Goal: Task Accomplishment & Management: Manage account settings

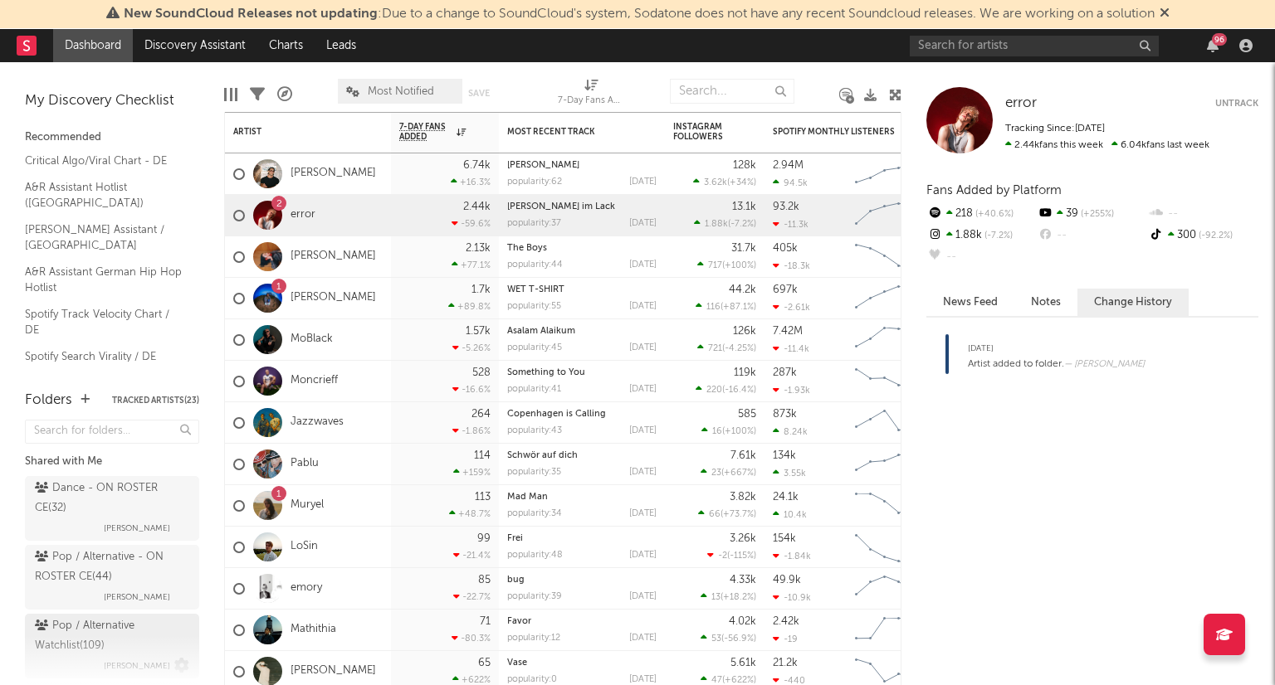
click at [130, 631] on div "Pop / Alternative Watchlist ( 109 )" at bounding box center [110, 637] width 150 height 40
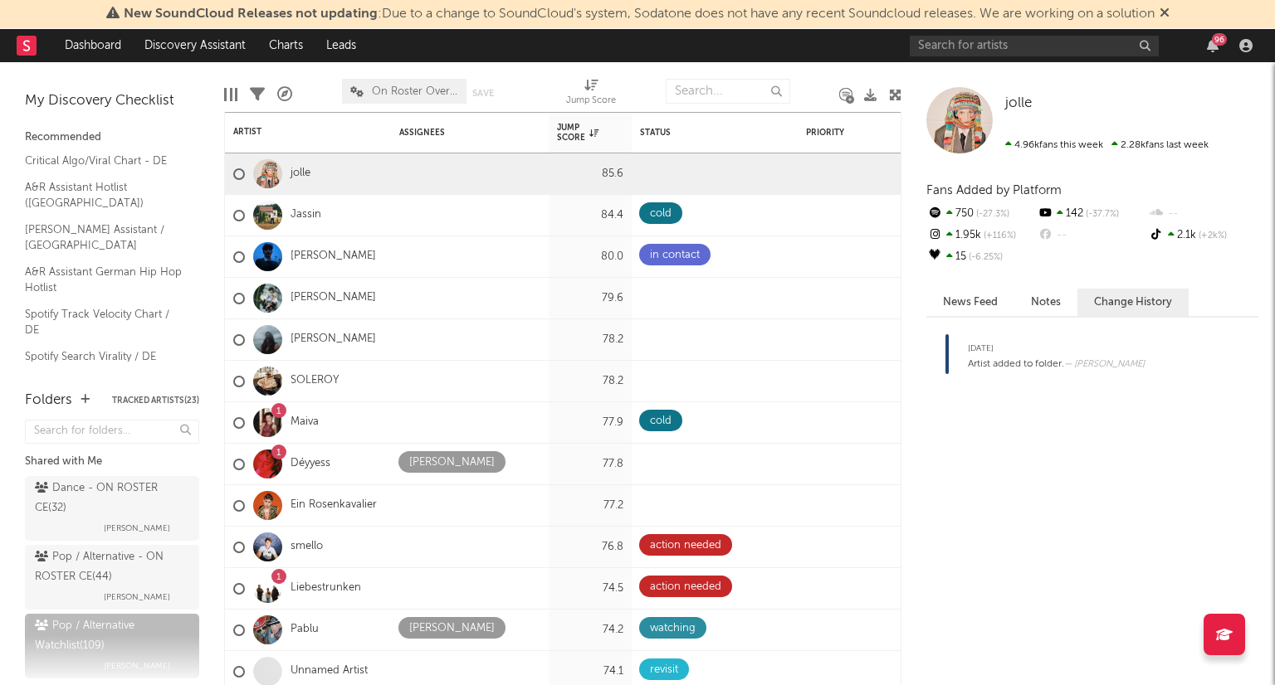
click at [1161, 17] on span "New SoundCloud Releases not updating : Due to a change to SoundCloud's system, …" at bounding box center [637, 14] width 1063 height 20
click at [1165, 11] on icon at bounding box center [1164, 12] width 10 height 13
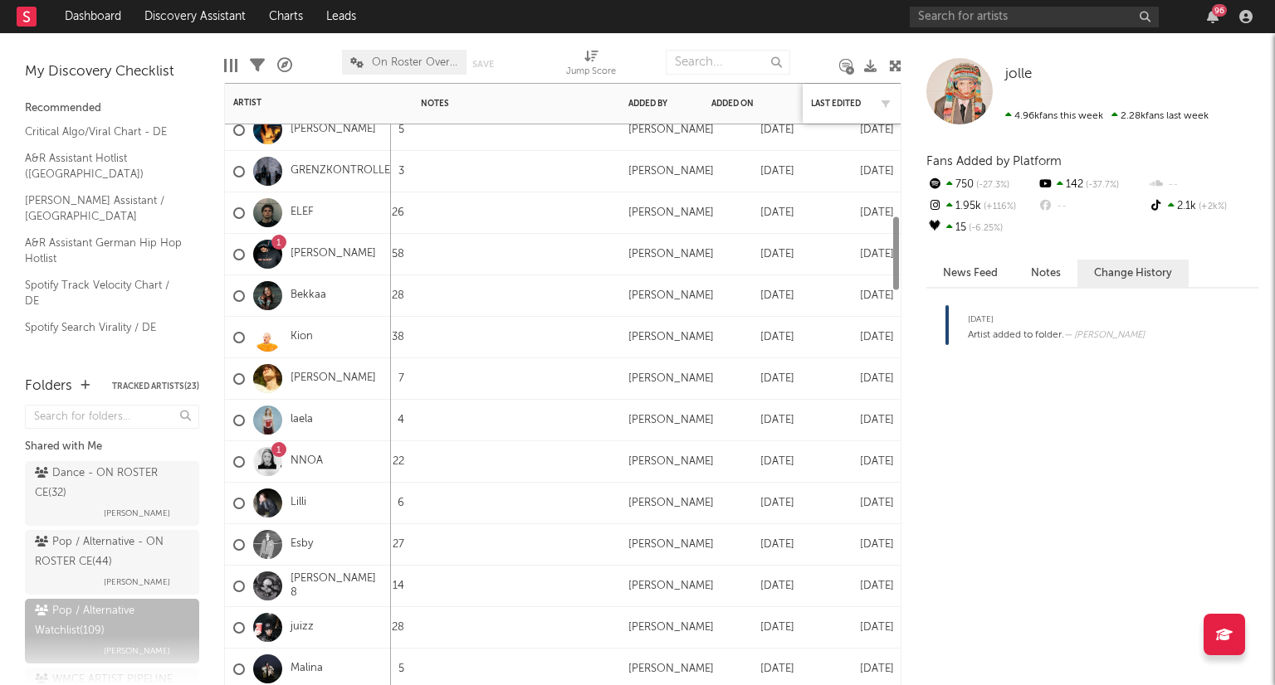
click at [837, 95] on div "Last Edited" at bounding box center [852, 103] width 83 height 35
click at [846, 104] on div "Last Edited" at bounding box center [840, 104] width 58 height 10
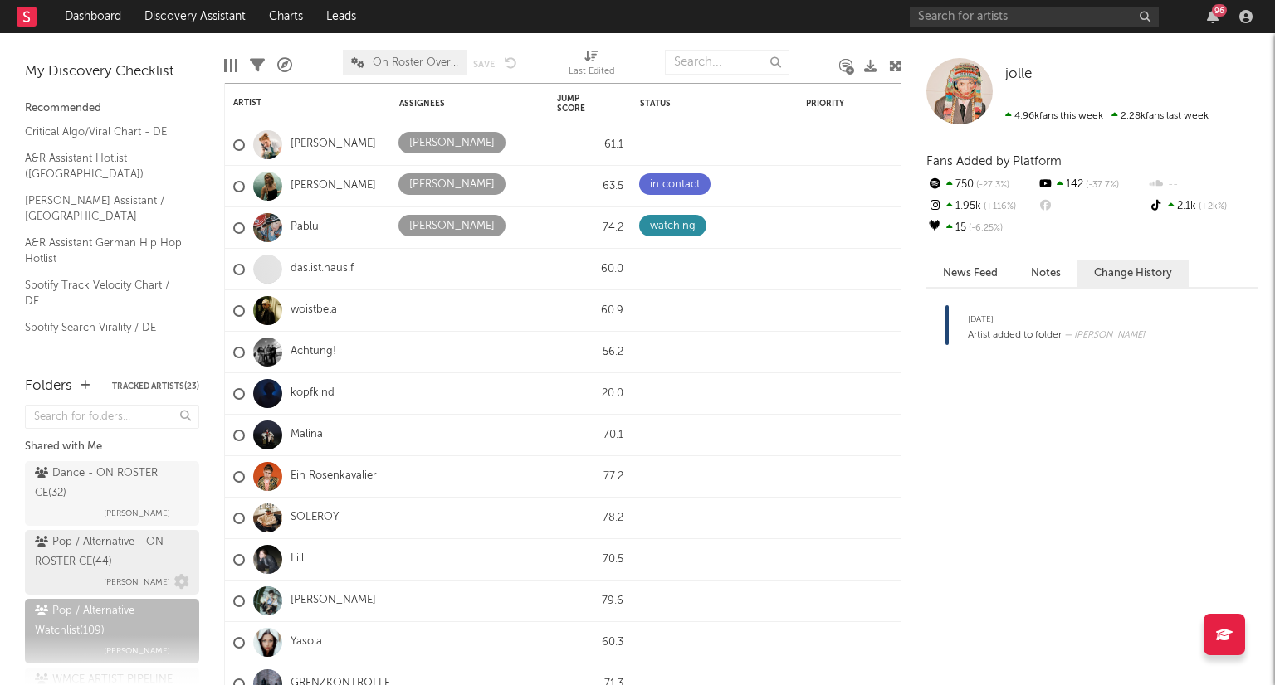
click at [100, 549] on div "Pop / Alternative - ON ROSTER CE ( 44 )" at bounding box center [110, 553] width 150 height 40
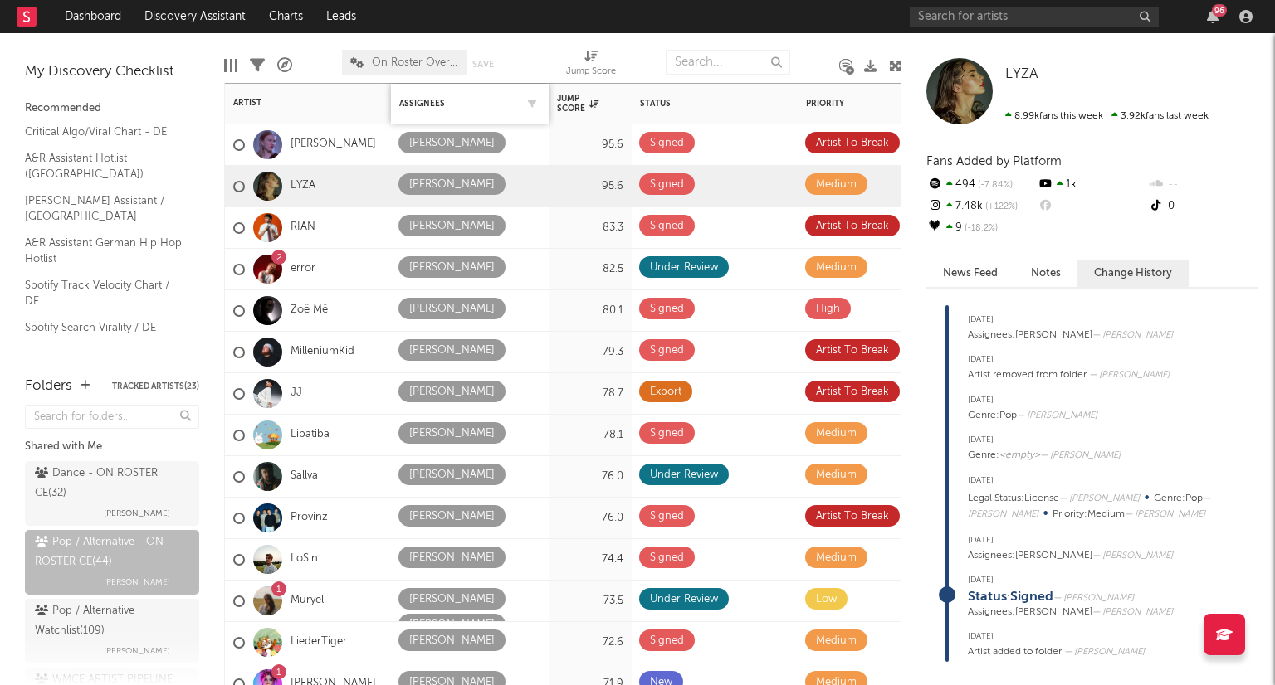
click at [424, 91] on div "Assignees" at bounding box center [469, 103] width 141 height 35
click at [437, 106] on div "Assignees" at bounding box center [457, 104] width 116 height 10
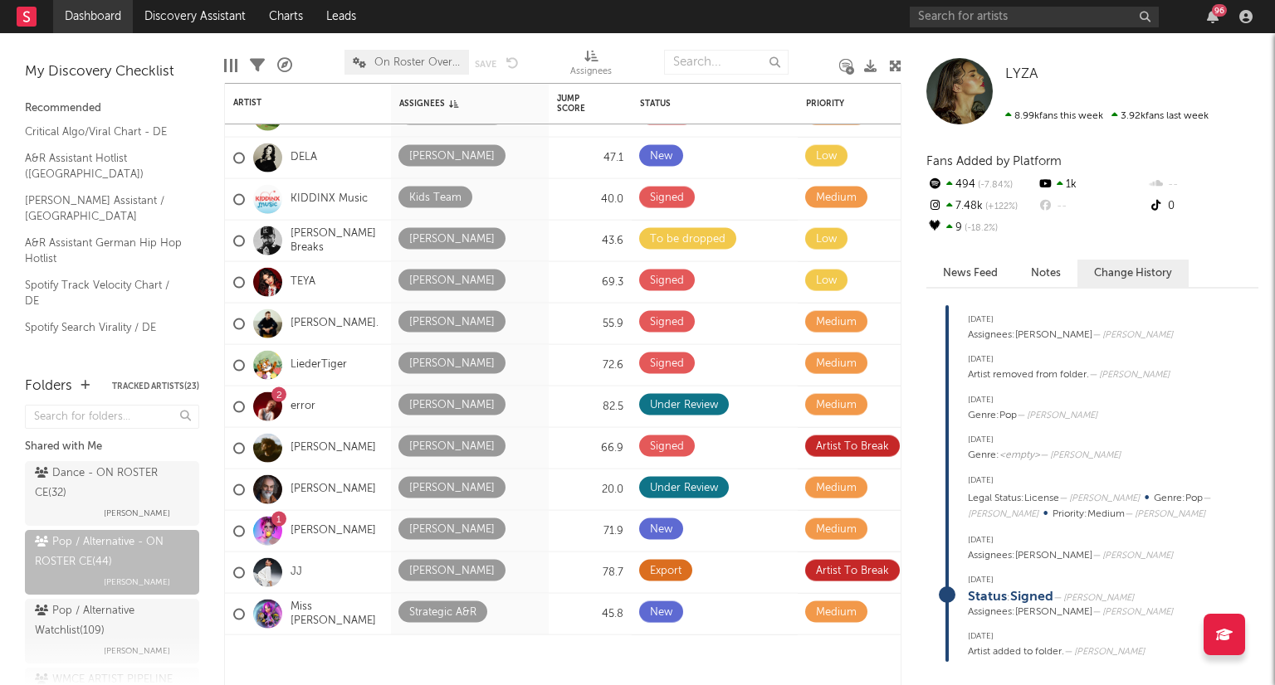
click at [90, 7] on link "Dashboard" at bounding box center [93, 16] width 80 height 33
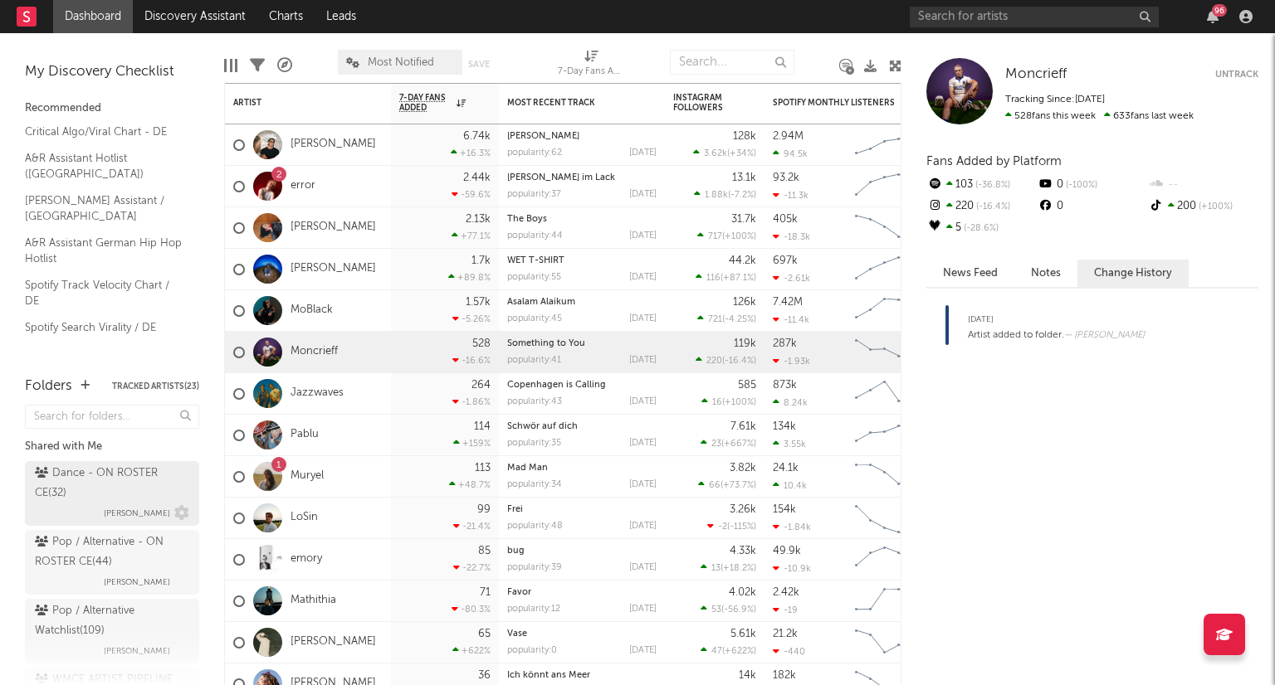
click at [135, 493] on div "Dance - ON ROSTER CE ( 32 )" at bounding box center [110, 484] width 150 height 40
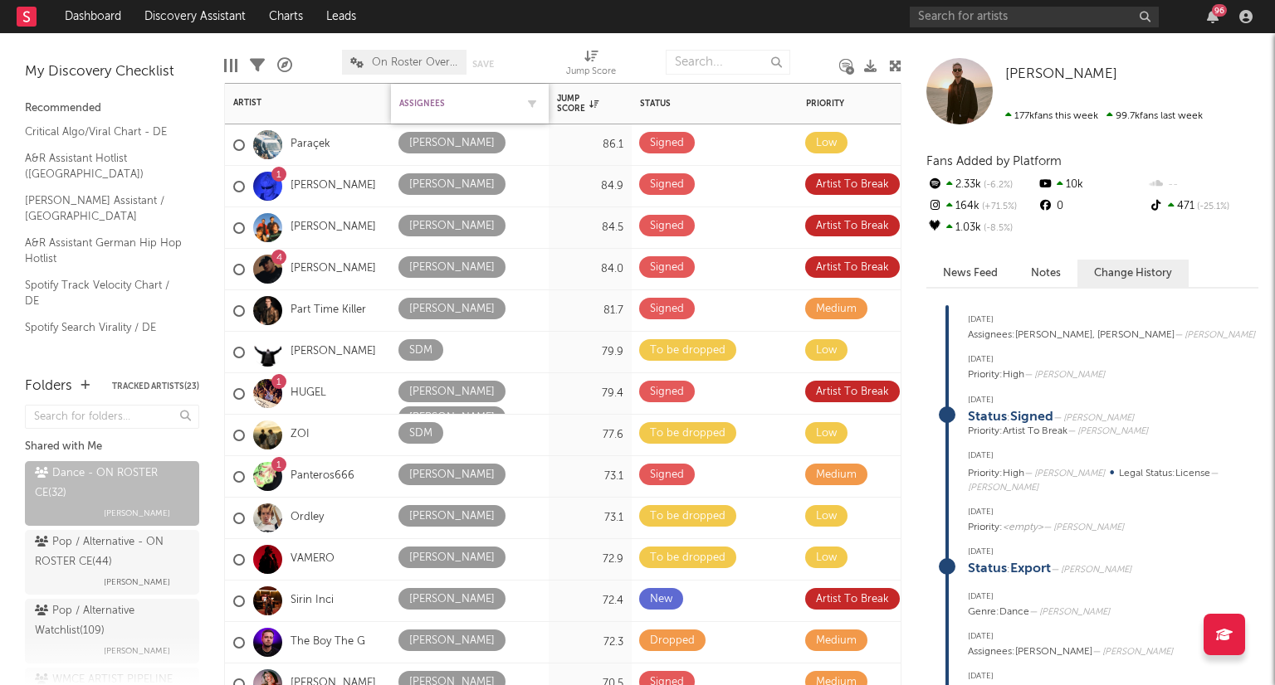
click at [419, 101] on div "Assignees" at bounding box center [457, 104] width 116 height 10
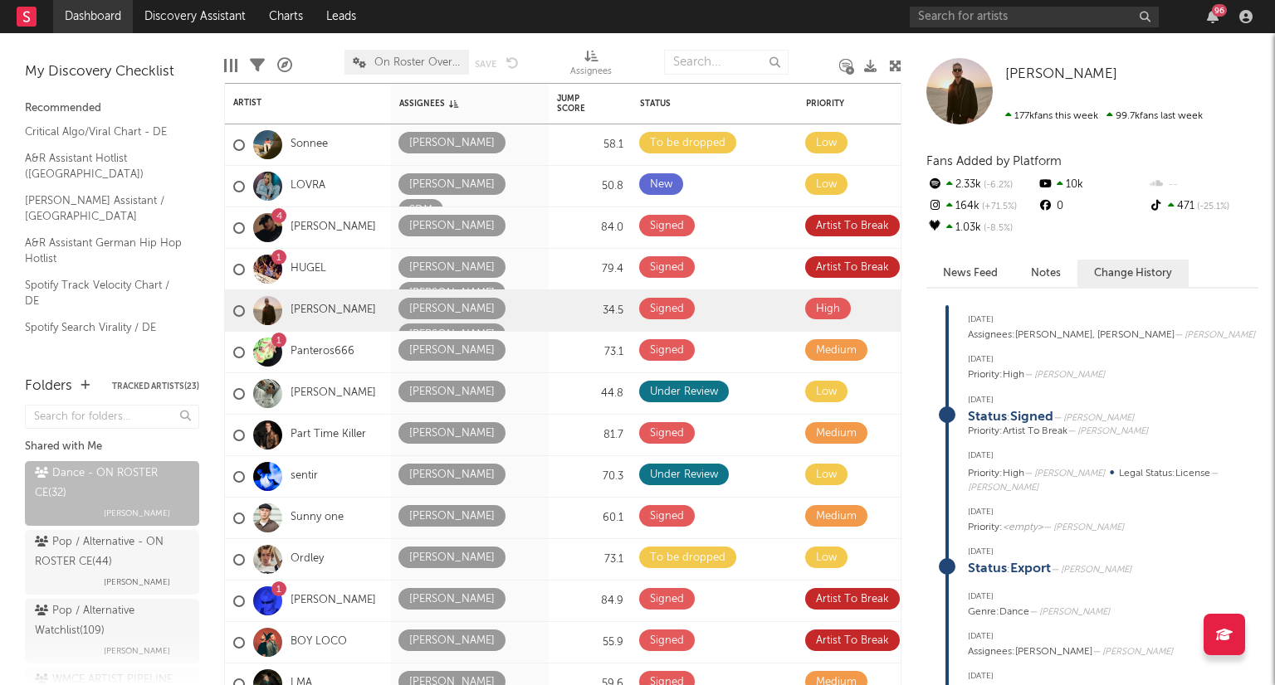
click at [73, 15] on link "Dashboard" at bounding box center [93, 16] width 80 height 33
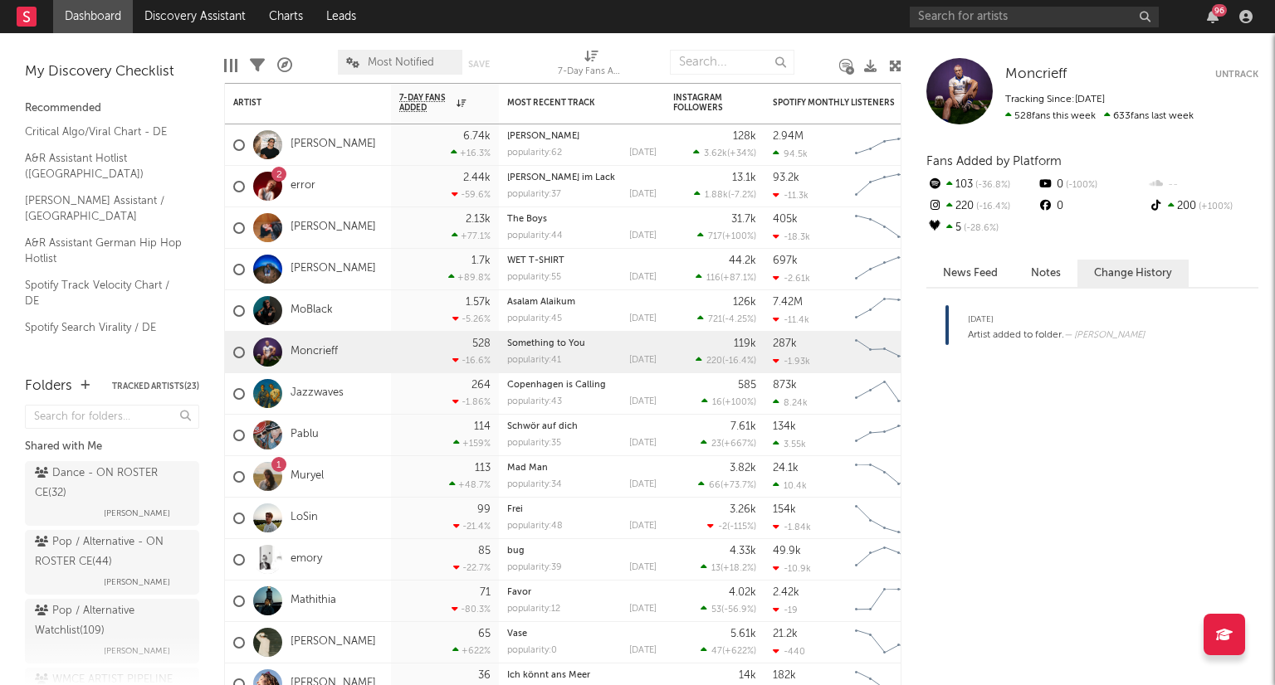
click at [1245, 75] on button "Untrack" at bounding box center [1236, 74] width 43 height 17
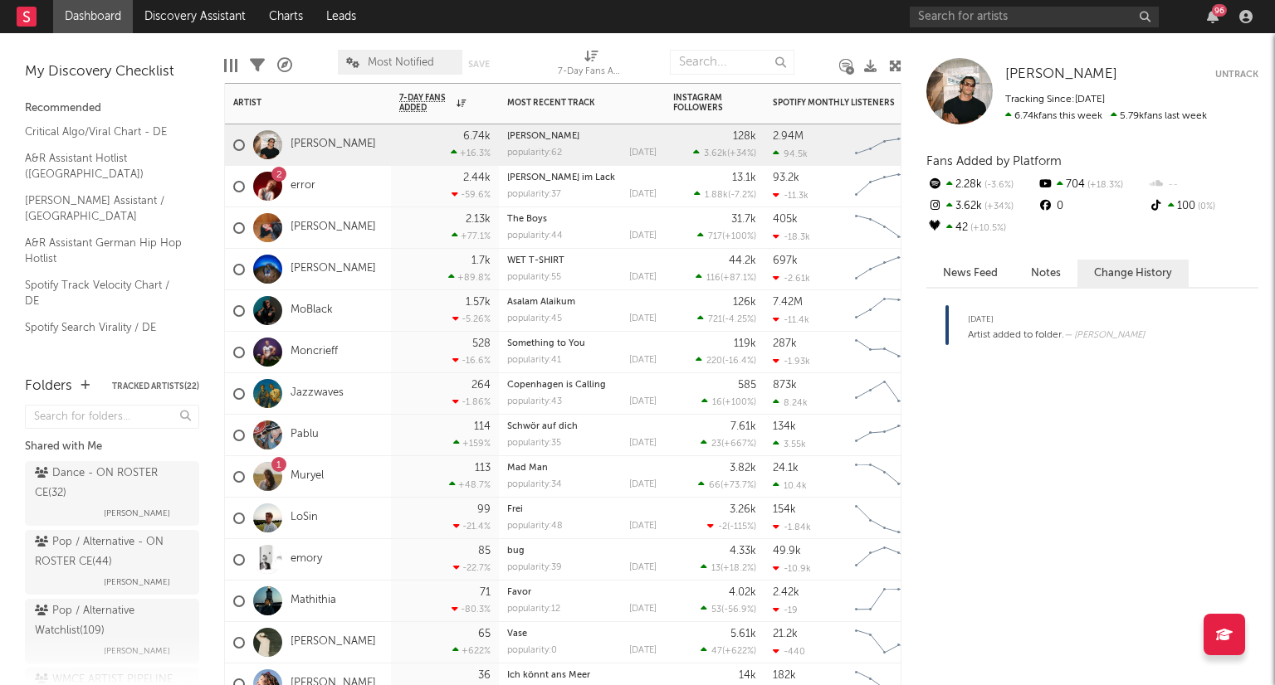
click at [324, 189] on div "2 error" at bounding box center [308, 186] width 166 height 41
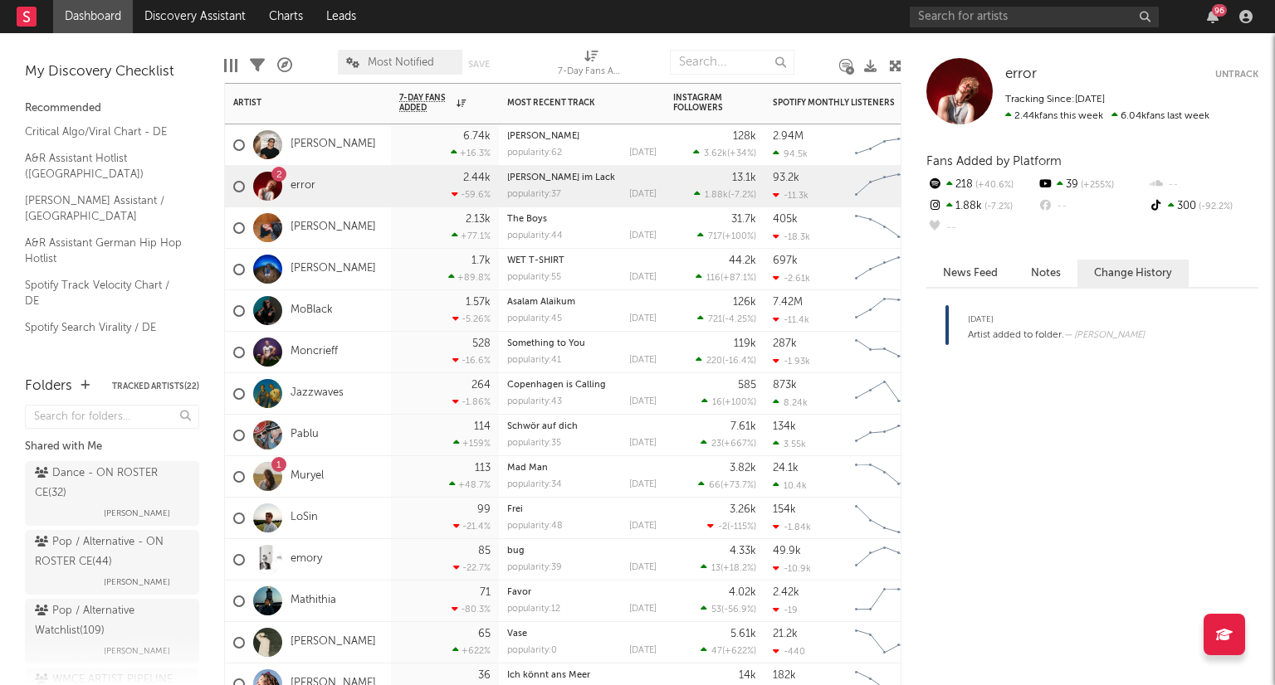
click at [378, 228] on div "[PERSON_NAME]" at bounding box center [308, 227] width 166 height 41
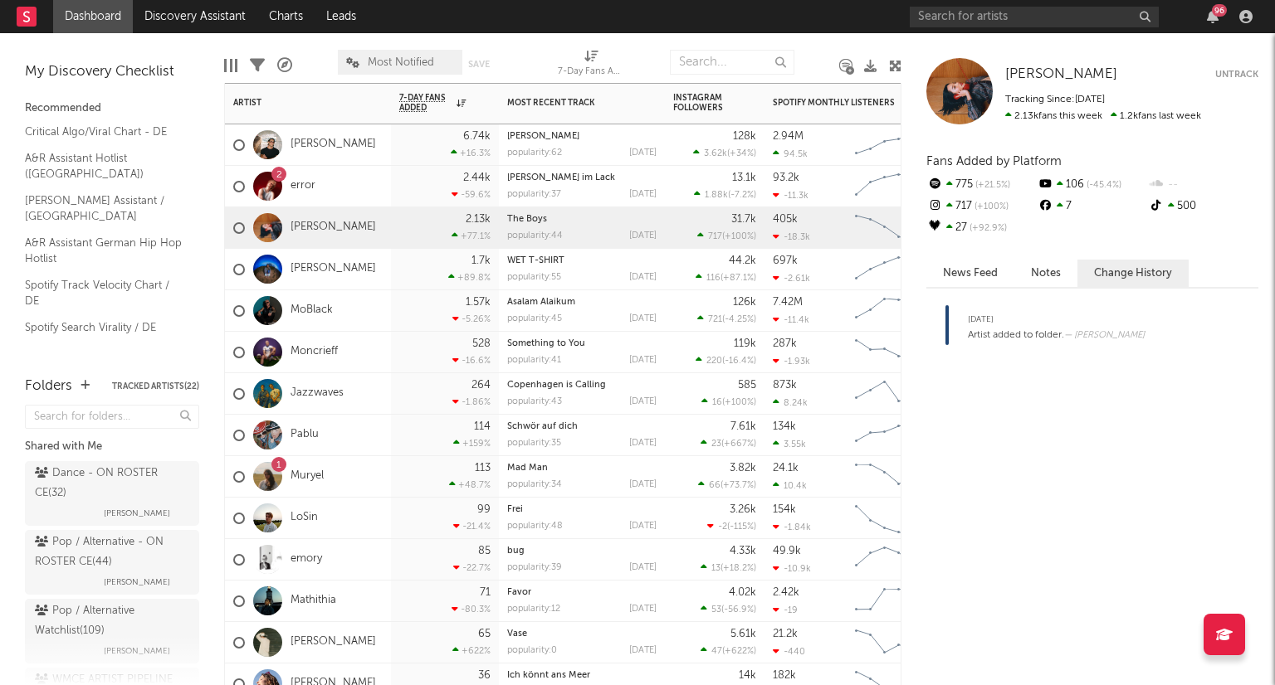
click at [355, 266] on div "[PERSON_NAME]" at bounding box center [308, 269] width 166 height 41
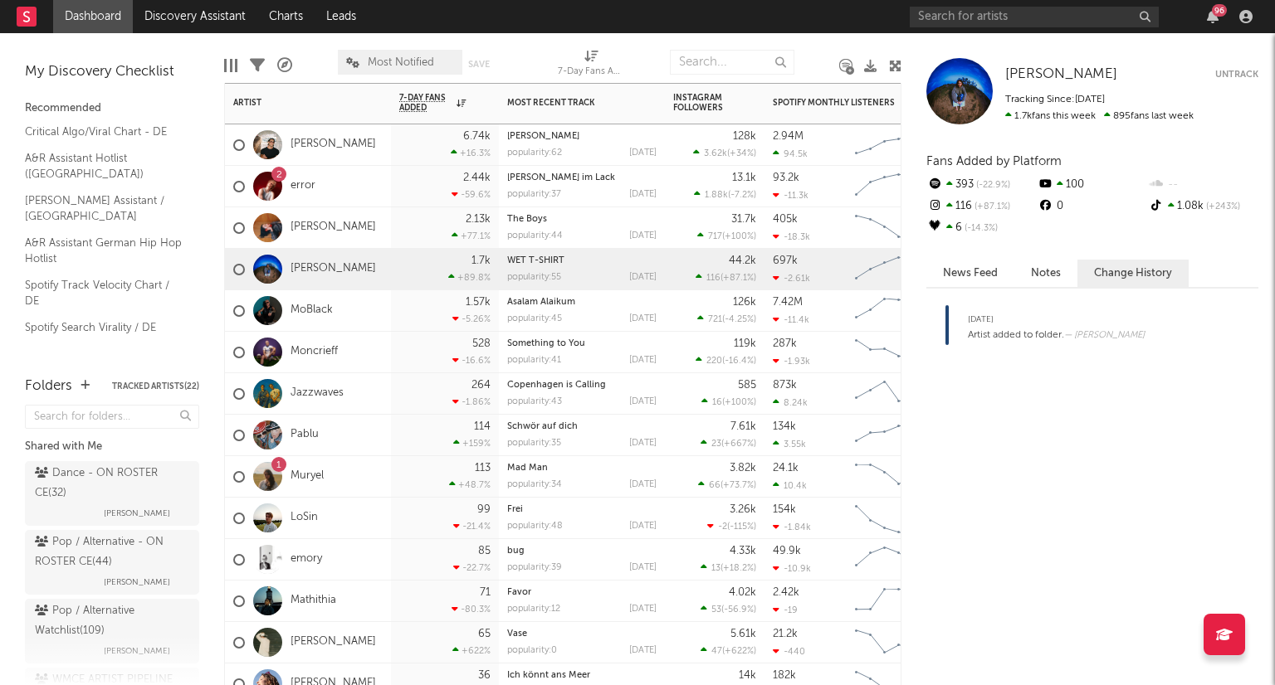
click at [1233, 67] on button "Untrack" at bounding box center [1236, 74] width 43 height 17
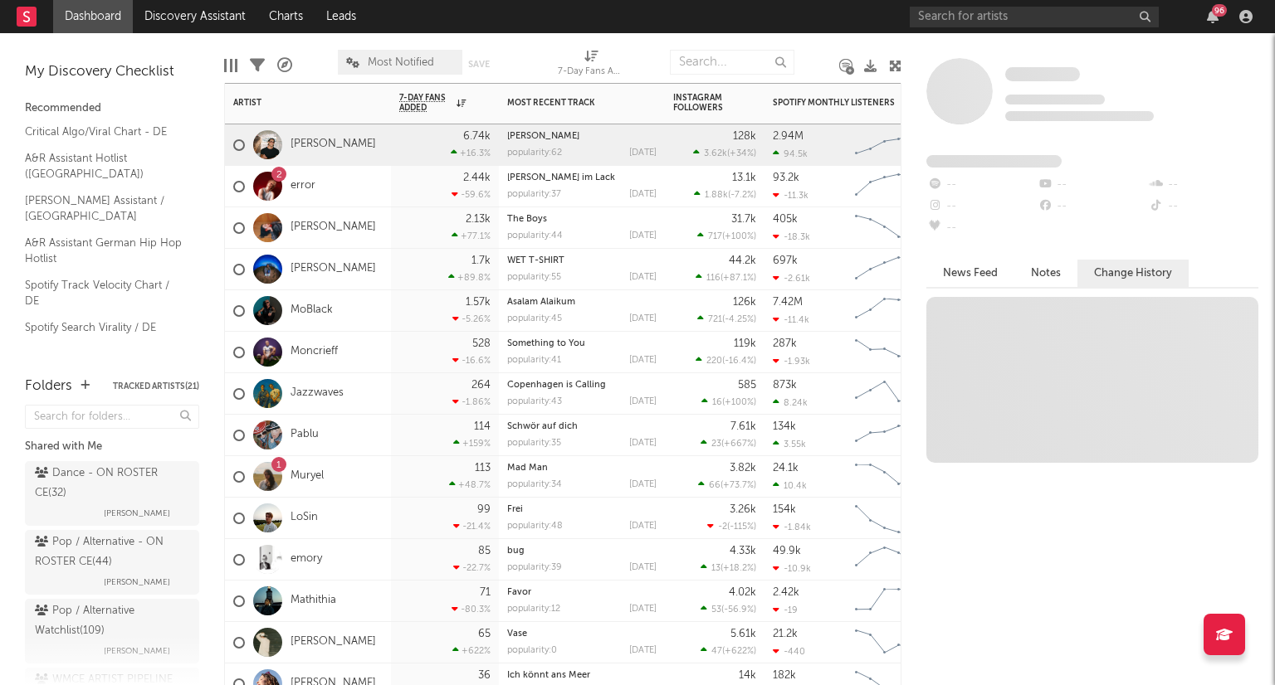
click at [335, 306] on div "MoBlack" at bounding box center [308, 310] width 166 height 41
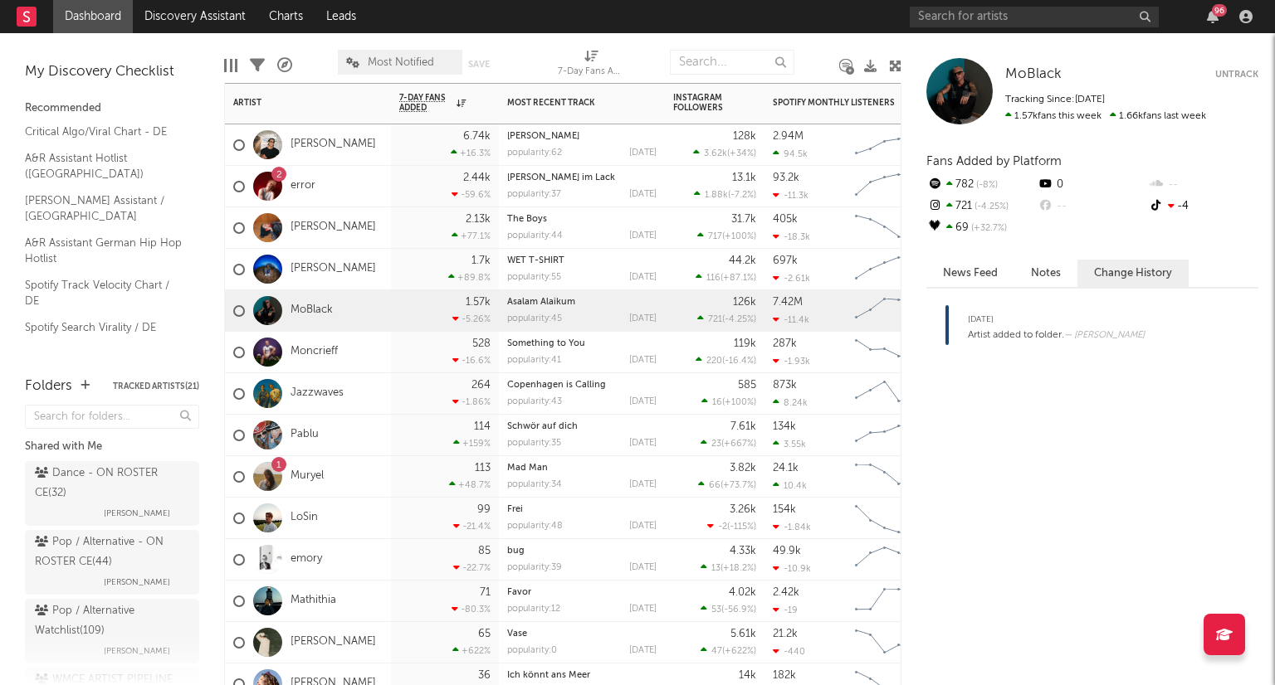
click at [1235, 73] on button "Untrack" at bounding box center [1236, 74] width 43 height 17
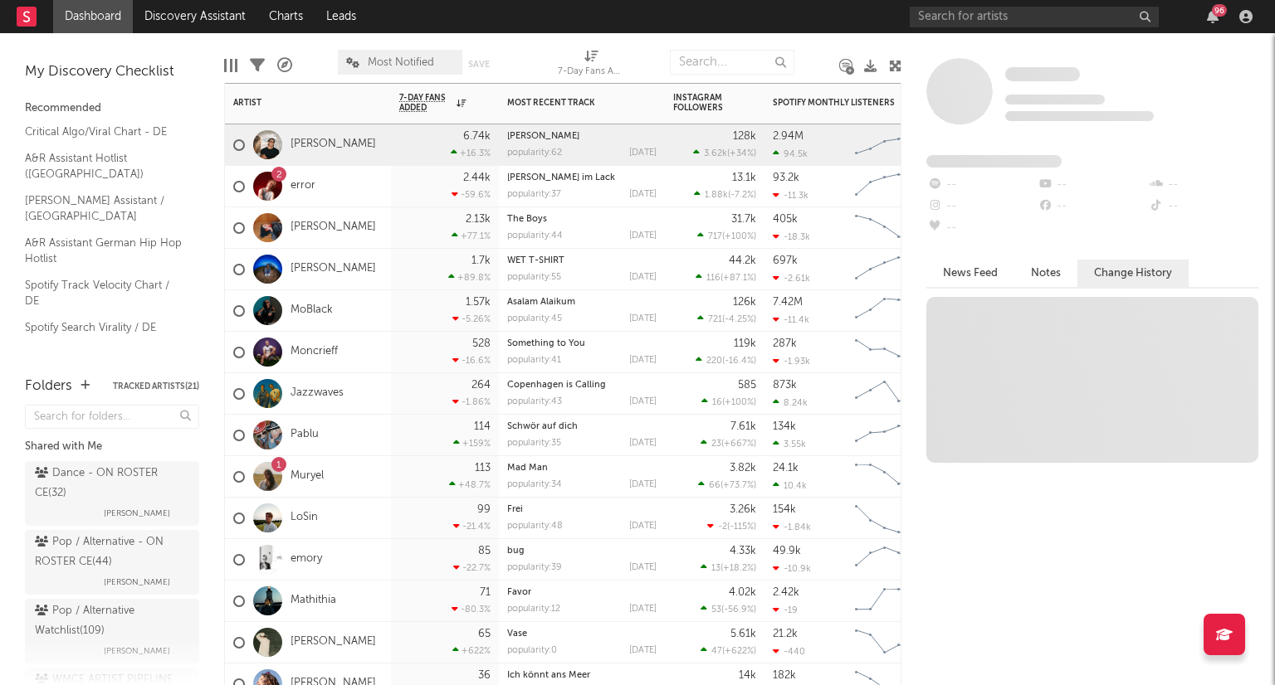
click at [342, 407] on div "Jazzwaves" at bounding box center [288, 394] width 110 height 48
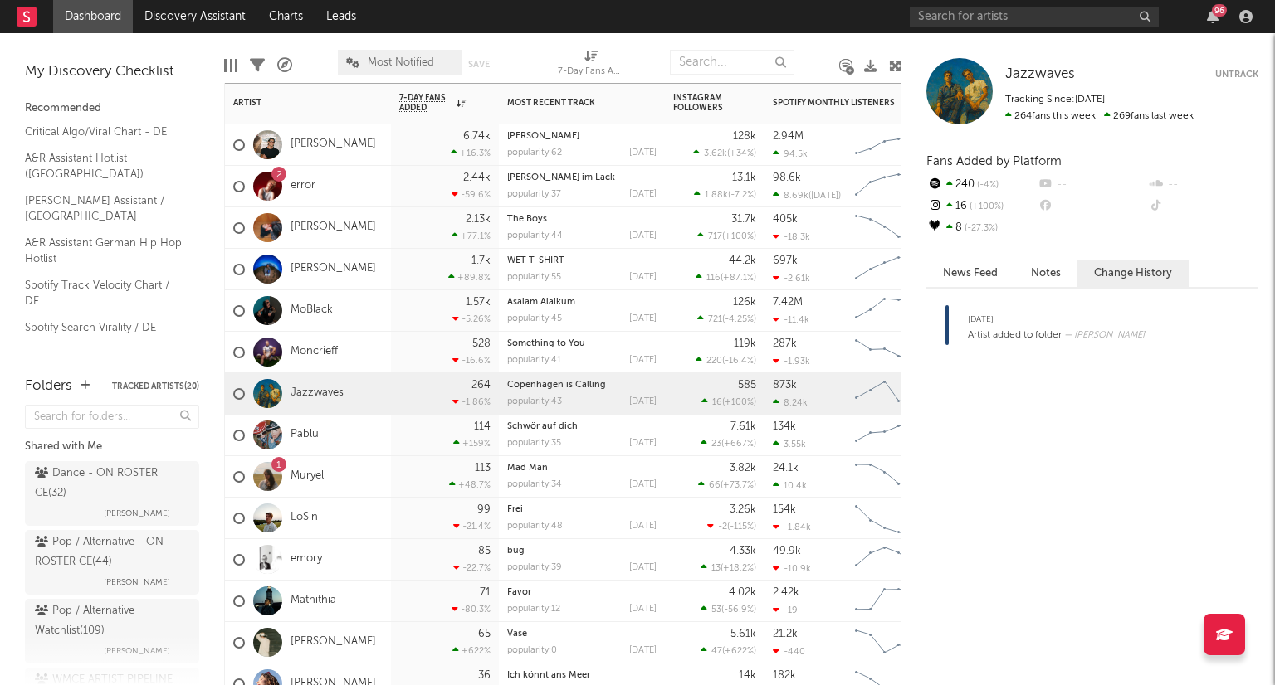
click at [1241, 75] on button "Untrack" at bounding box center [1236, 74] width 43 height 17
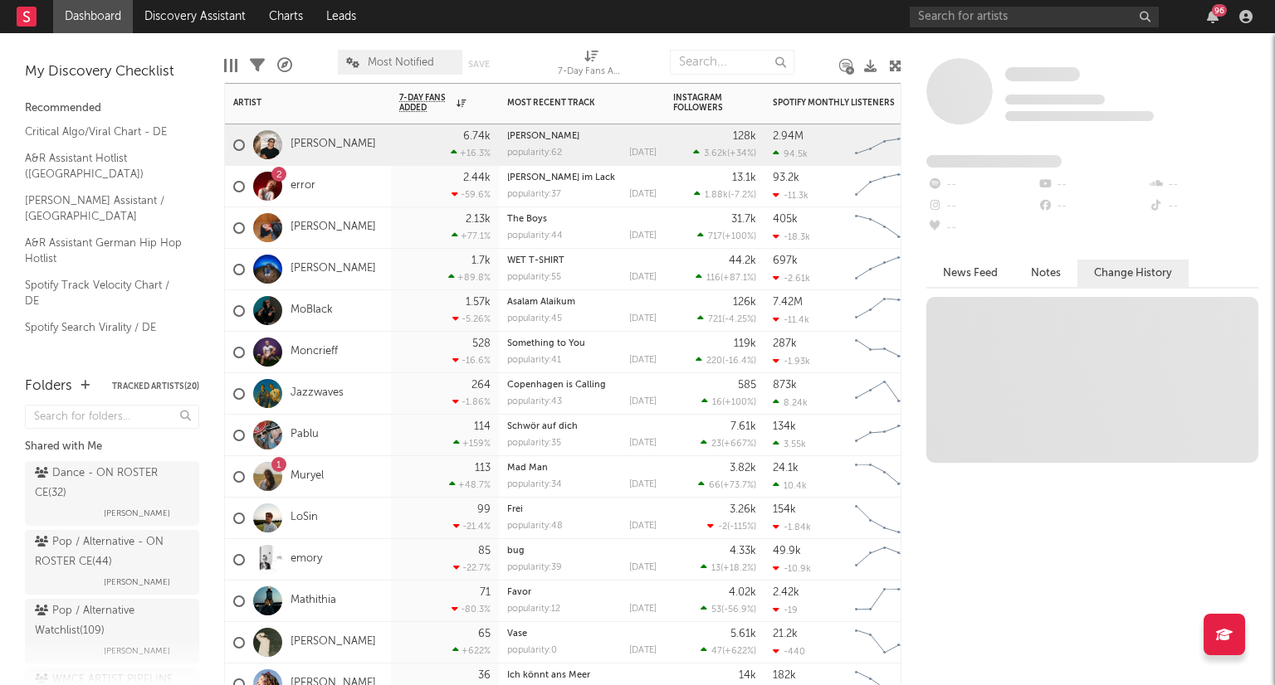
click at [329, 446] on div "Pablu" at bounding box center [308, 435] width 166 height 41
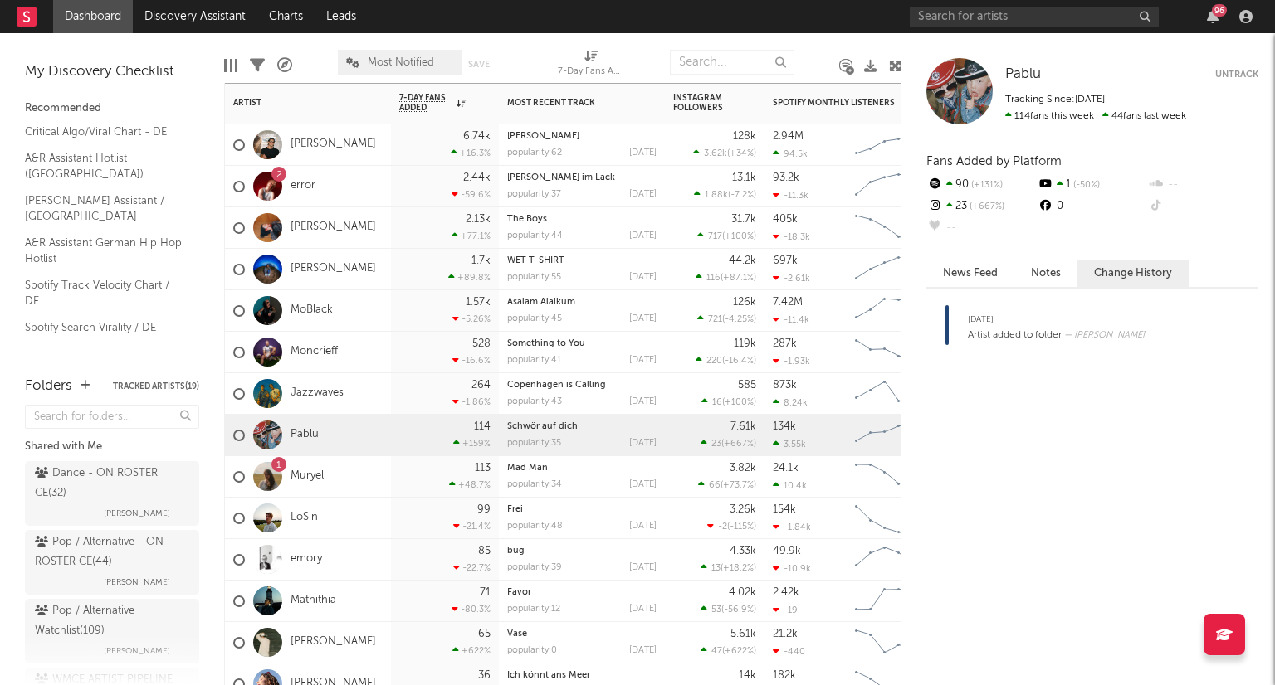
click at [1241, 80] on button "Untrack" at bounding box center [1236, 74] width 43 height 17
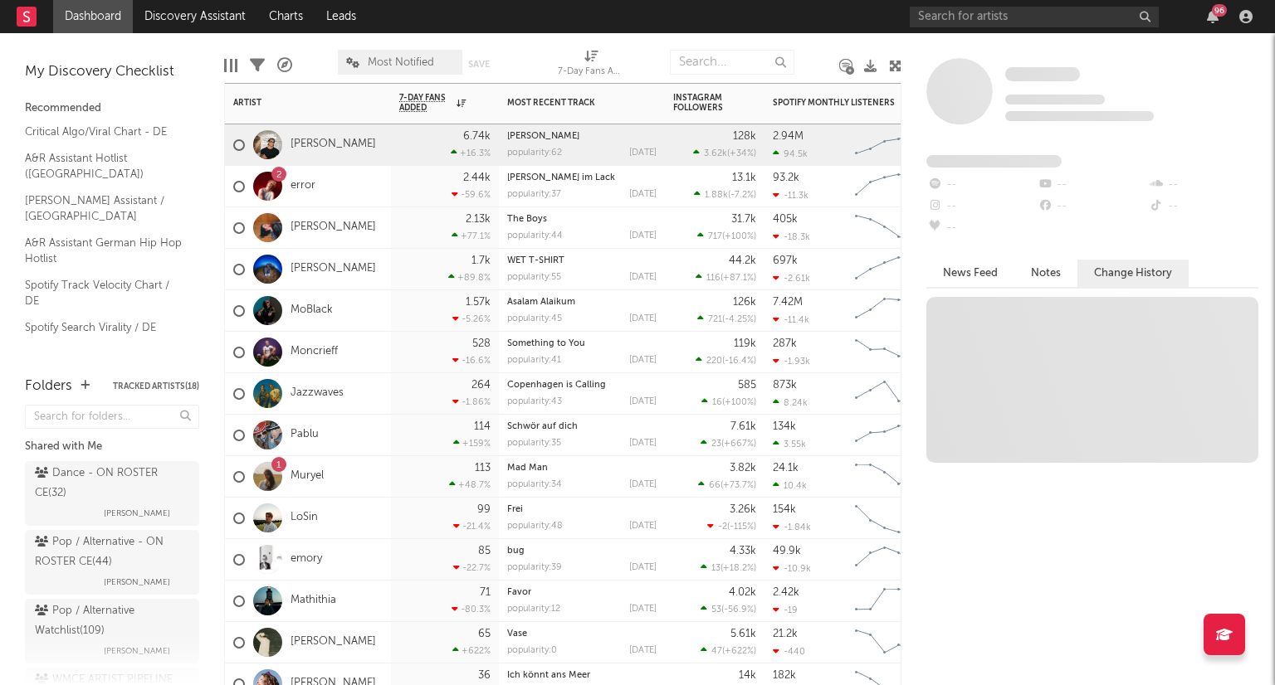
click at [349, 485] on div "1 Muryel" at bounding box center [308, 476] width 166 height 41
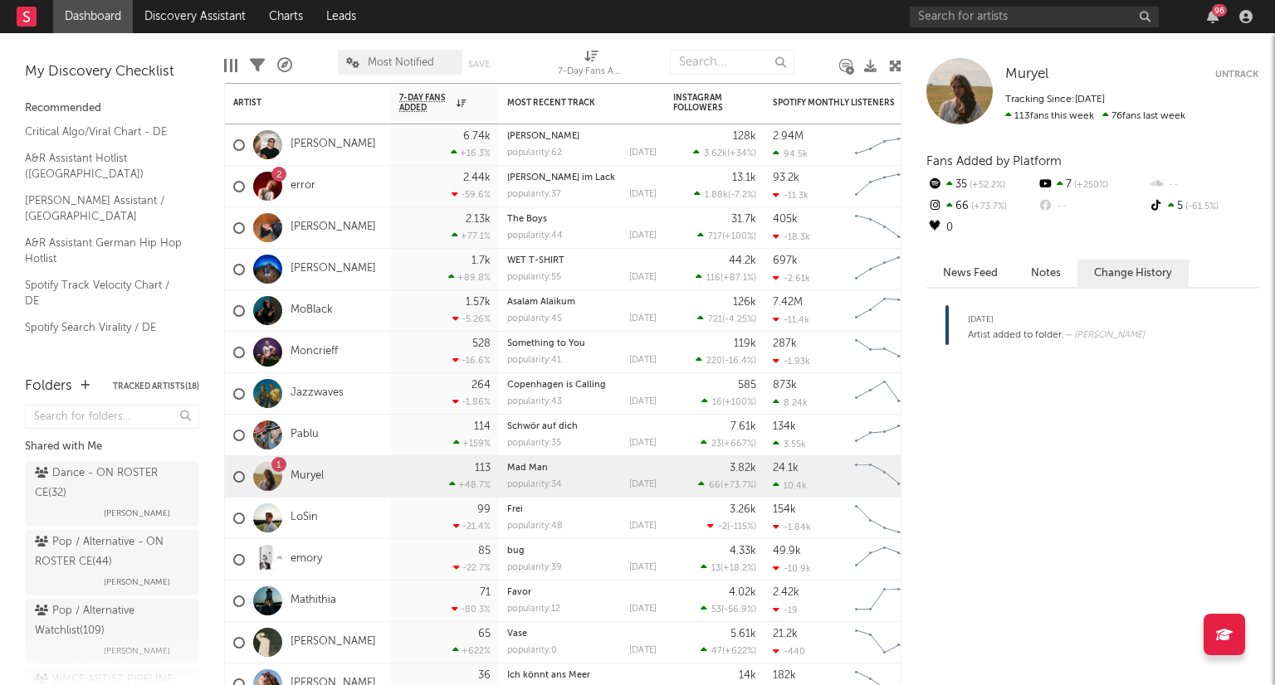
click at [1224, 61] on div "Muryel Untrack Tracking Since: September 2, 2024 113 fans this week 76 fans las…" at bounding box center [1092, 91] width 332 height 66
click at [1237, 72] on button "Untrack" at bounding box center [1236, 74] width 43 height 17
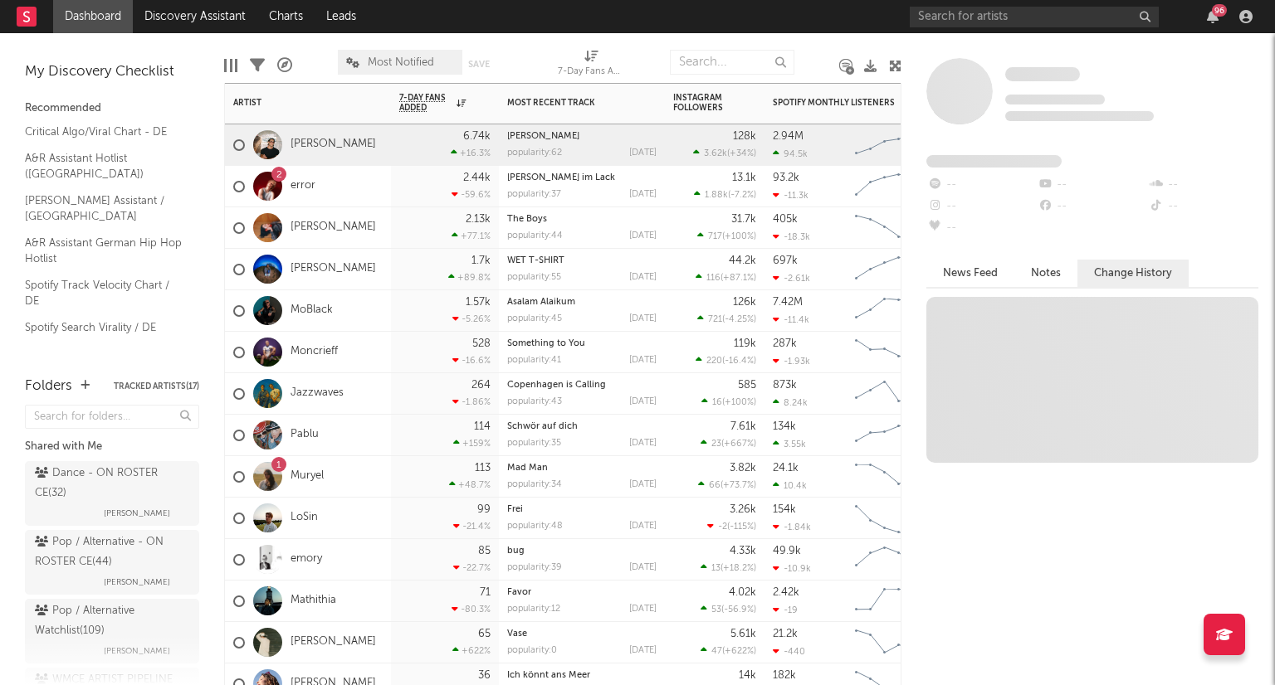
click at [350, 601] on div "Mathithia" at bounding box center [308, 601] width 166 height 41
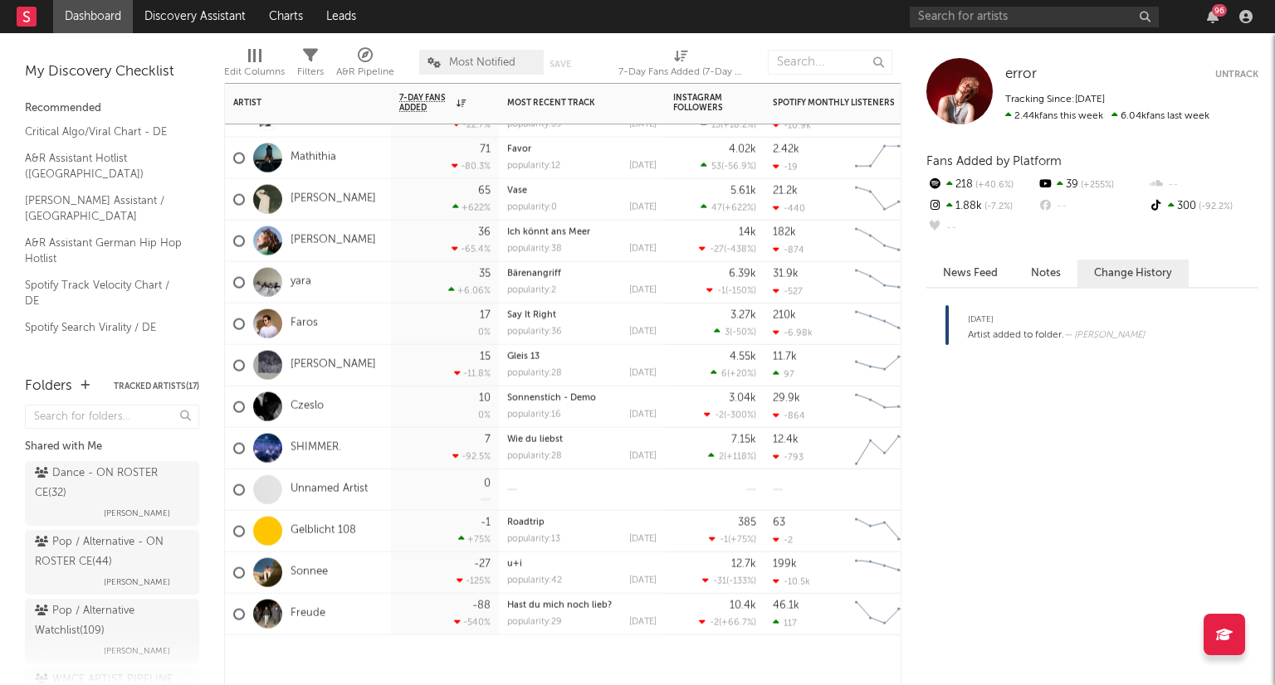
click at [343, 620] on div "Freude" at bounding box center [308, 614] width 166 height 41
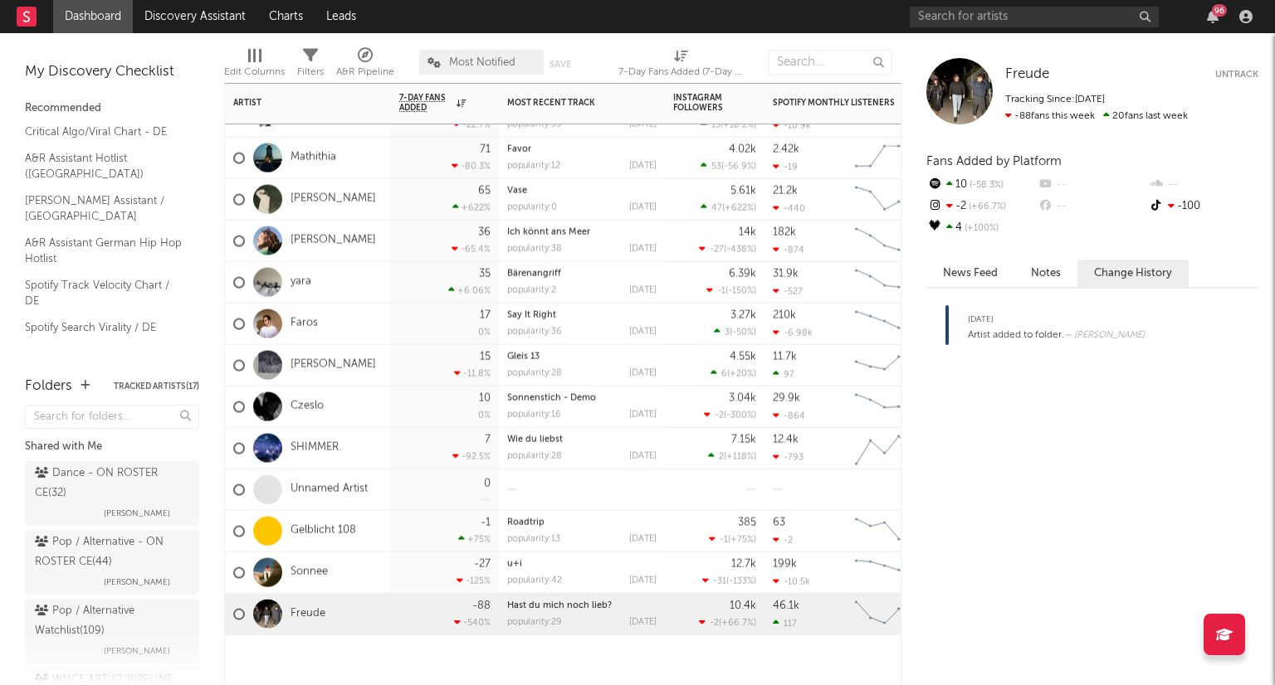
click at [1243, 76] on button "Untrack" at bounding box center [1236, 74] width 43 height 17
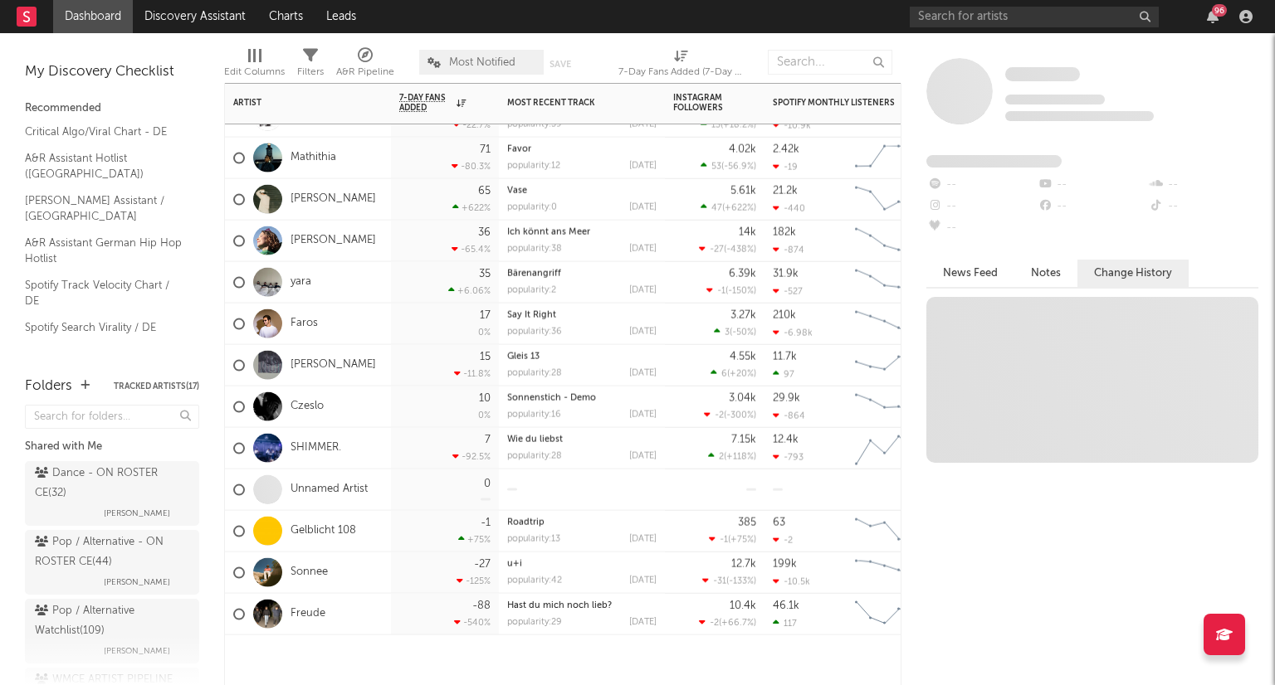
click at [346, 583] on div "Sonnee" at bounding box center [308, 573] width 166 height 41
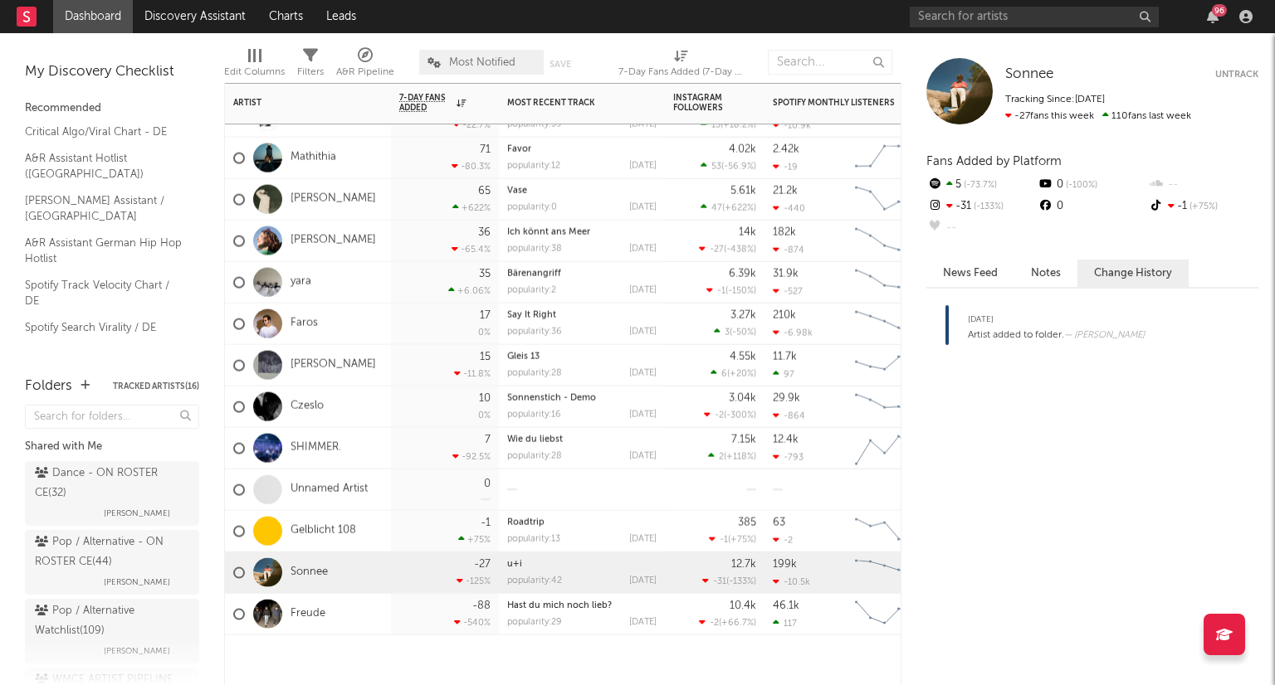
click at [1242, 77] on button "Untrack" at bounding box center [1236, 74] width 43 height 17
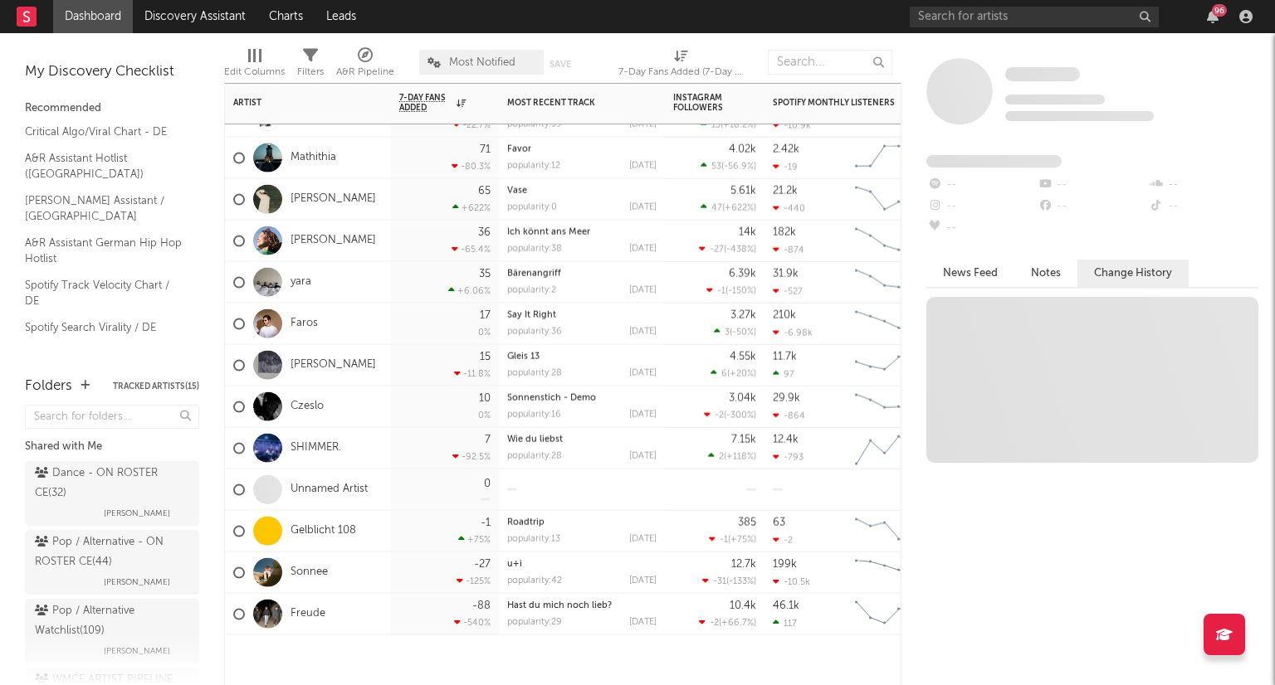
click at [368, 536] on div "Gelblicht 108" at bounding box center [308, 531] width 166 height 41
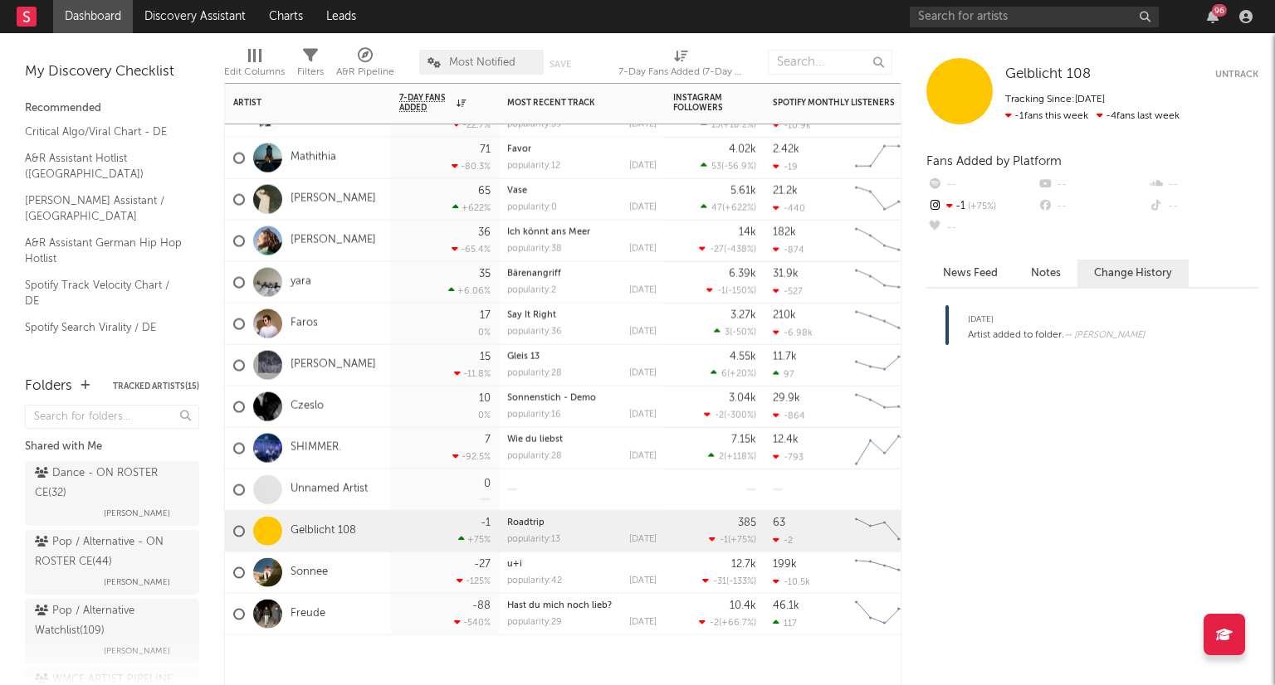
click at [1227, 72] on button "Untrack" at bounding box center [1236, 74] width 43 height 17
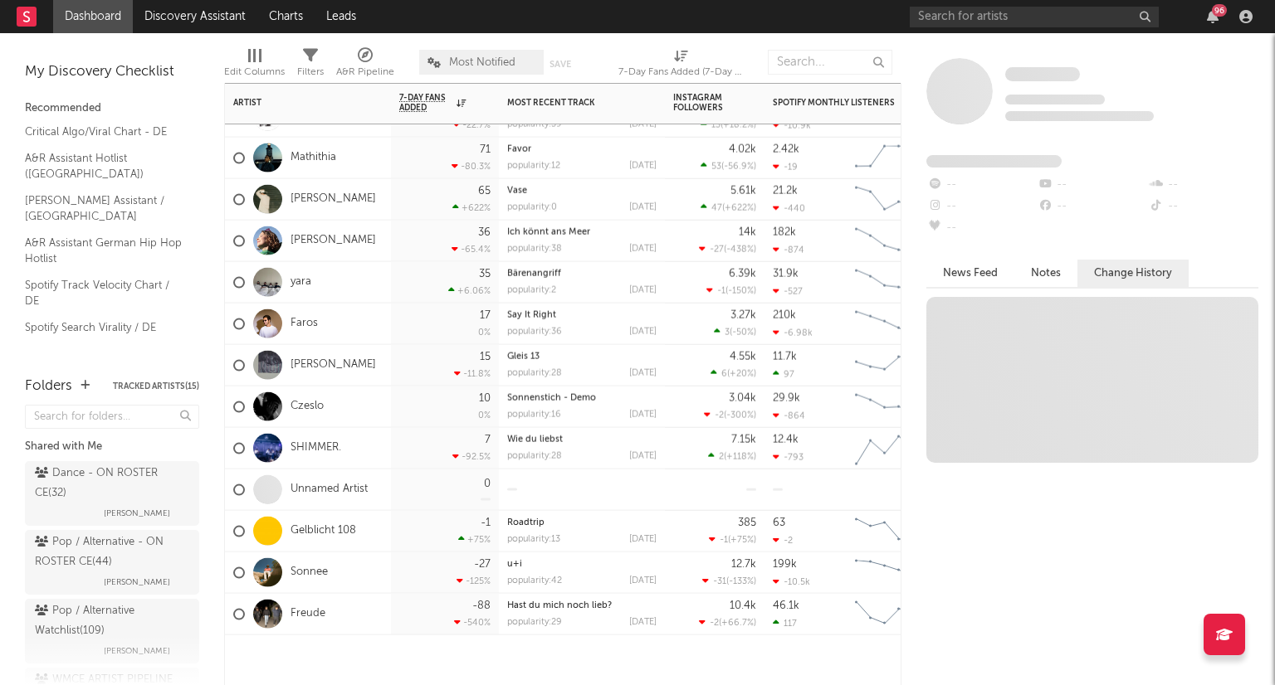
click at [393, 482] on div "0" at bounding box center [445, 490] width 108 height 41
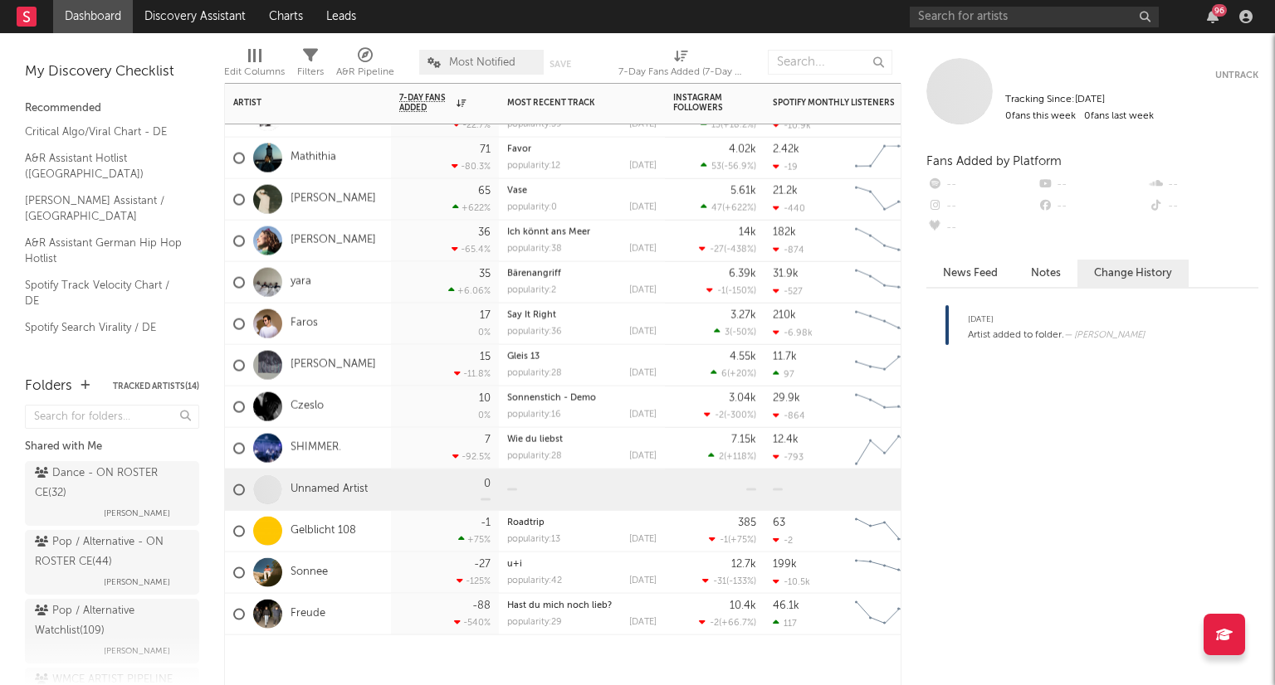
click at [1235, 78] on button "Untrack" at bounding box center [1236, 75] width 43 height 9
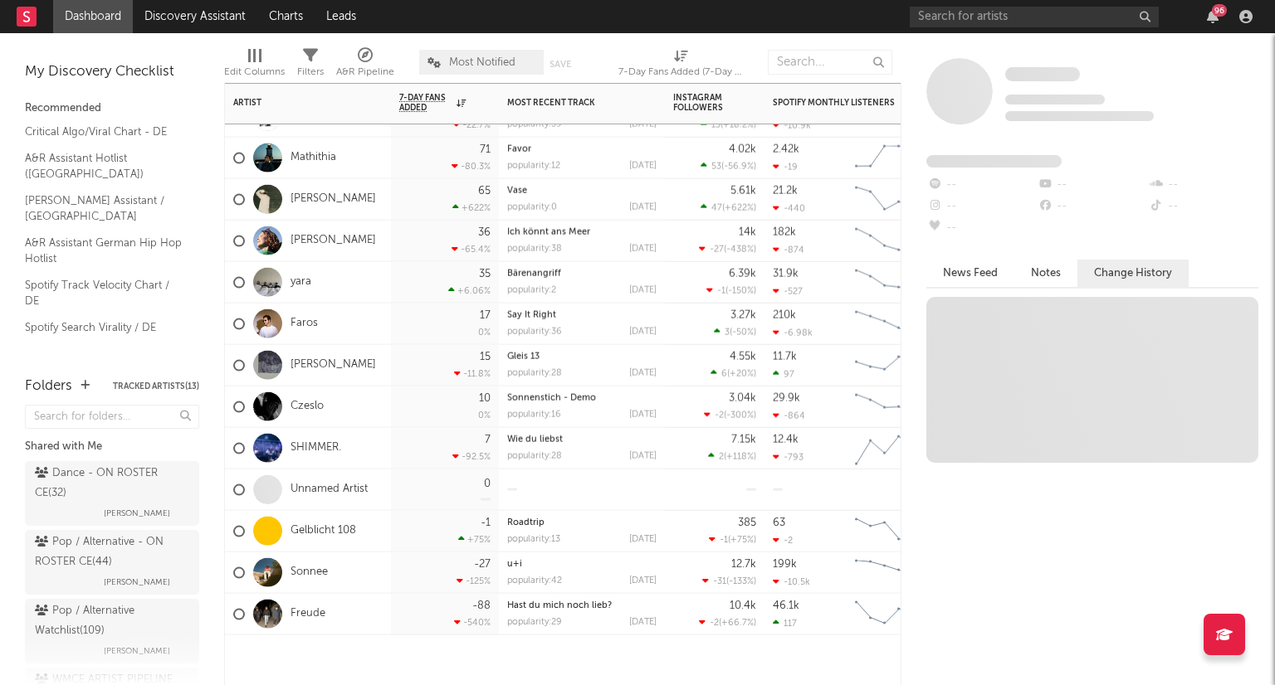
click at [352, 446] on div "SHIMMER." at bounding box center [308, 448] width 166 height 41
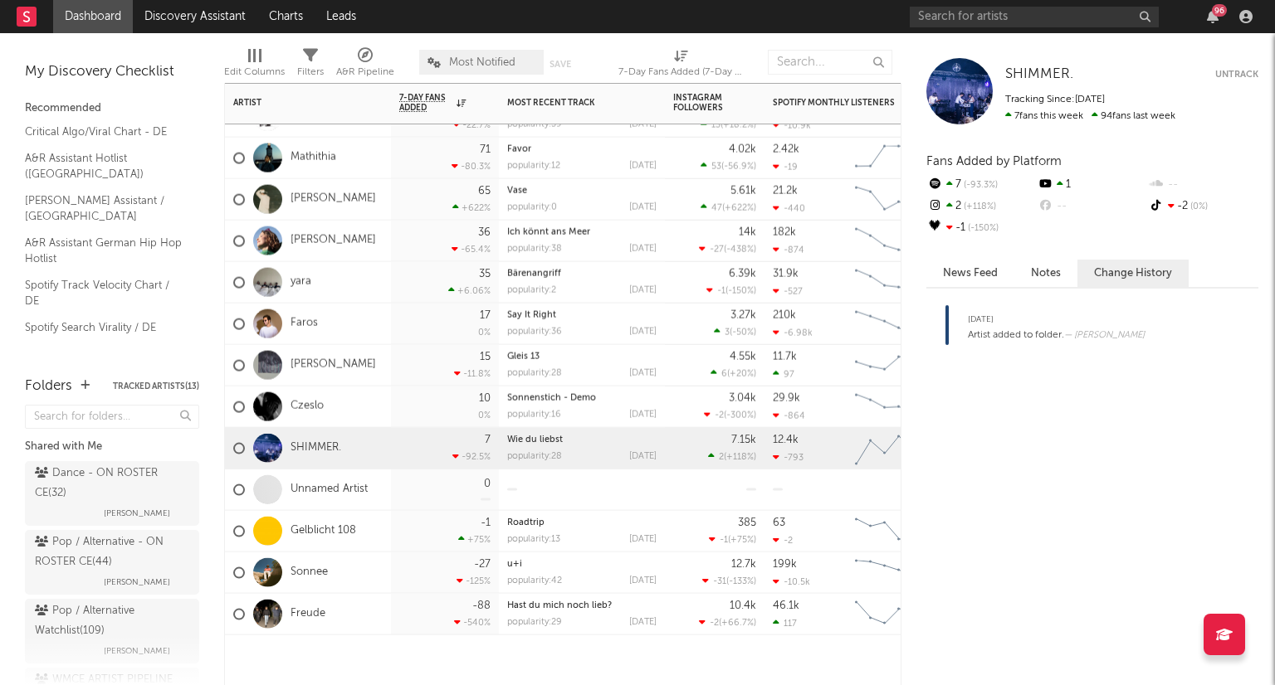
click at [1232, 72] on button "Untrack" at bounding box center [1236, 74] width 43 height 17
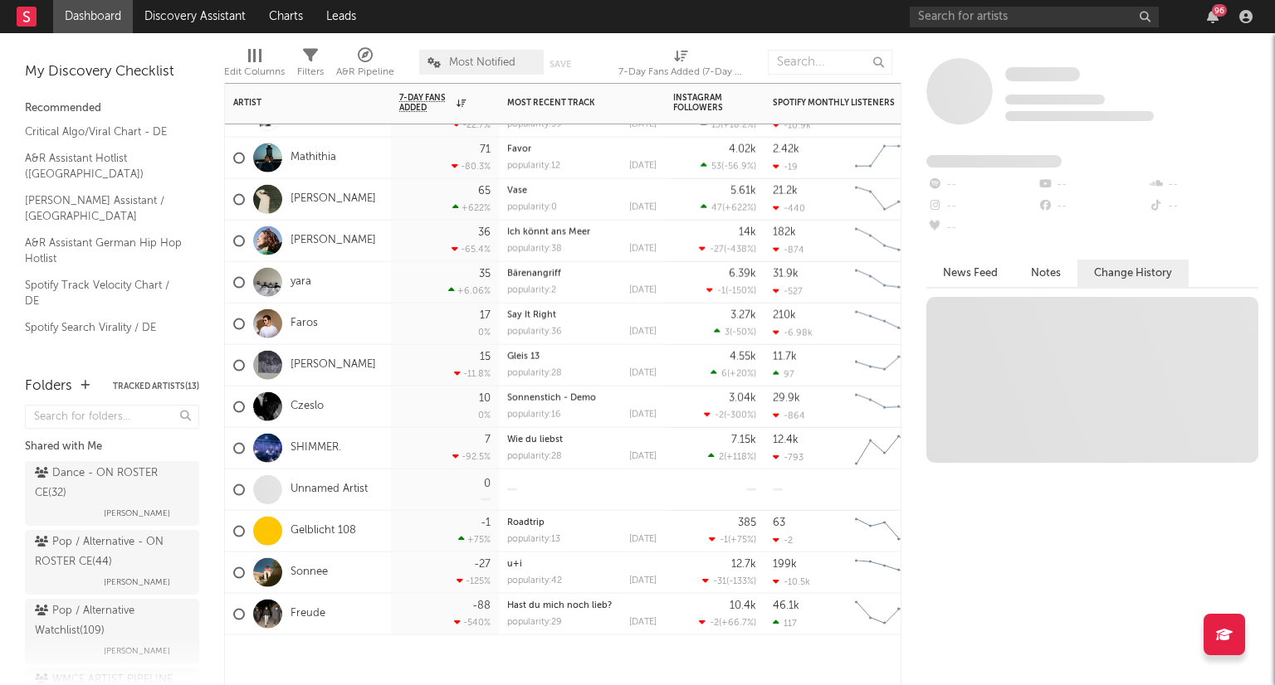
click at [343, 405] on div "Czeslo" at bounding box center [308, 407] width 166 height 41
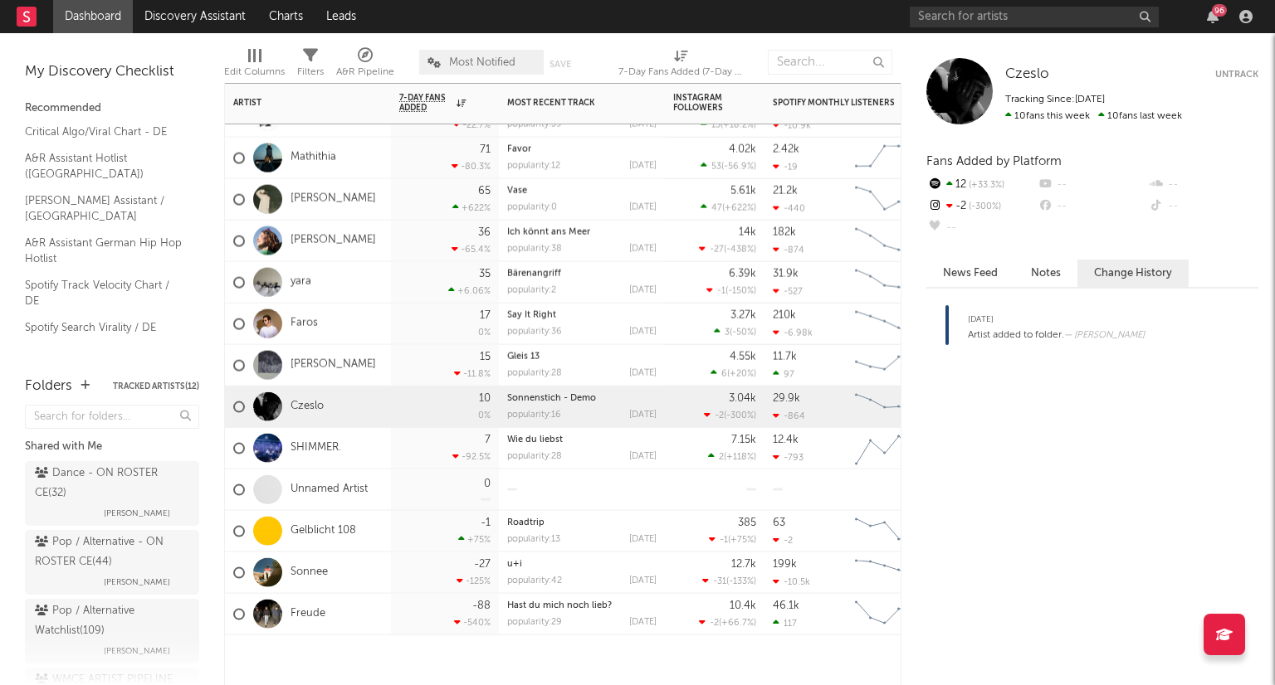
click at [1251, 71] on button "Untrack" at bounding box center [1236, 74] width 43 height 17
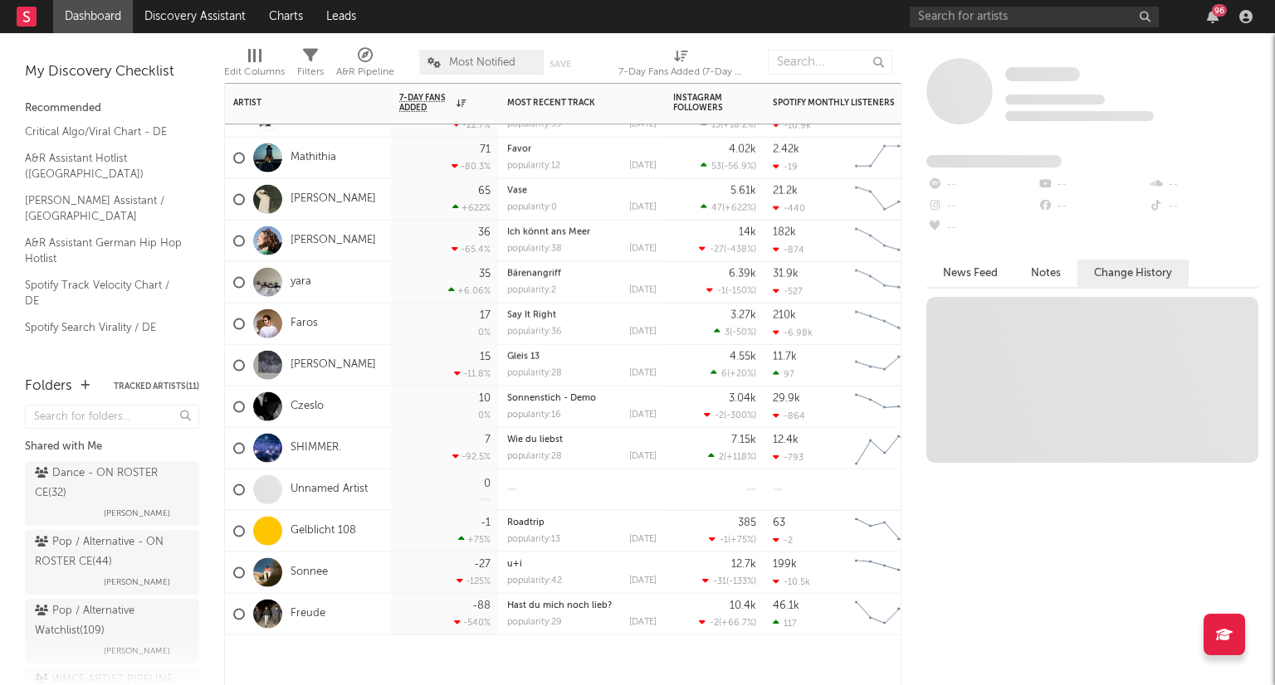
click at [347, 363] on div "Juli Gilde" at bounding box center [308, 365] width 166 height 41
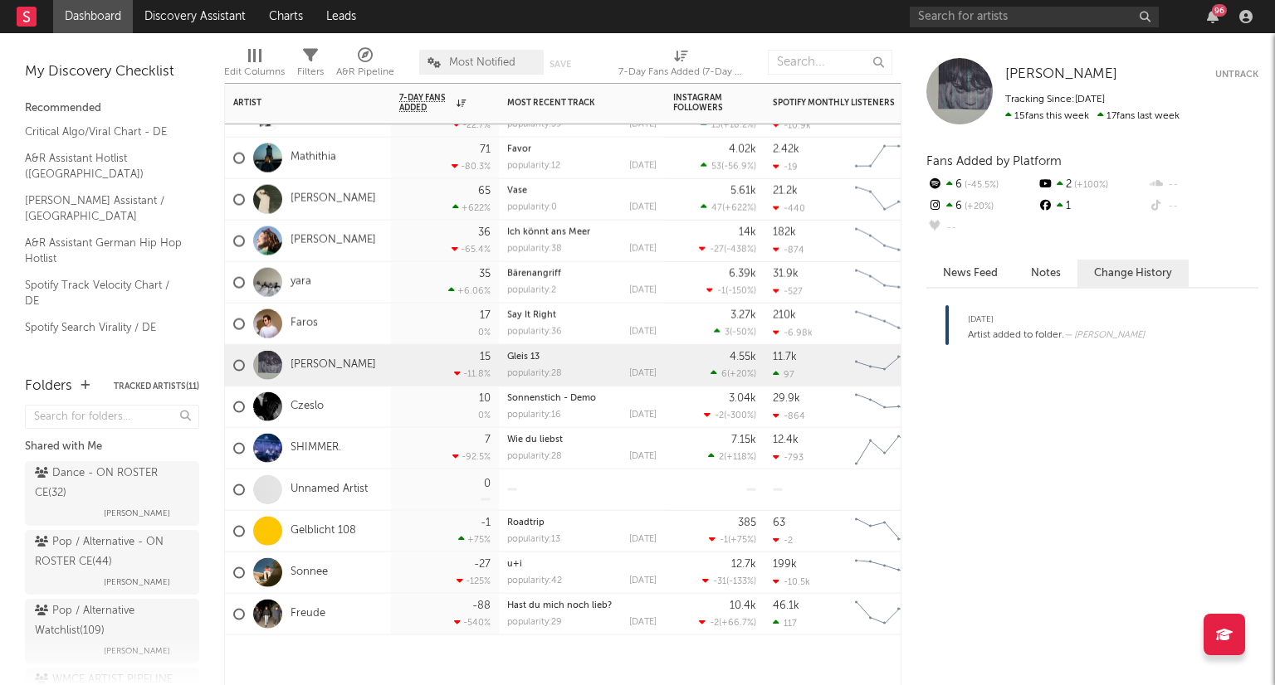
click at [1220, 76] on button "Untrack" at bounding box center [1236, 74] width 43 height 17
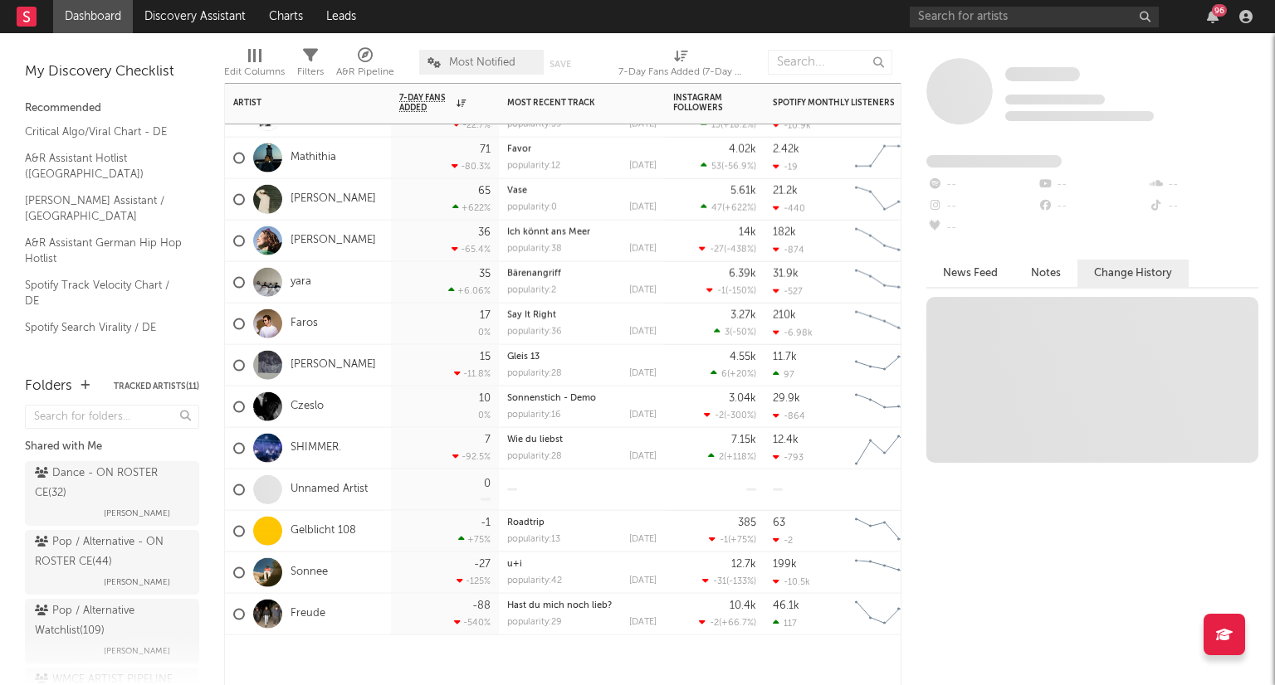
click at [345, 321] on div "Faros" at bounding box center [308, 324] width 166 height 41
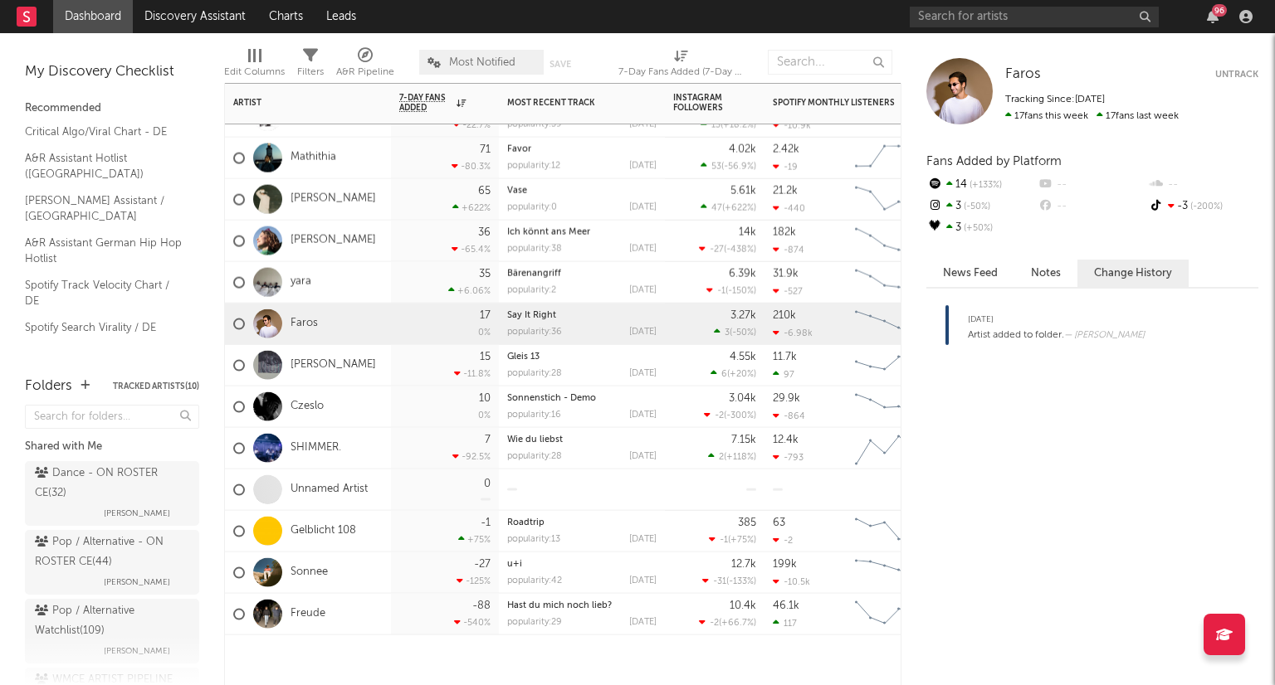
click at [1238, 77] on button "Untrack" at bounding box center [1236, 74] width 43 height 17
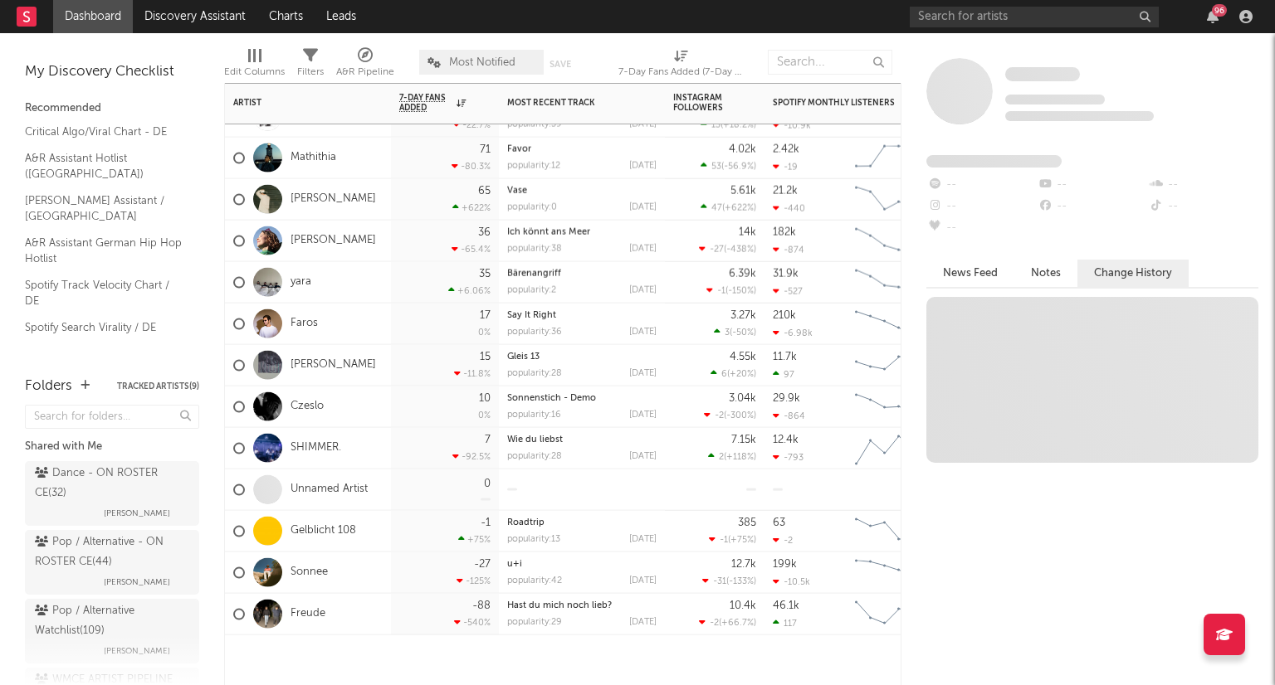
click at [339, 276] on div "yara" at bounding box center [308, 282] width 166 height 41
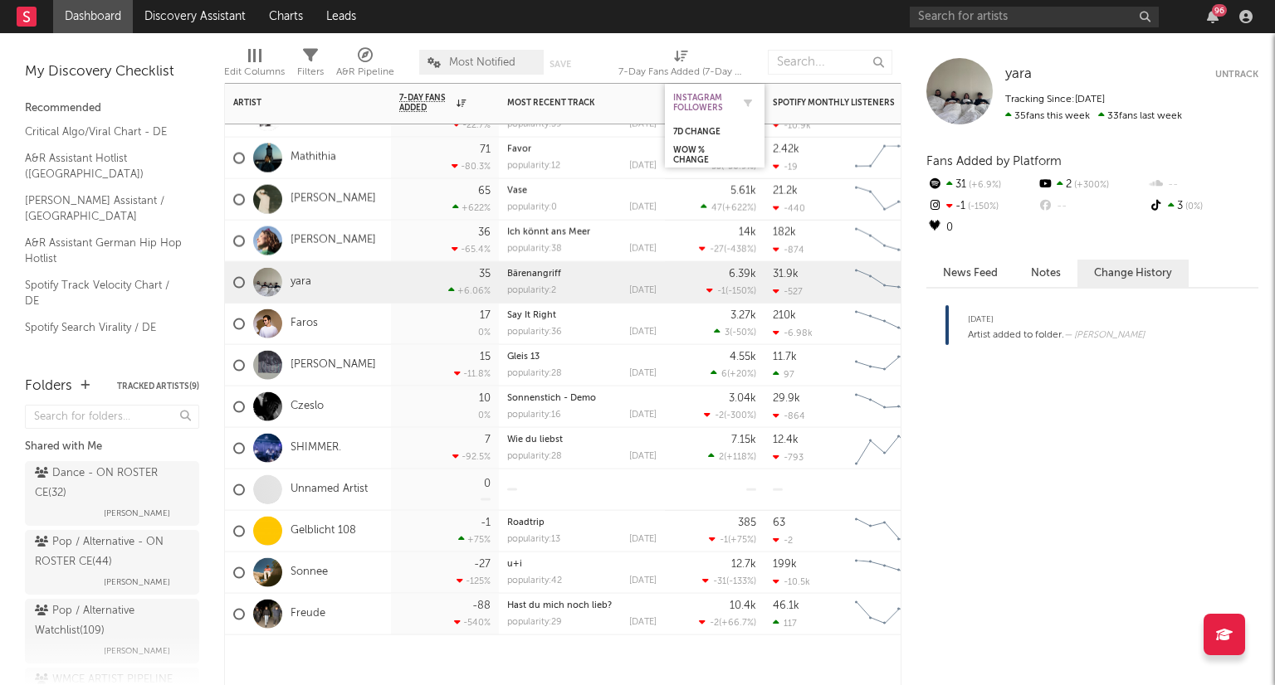
click at [1219, 69] on button "Untrack" at bounding box center [1236, 74] width 43 height 17
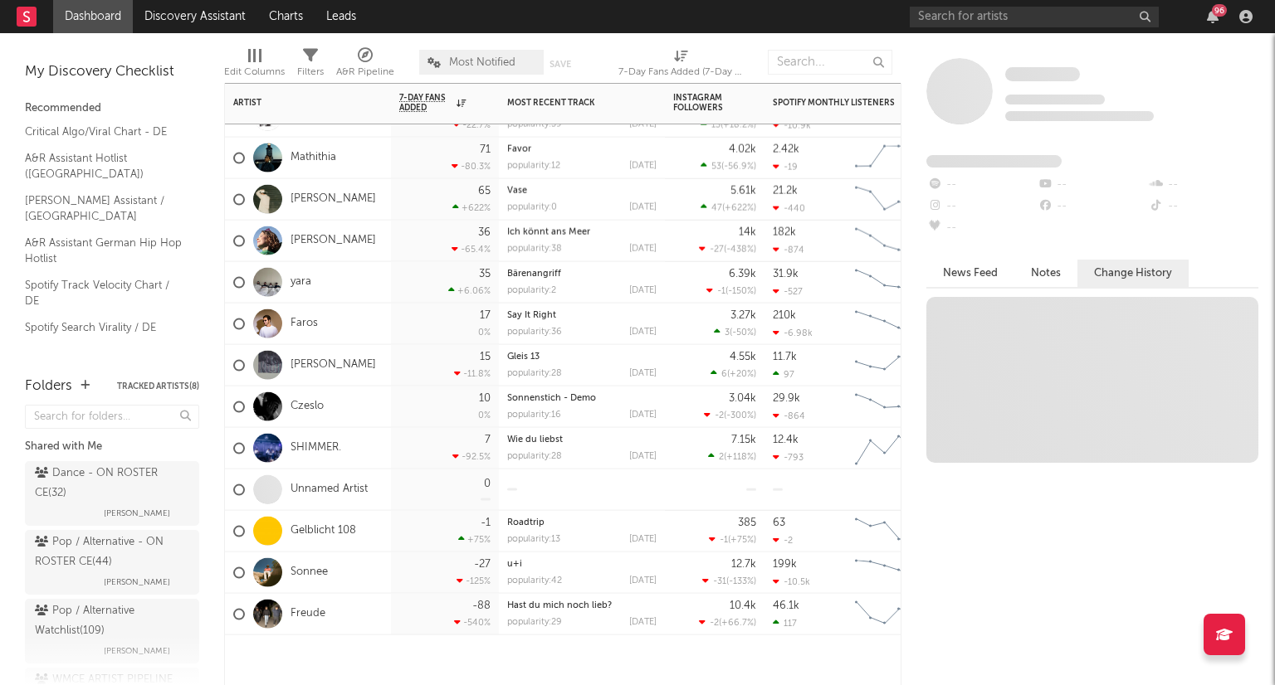
click at [354, 252] on div "Carla Ahad" at bounding box center [308, 241] width 166 height 41
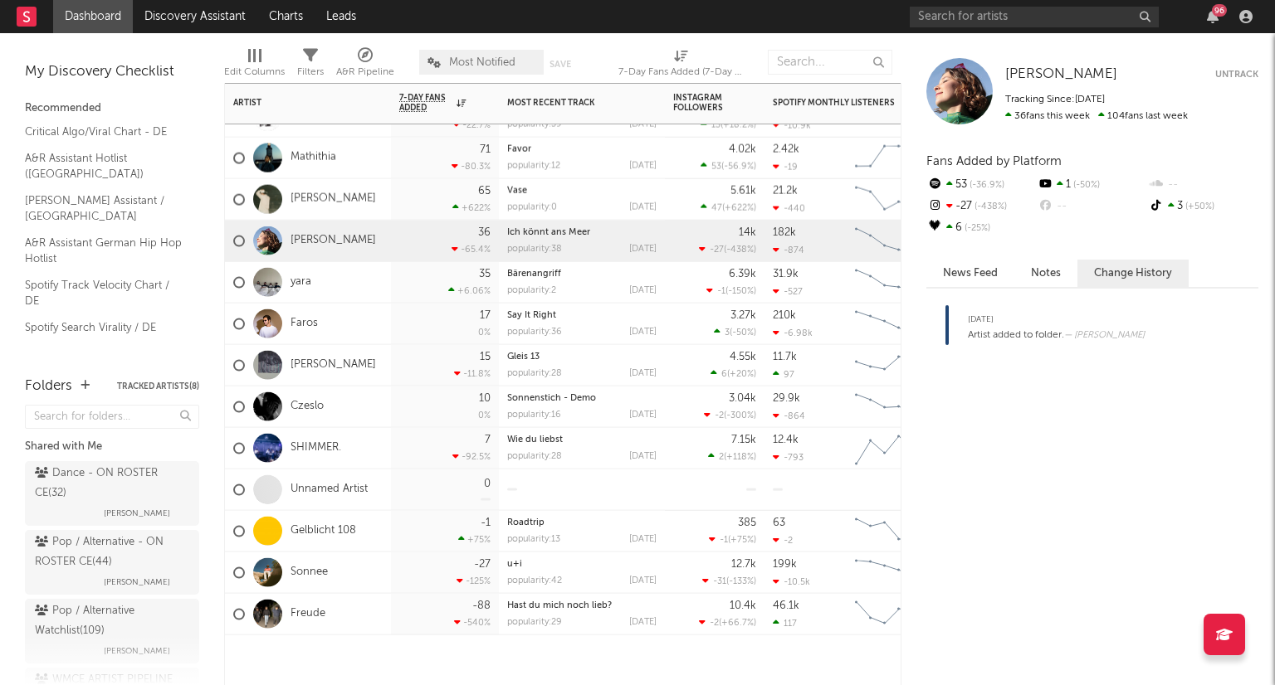
click at [1246, 72] on button "Untrack" at bounding box center [1236, 74] width 43 height 17
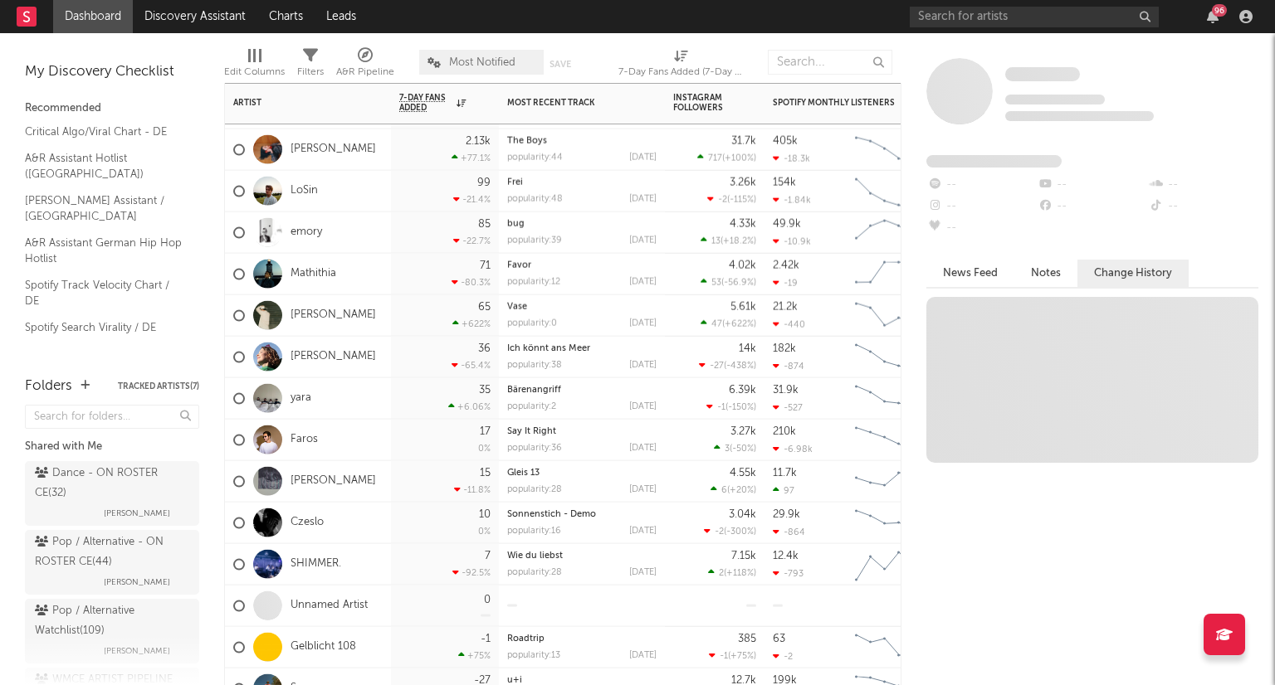
click at [380, 313] on div "Bruno Kawelke" at bounding box center [308, 315] width 166 height 41
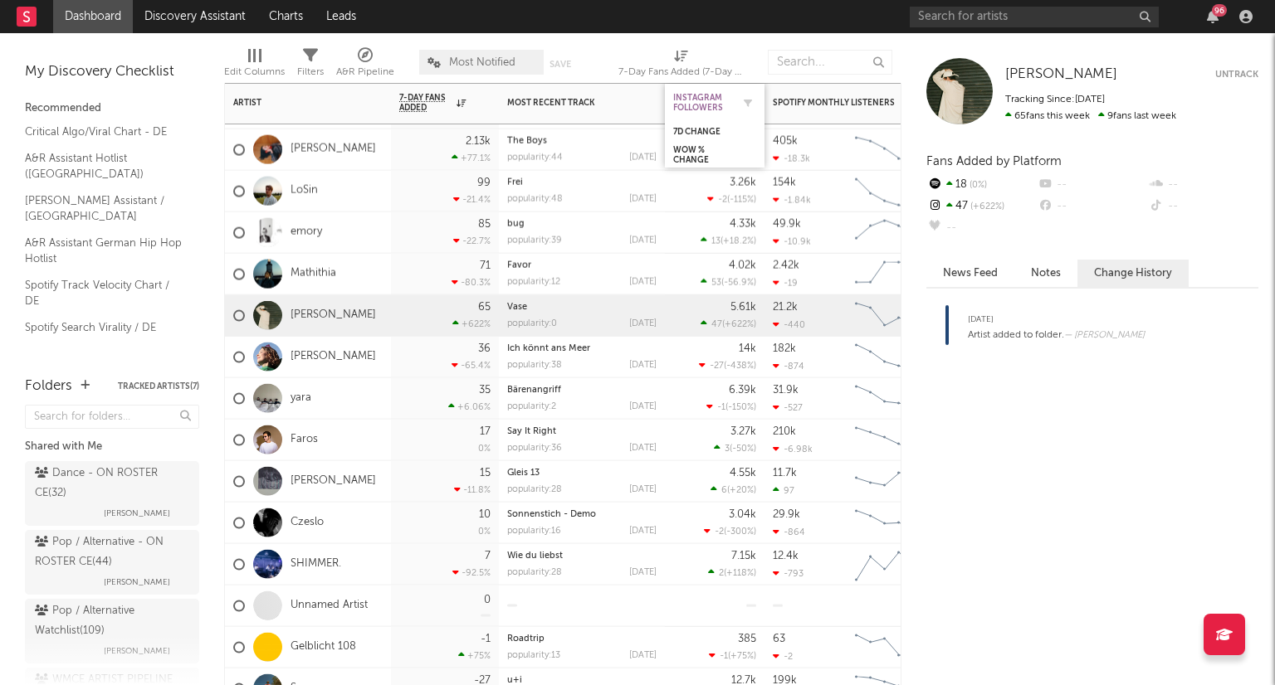
click at [1223, 81] on button "Untrack" at bounding box center [1236, 74] width 43 height 17
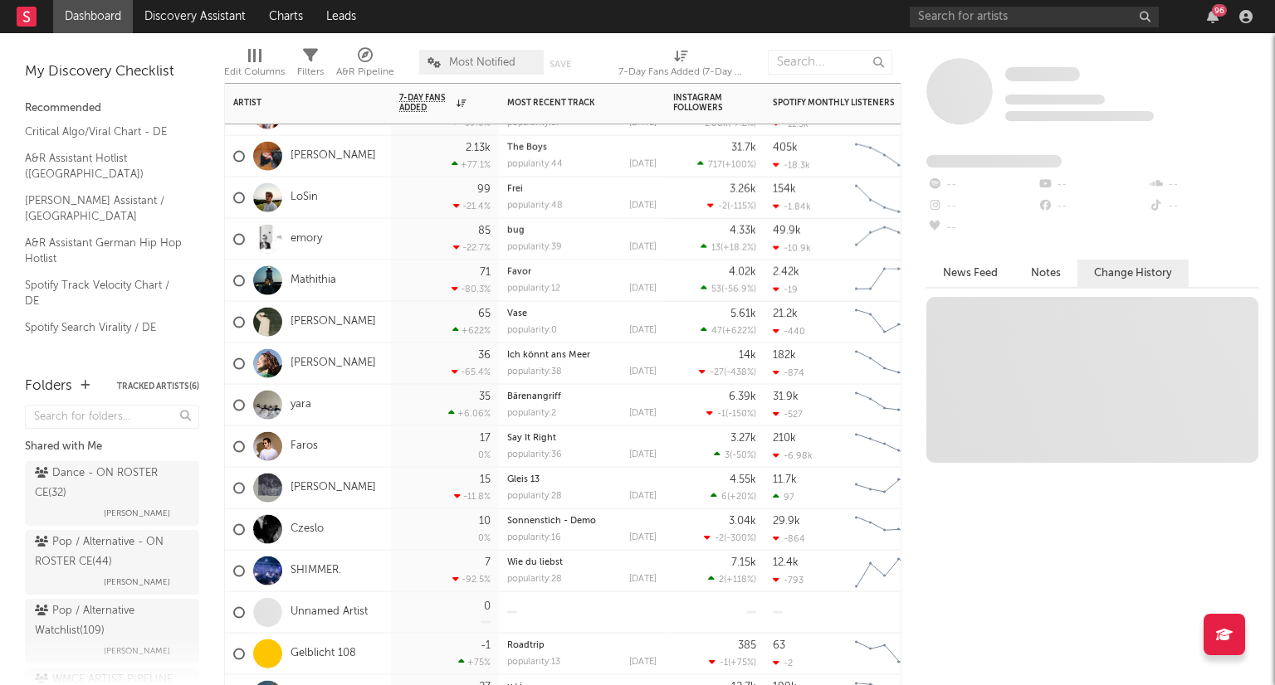
click at [354, 199] on div "LoSin" at bounding box center [308, 198] width 166 height 41
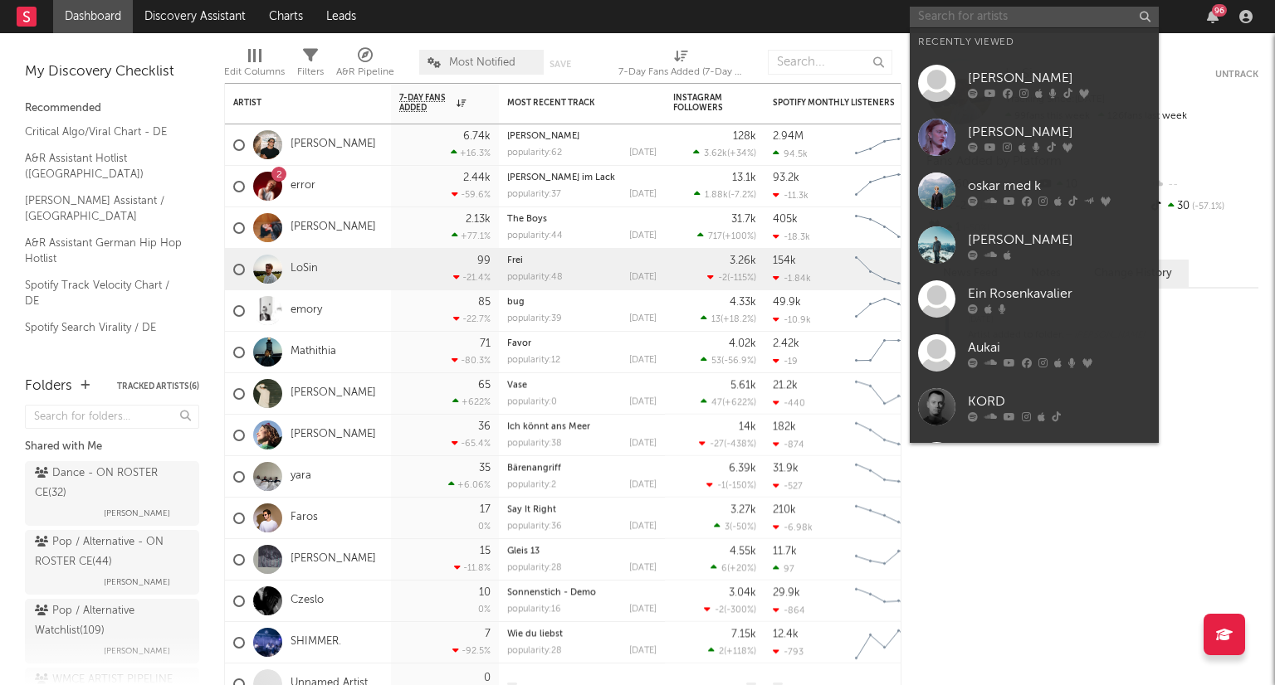
click at [999, 20] on input "text" at bounding box center [1034, 17] width 249 height 21
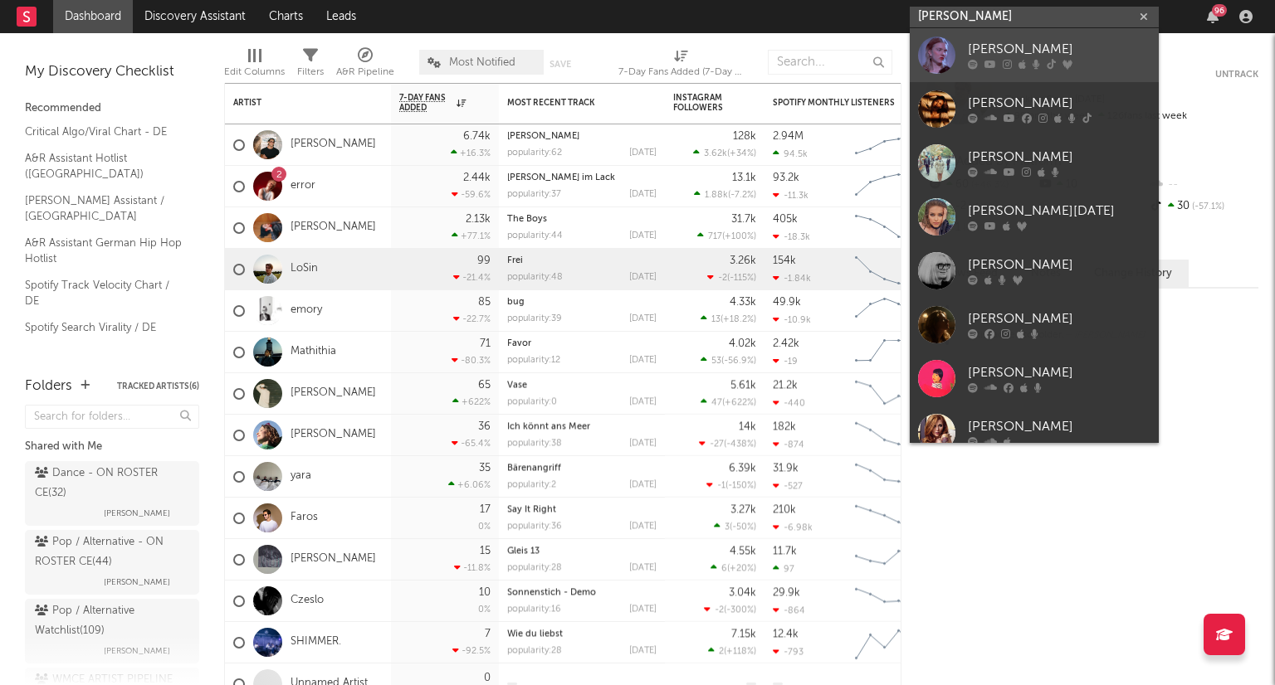
type input "magda"
click at [1031, 49] on div "[PERSON_NAME]" at bounding box center [1059, 50] width 183 height 20
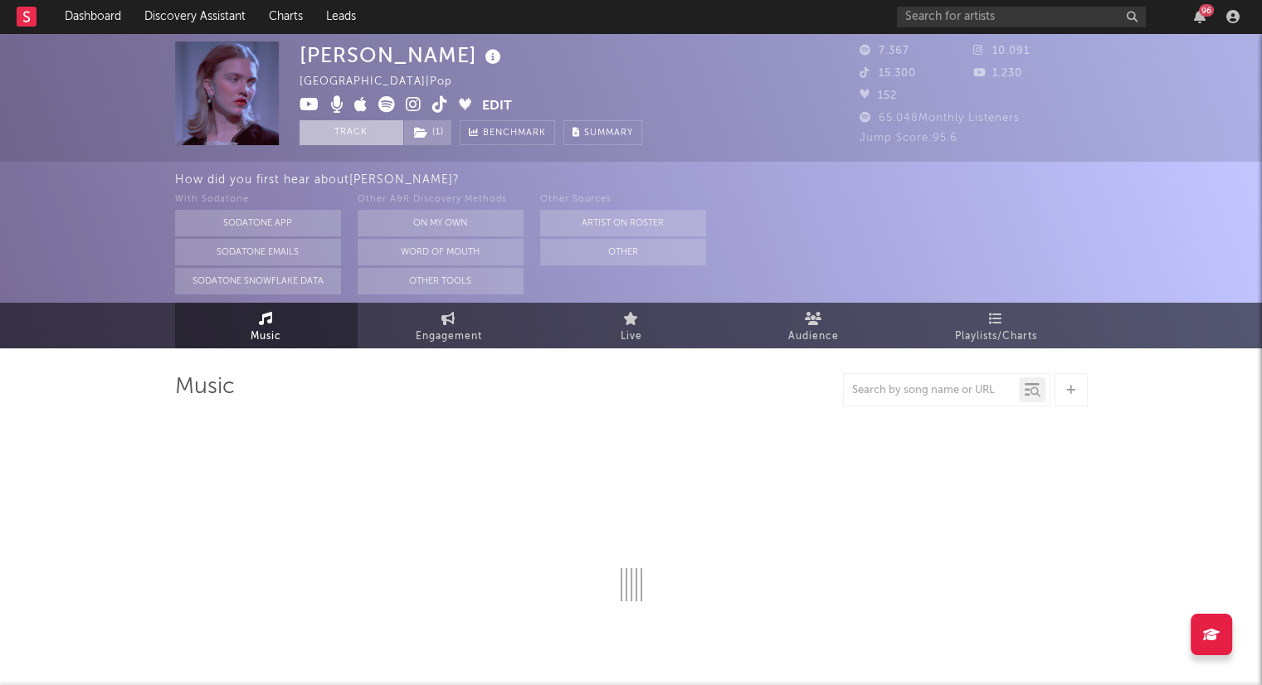
click at [345, 131] on button "Track" at bounding box center [352, 132] width 104 height 25
select select "6m"
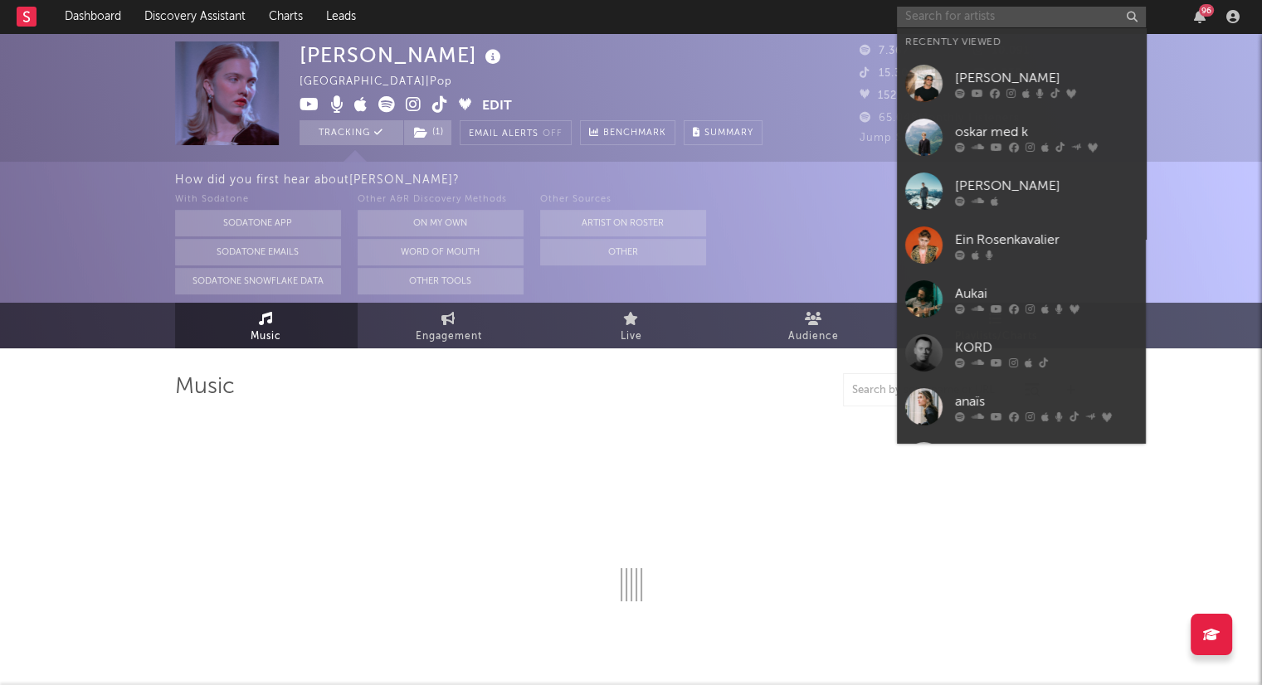
click at [948, 17] on input "text" at bounding box center [1021, 17] width 249 height 21
select select "6m"
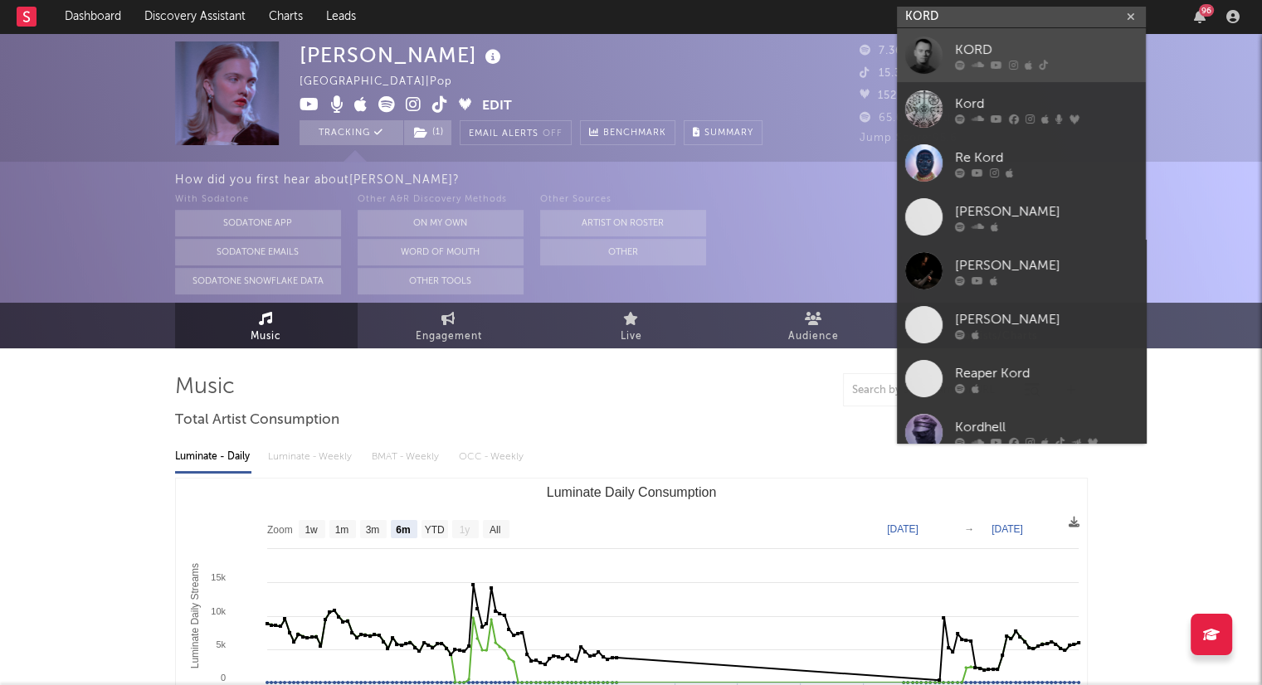
type input "KORD"
click at [1007, 44] on div "KORD" at bounding box center [1046, 50] width 183 height 20
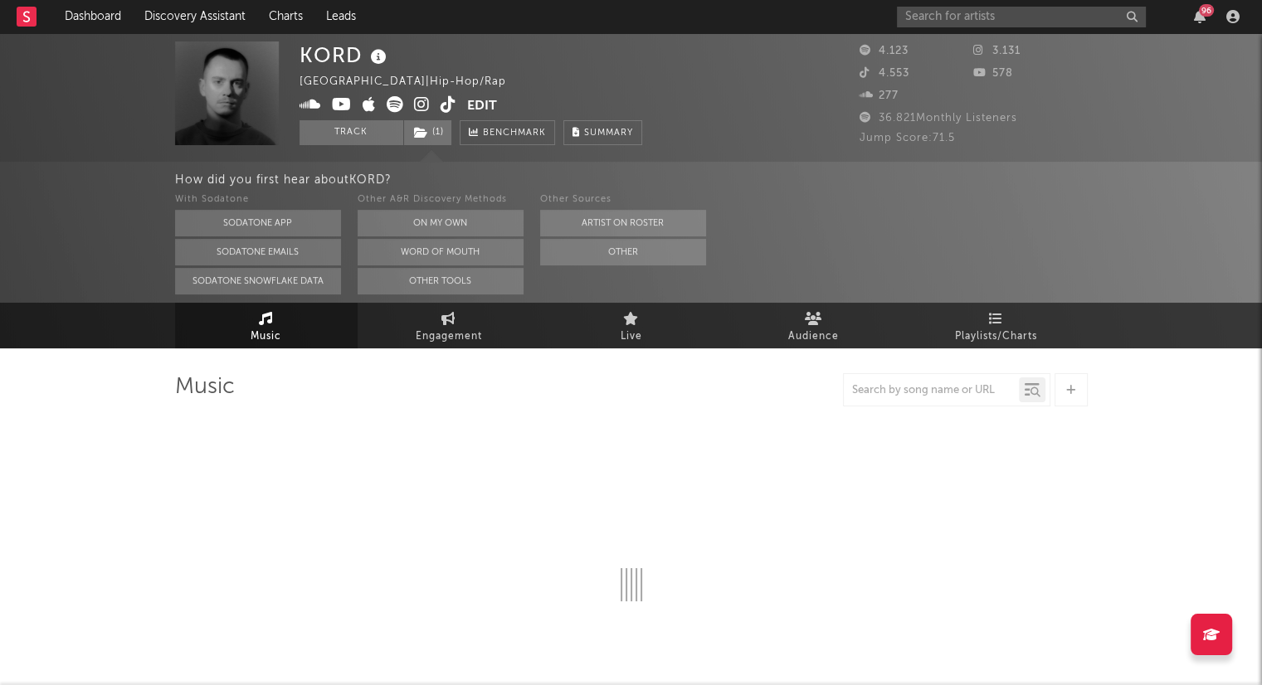
select select "6m"
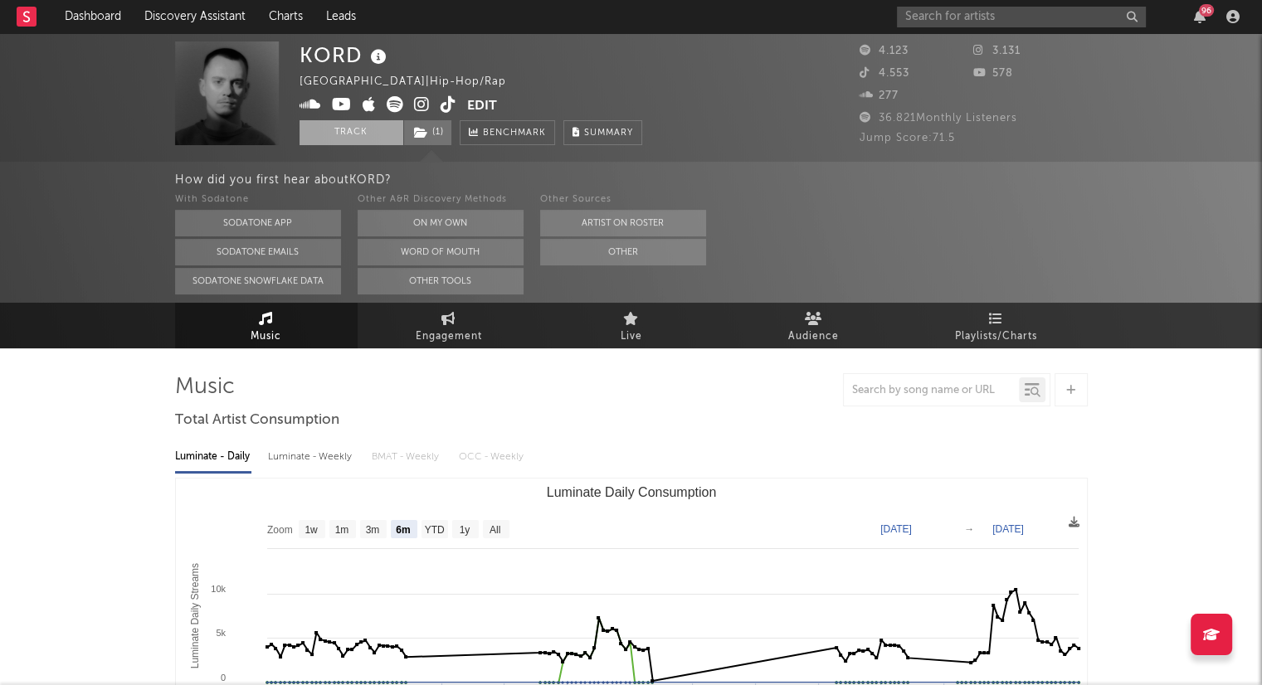
click at [365, 139] on button "Track" at bounding box center [352, 132] width 104 height 25
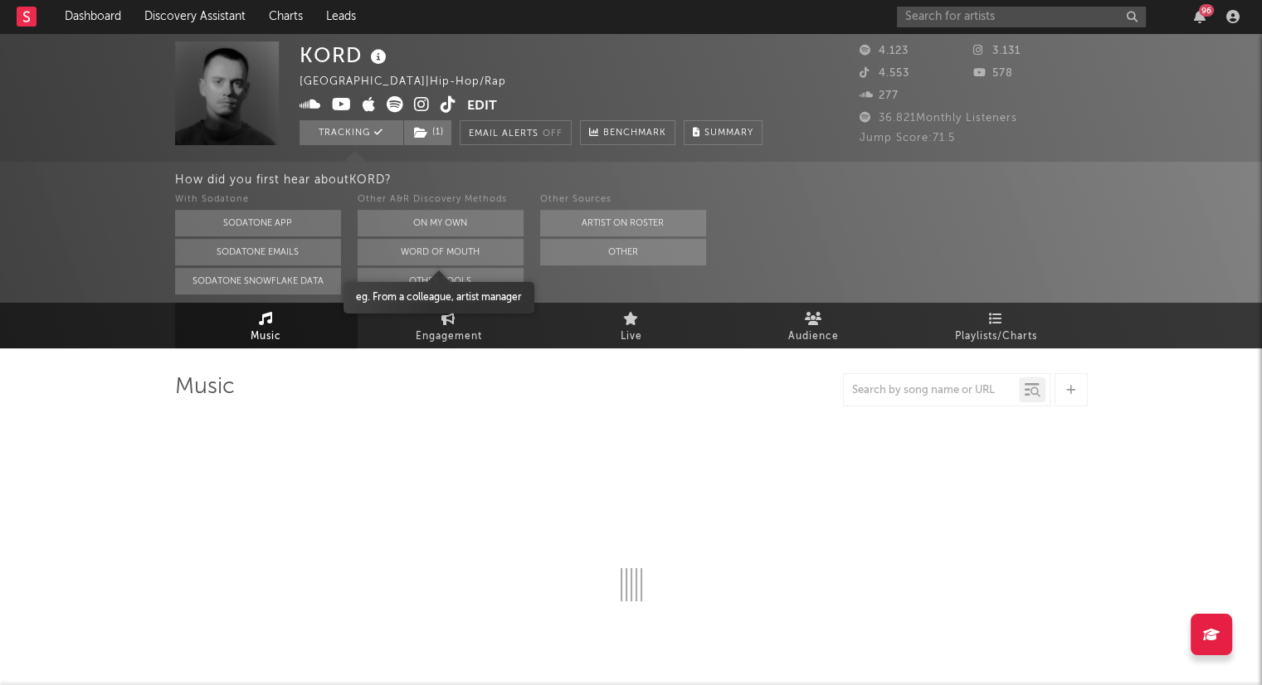
select select "6m"
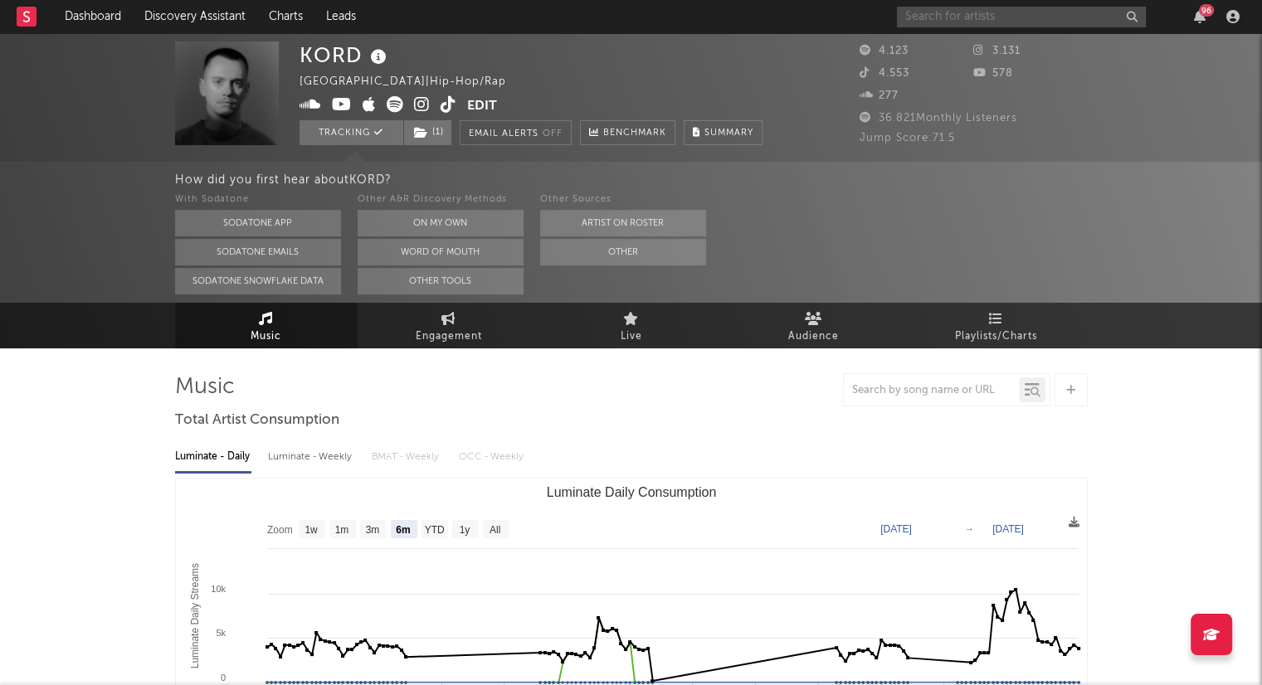
click at [970, 12] on input "text" at bounding box center [1021, 17] width 249 height 21
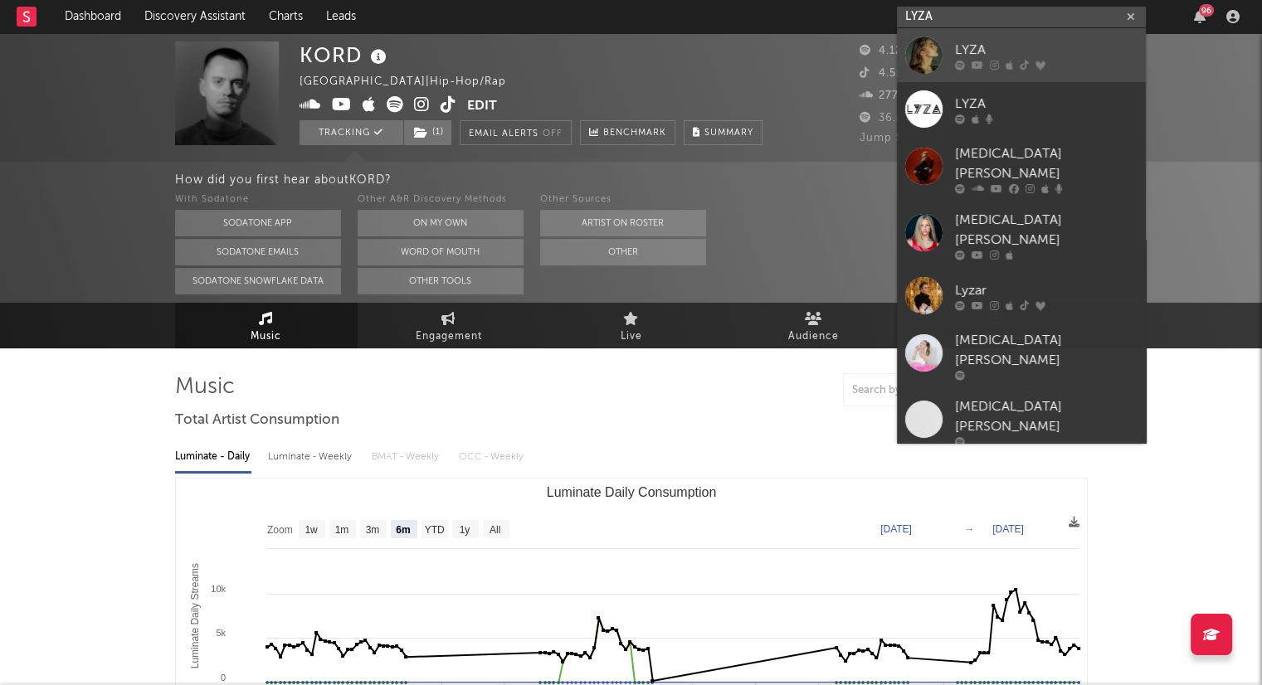
type input "LYZA"
click at [992, 46] on div "LYZA" at bounding box center [1046, 50] width 183 height 20
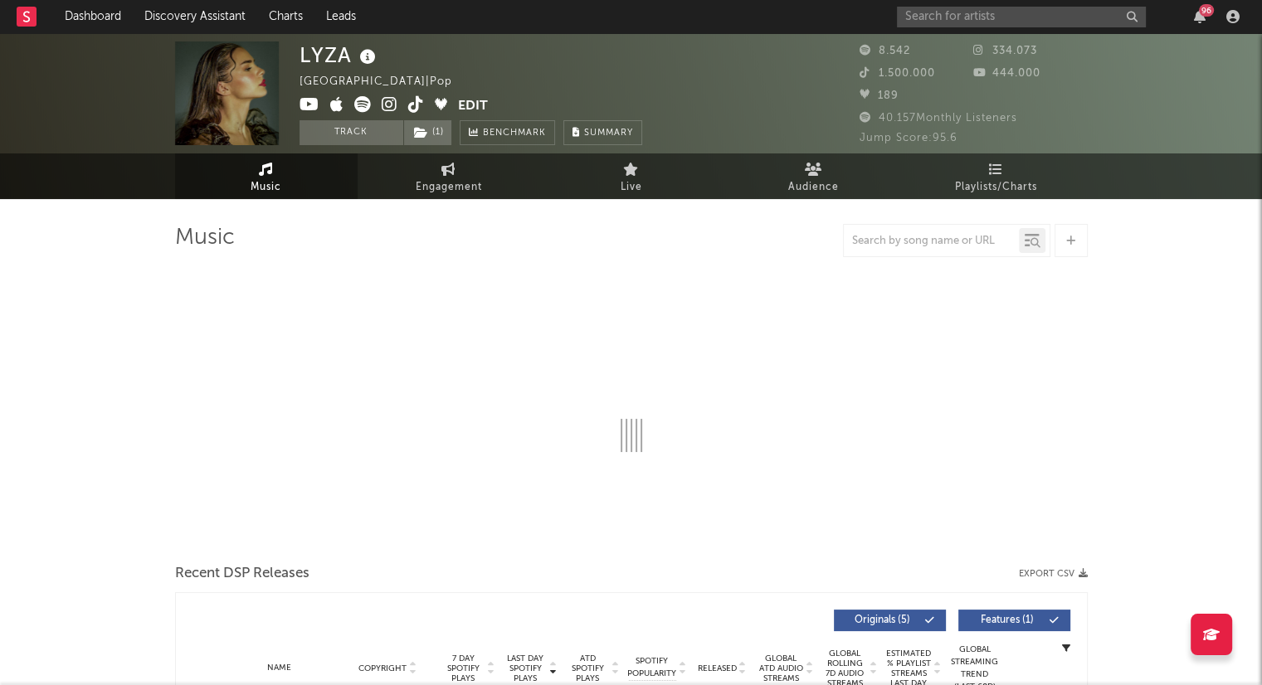
select select "6m"
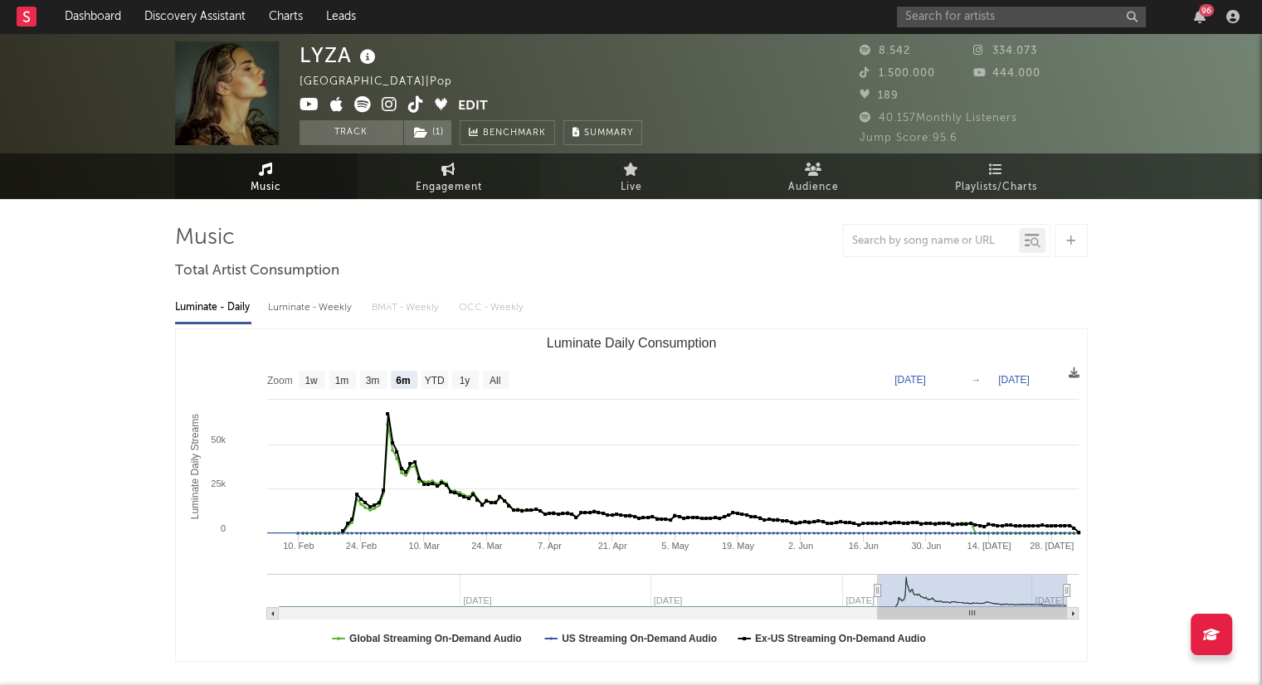
click at [467, 173] on link "Engagement" at bounding box center [449, 177] width 183 height 46
select select "1w"
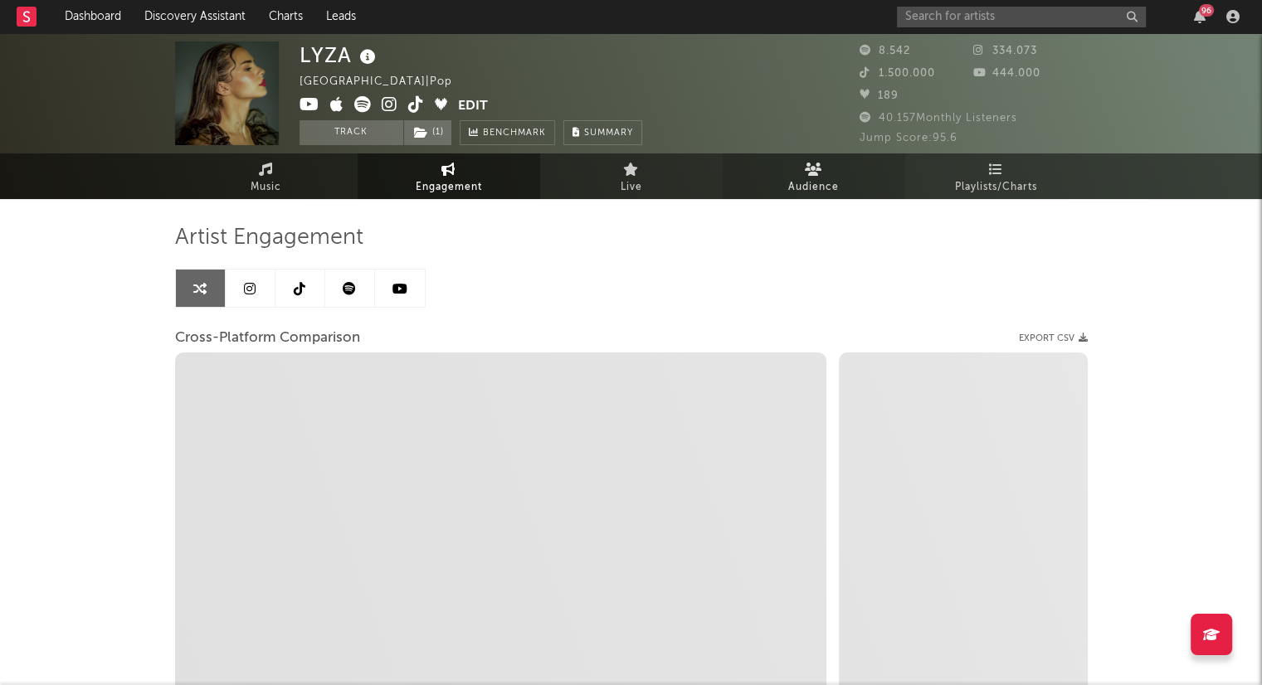
click at [812, 188] on span "Audience" at bounding box center [813, 188] width 51 height 20
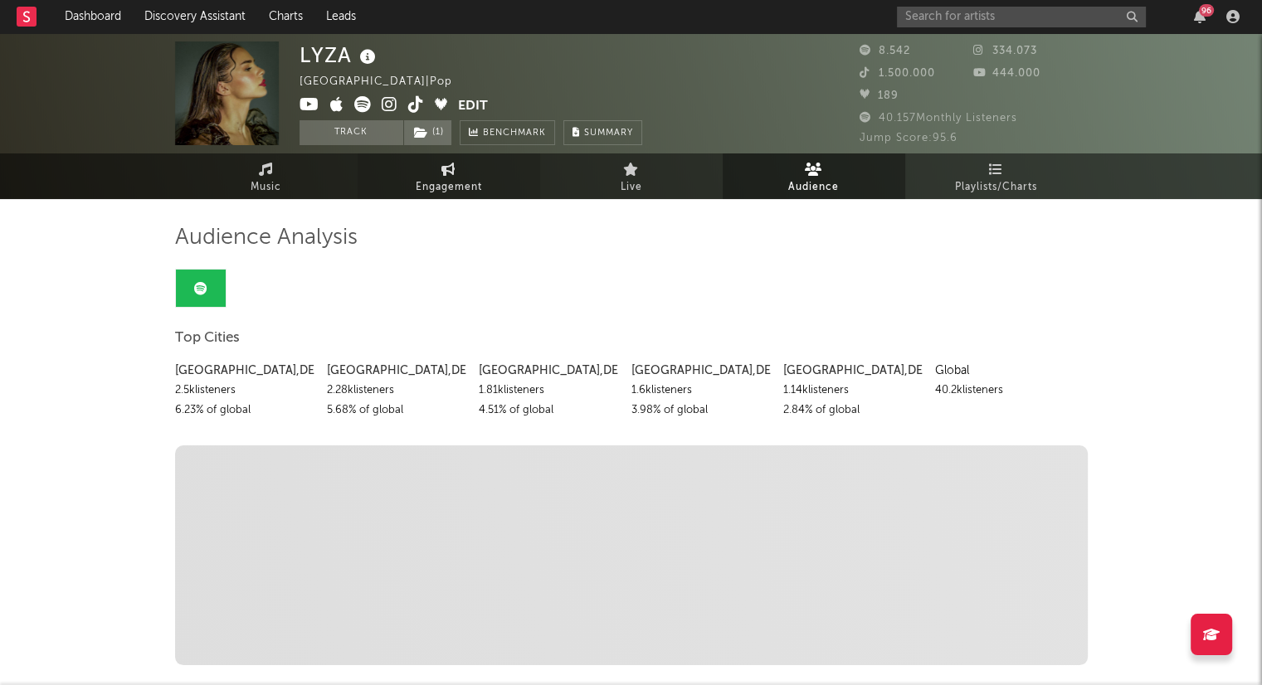
click at [476, 182] on span "Engagement" at bounding box center [449, 188] width 66 height 20
select select "1m"
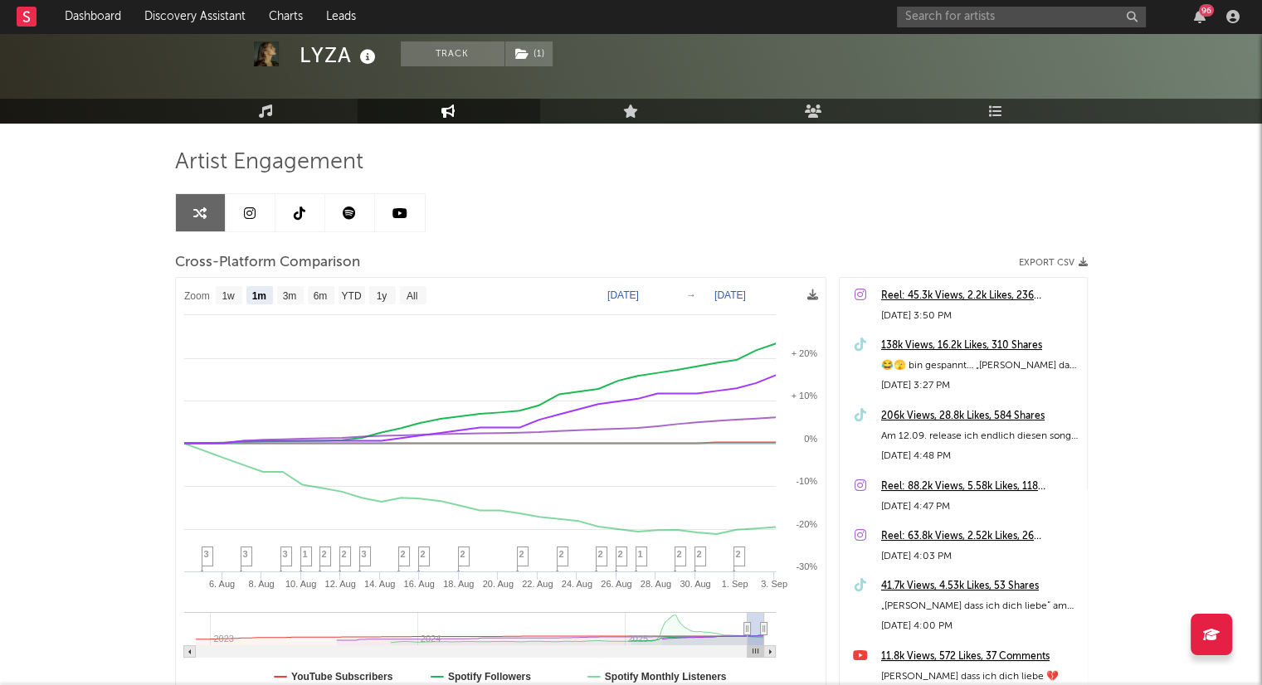
scroll to position [76, 0]
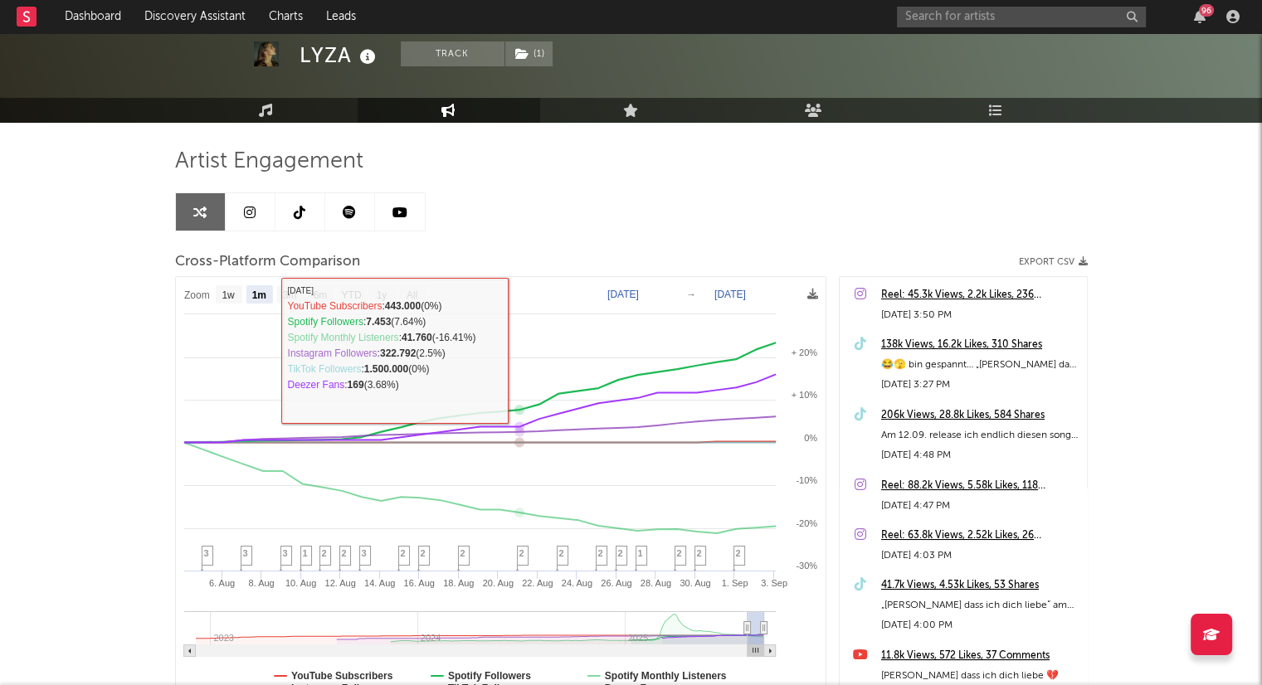
click at [284, 193] on link at bounding box center [301, 211] width 50 height 37
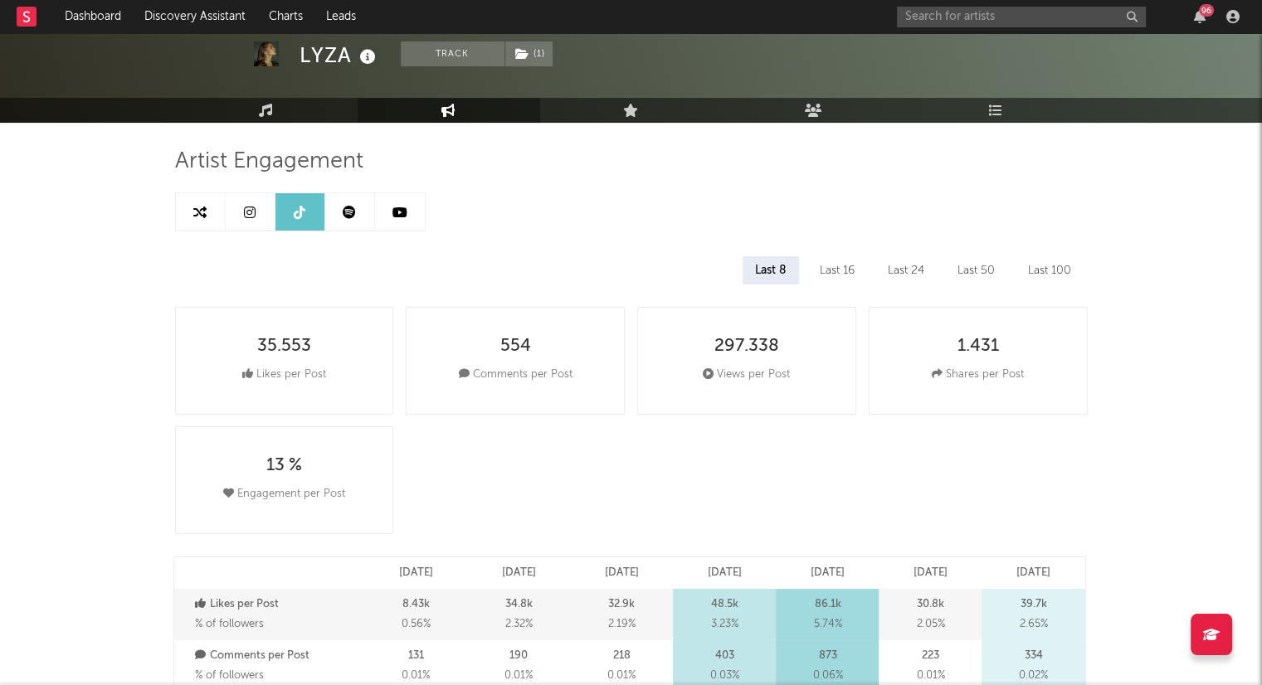
select select "6m"
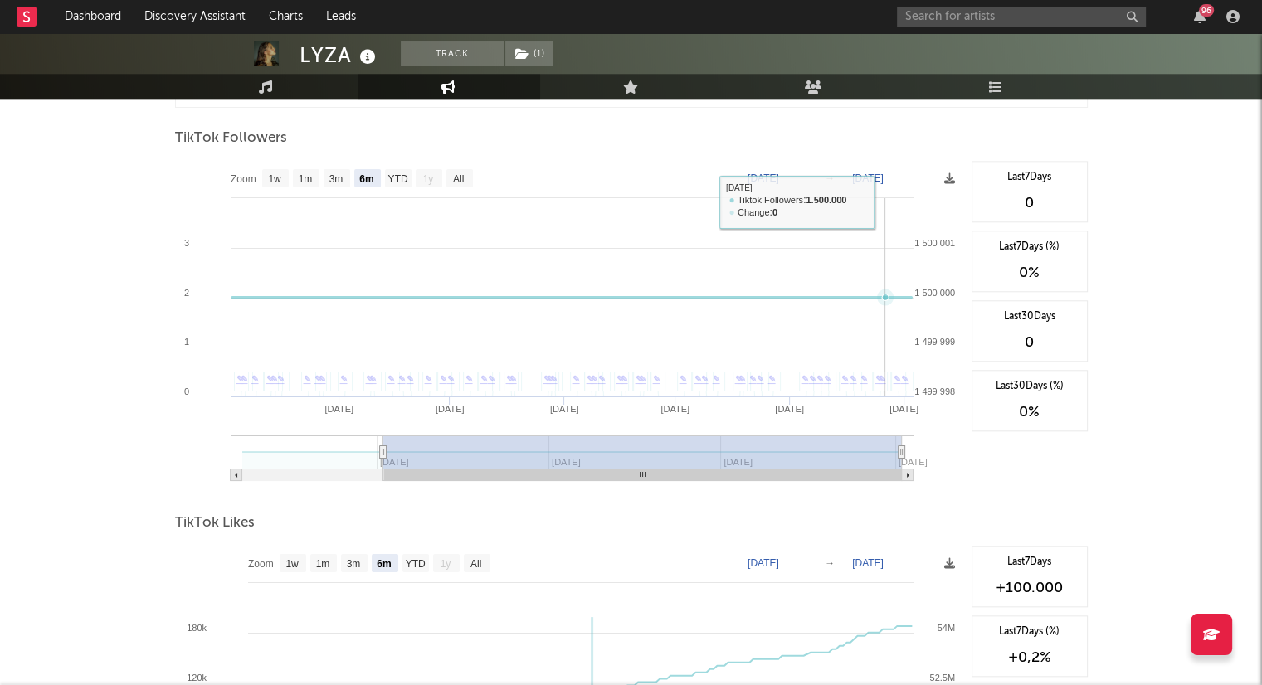
scroll to position [1570, 0]
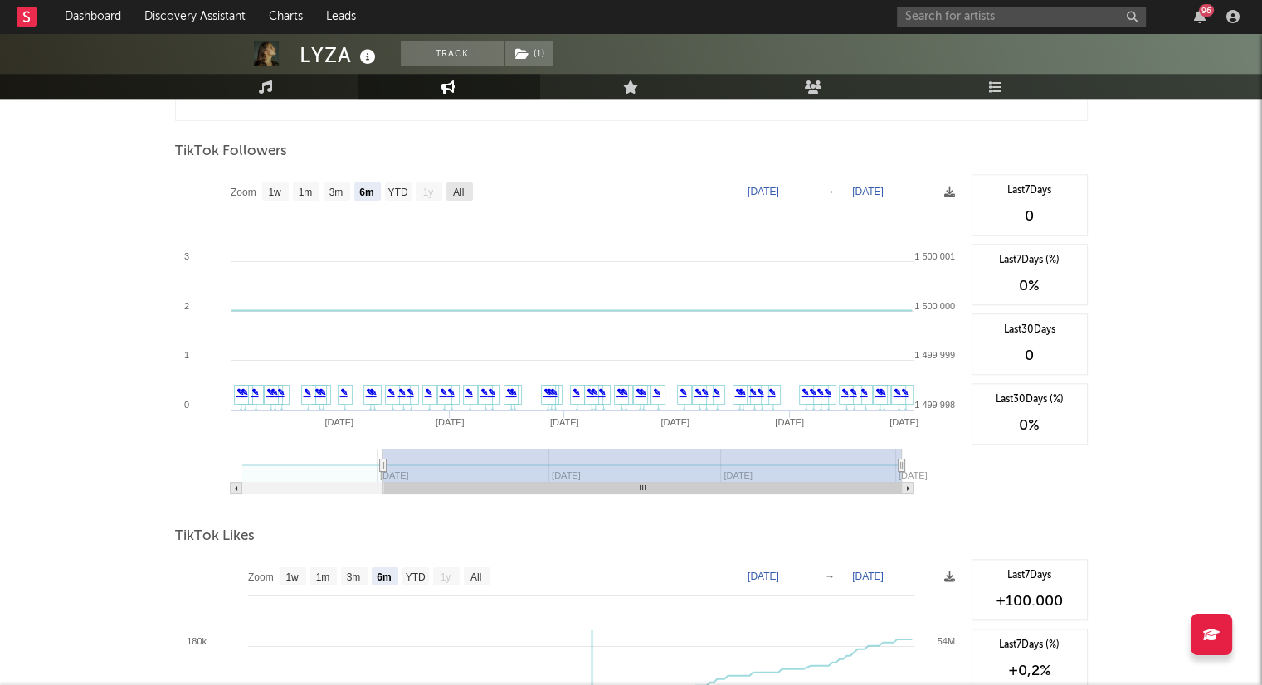
click at [460, 187] on text "All" at bounding box center [457, 193] width 11 height 12
select select "All"
type input "2025-01-12"
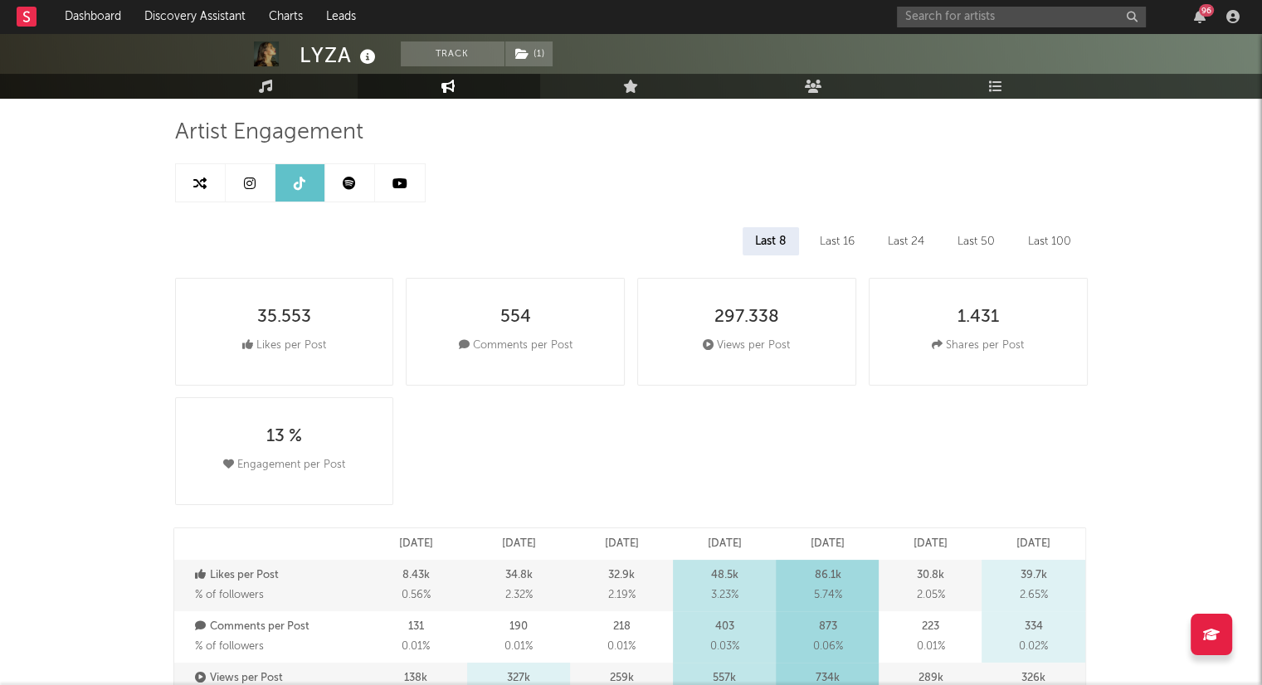
scroll to position [62, 0]
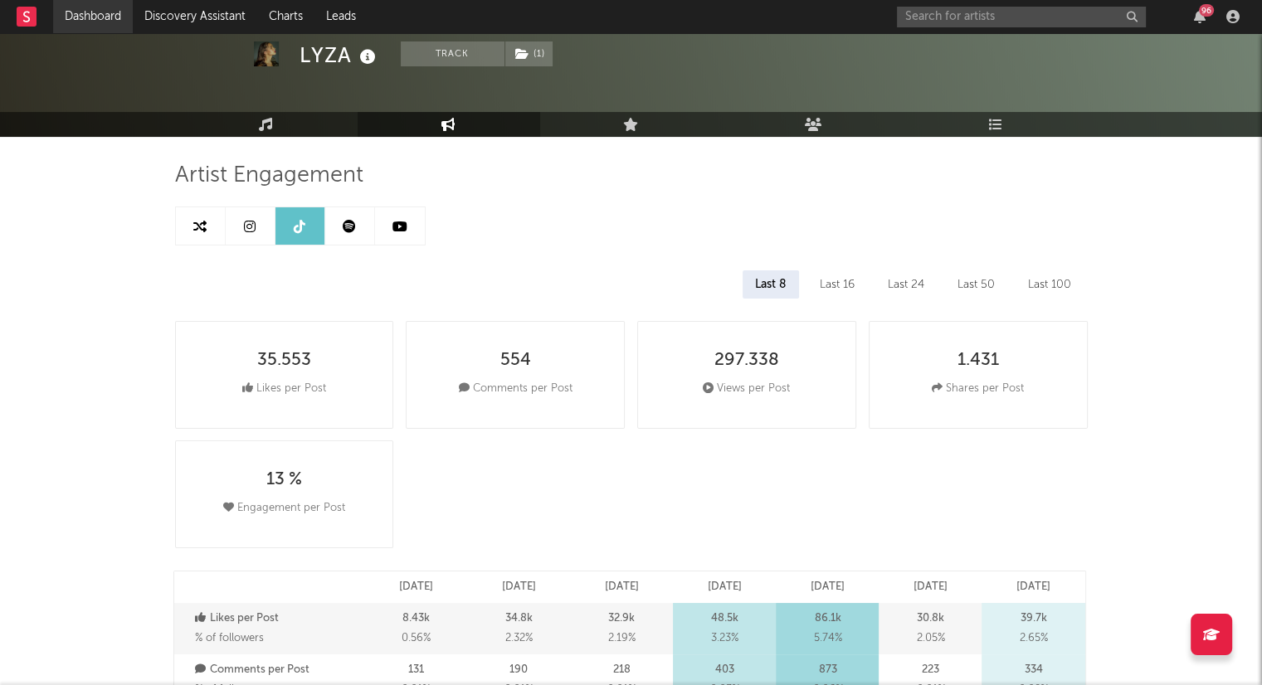
click at [120, 19] on link "Dashboard" at bounding box center [93, 16] width 80 height 33
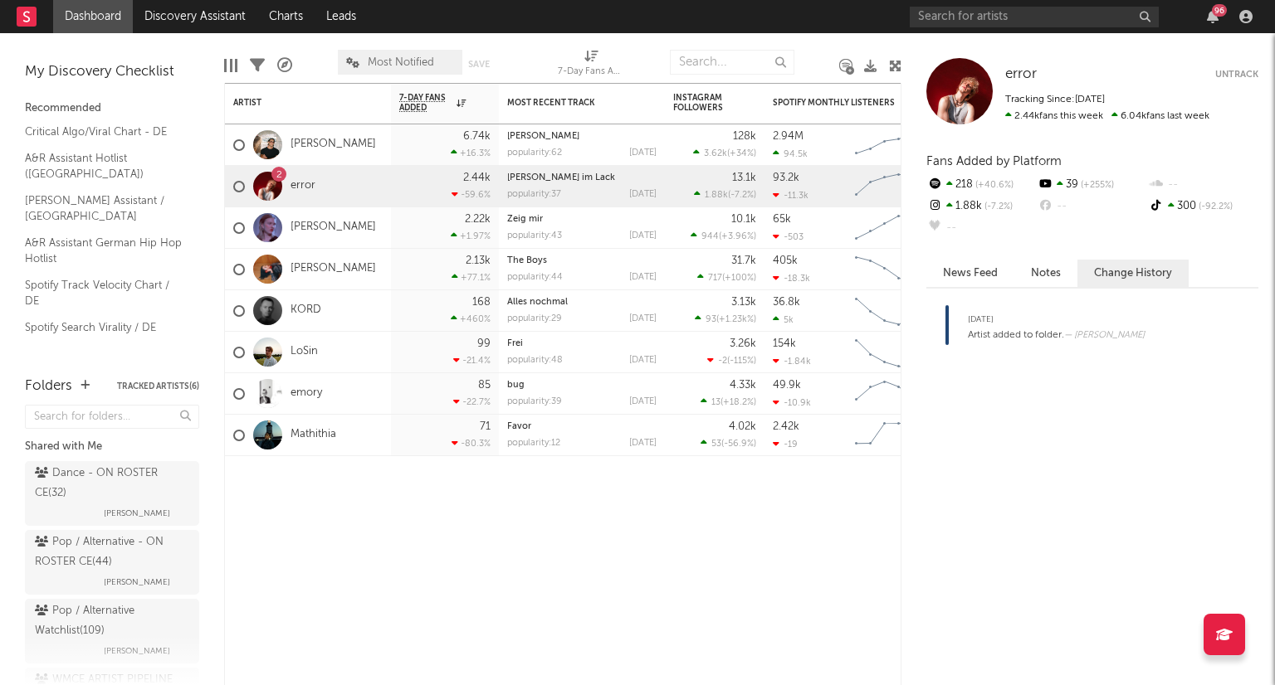
click at [1217, 12] on div "96" at bounding box center [1219, 10] width 15 height 12
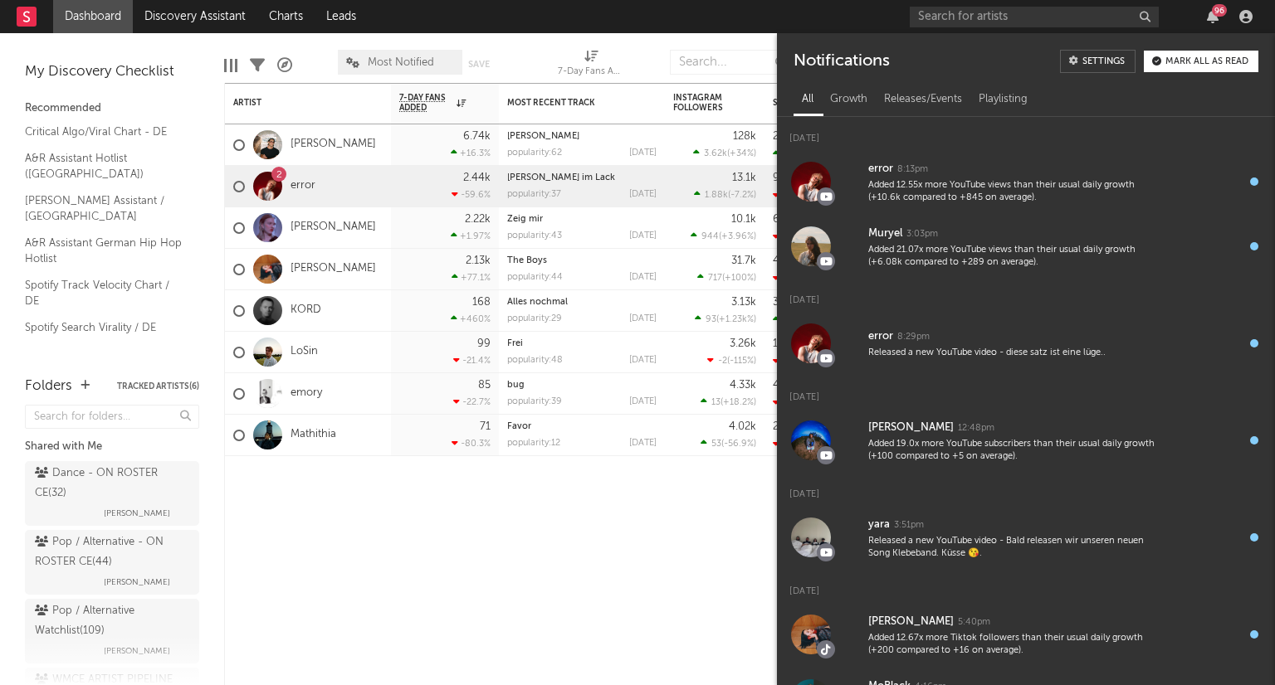
click at [1209, 57] on div "Mark all as read" at bounding box center [1206, 61] width 83 height 9
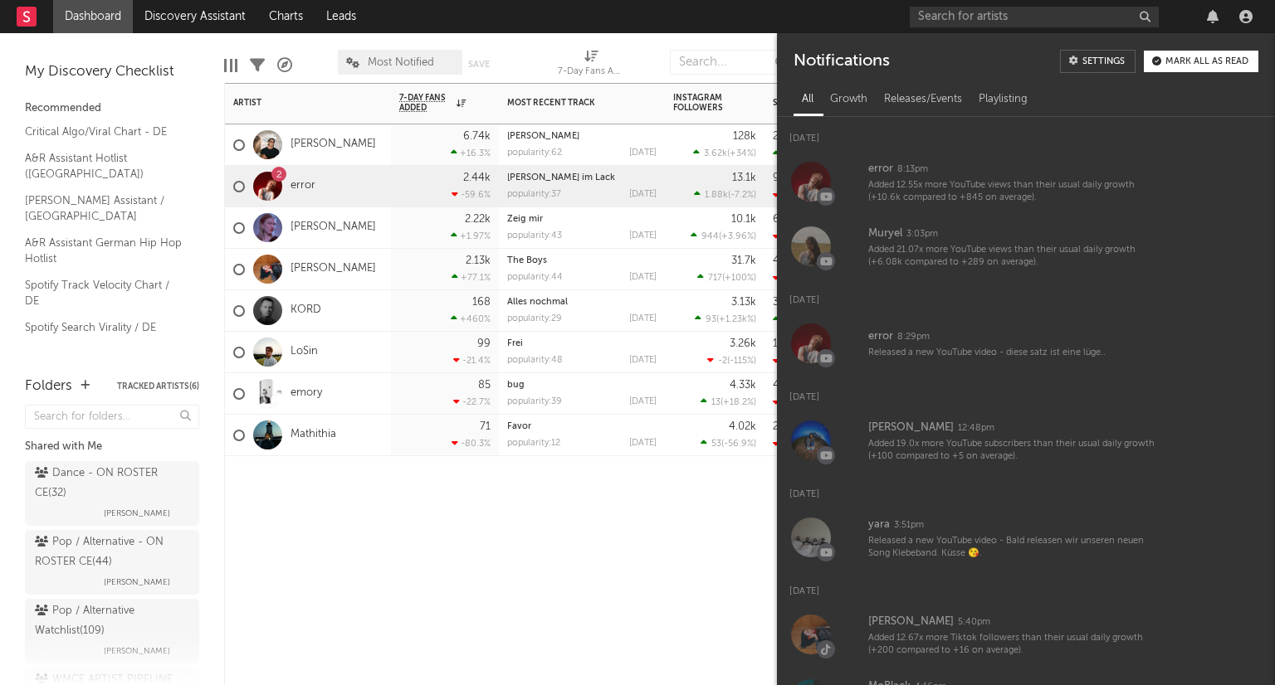
click at [329, 234] on div "[PERSON_NAME]" at bounding box center [308, 227] width 166 height 41
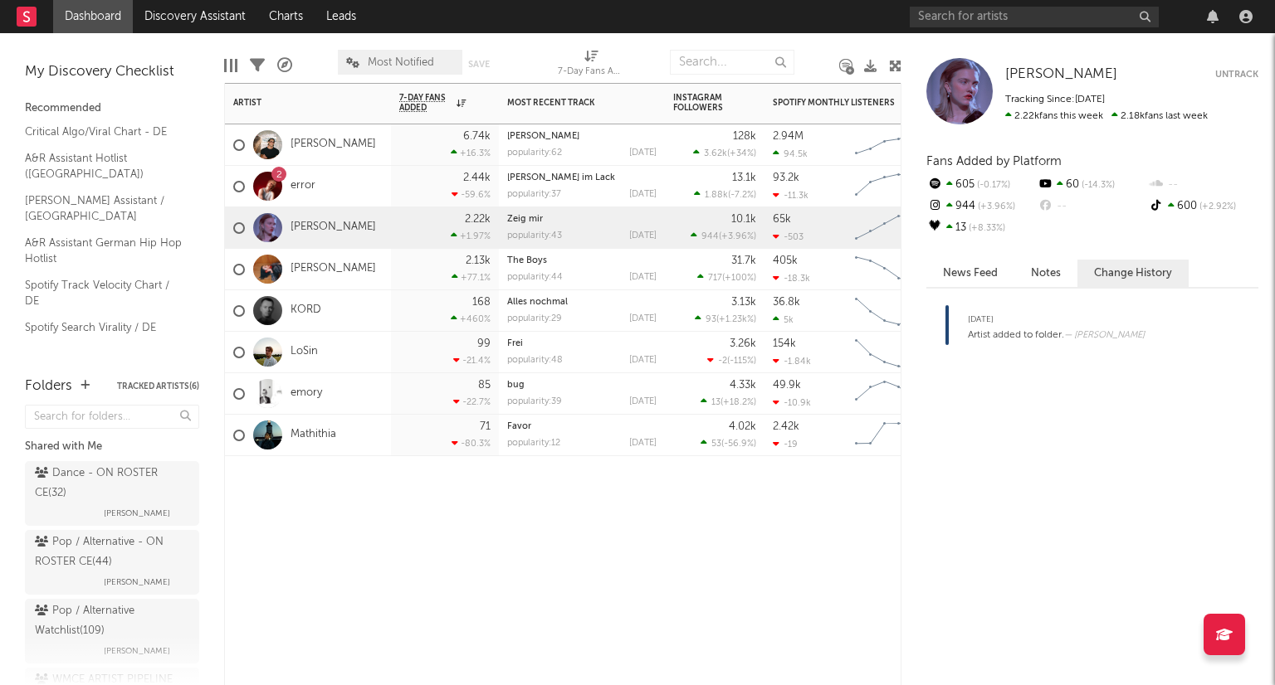
click at [332, 200] on div "2 error" at bounding box center [308, 186] width 166 height 41
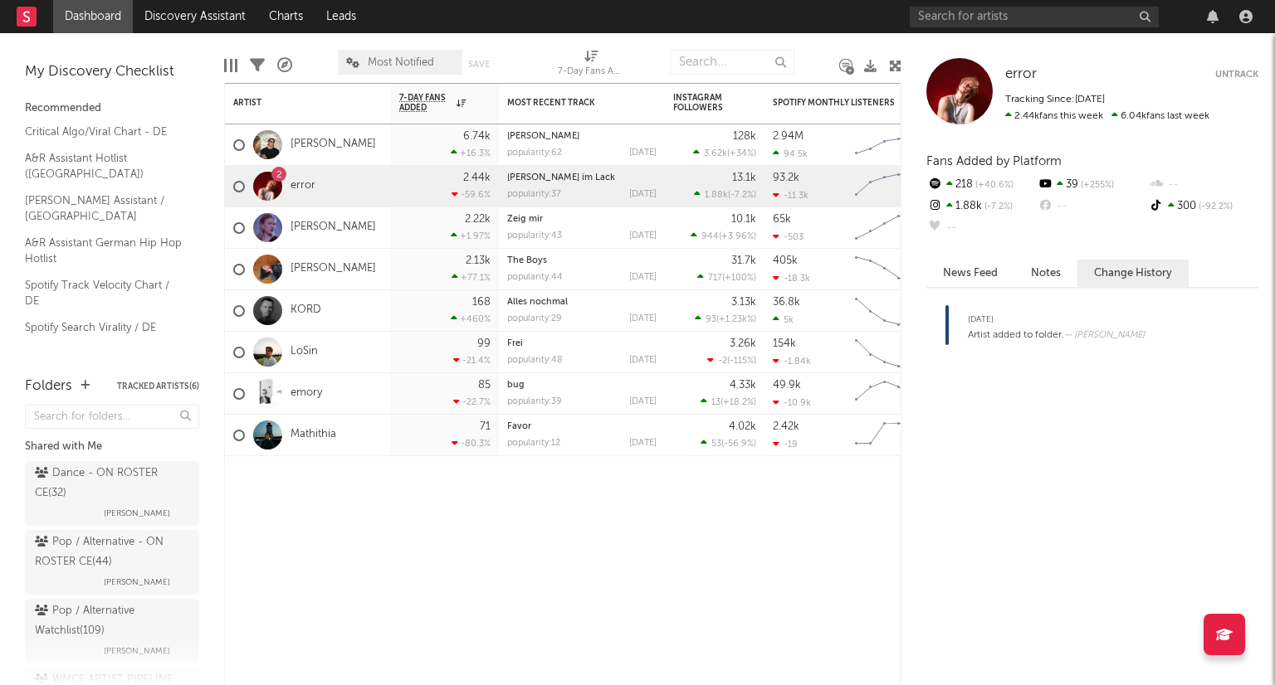
click at [1019, 276] on button "Notes" at bounding box center [1045, 273] width 63 height 27
click at [983, 273] on button "News Feed" at bounding box center [970, 273] width 88 height 27
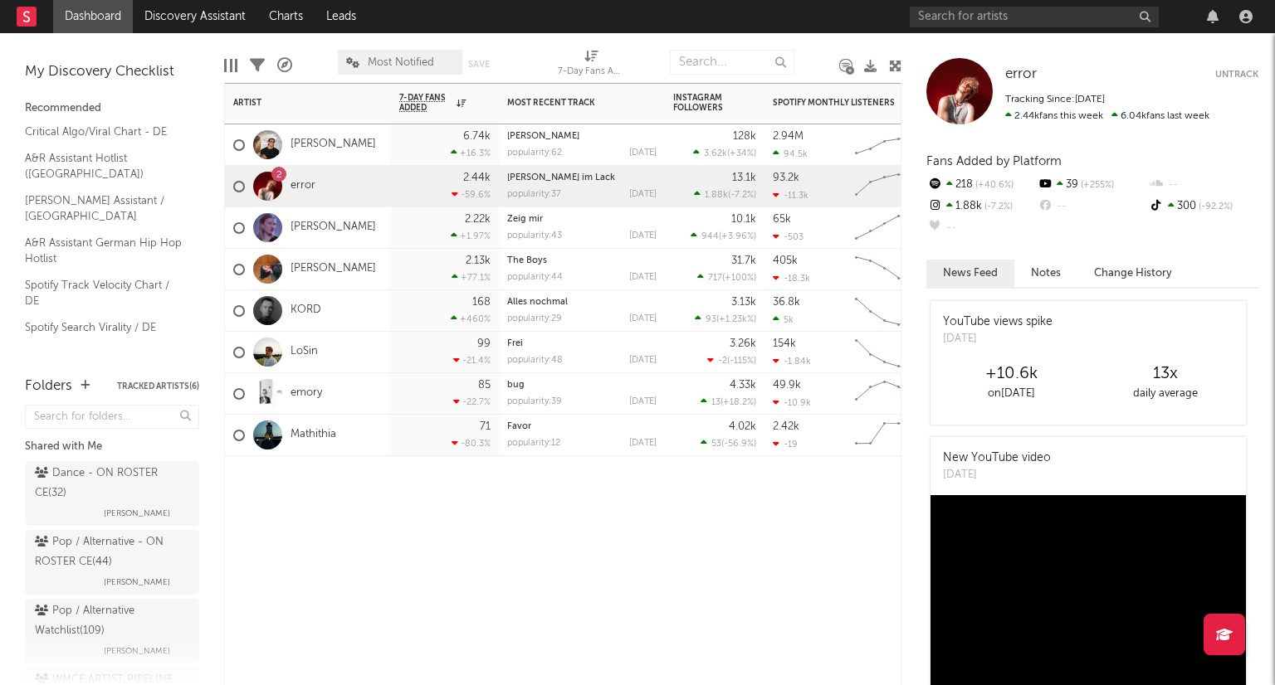
click at [274, 172] on div "2" at bounding box center [278, 174] width 15 height 15
click at [317, 147] on link "[PERSON_NAME]" at bounding box center [332, 145] width 85 height 14
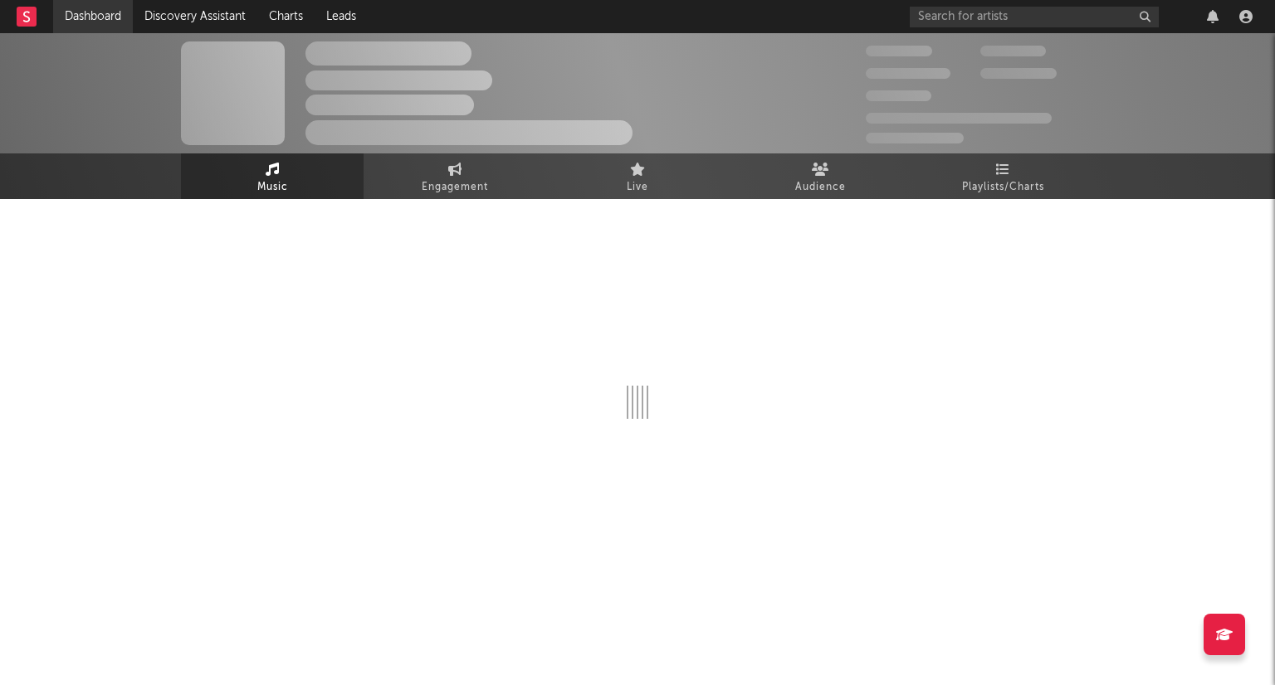
click at [93, 24] on link "Dashboard" at bounding box center [93, 16] width 80 height 33
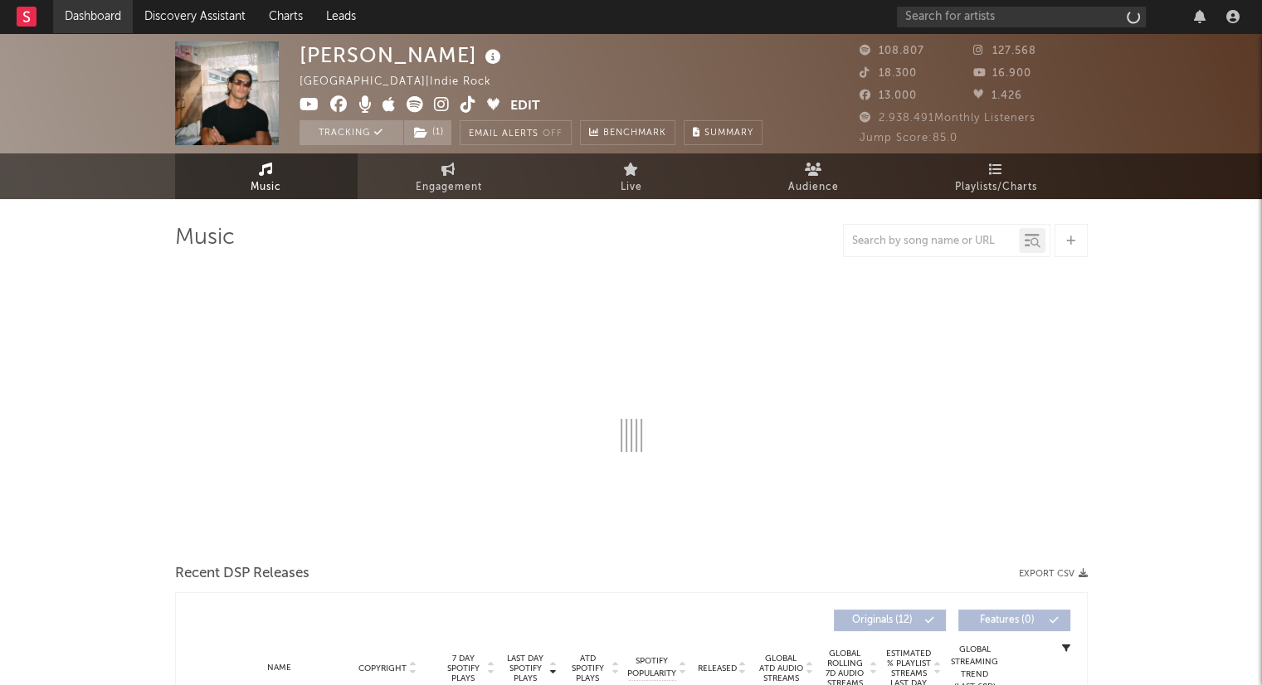
select select "6m"
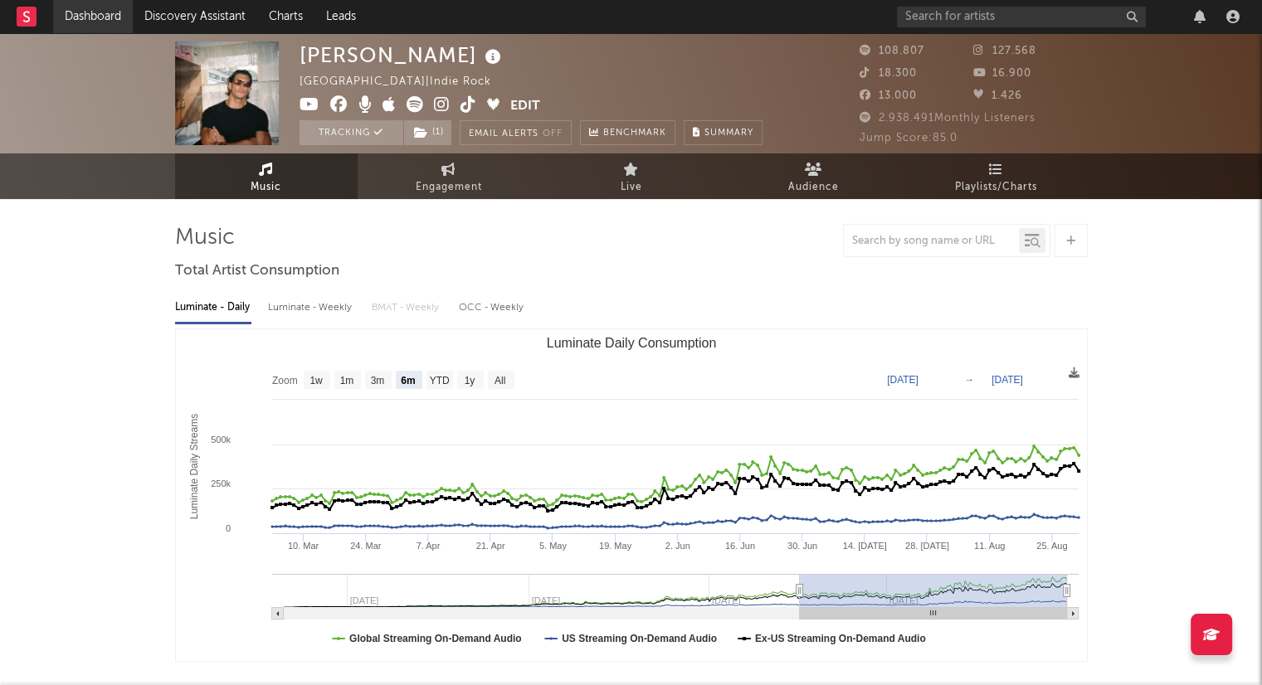
click at [93, 25] on link "Dashboard" at bounding box center [93, 16] width 80 height 33
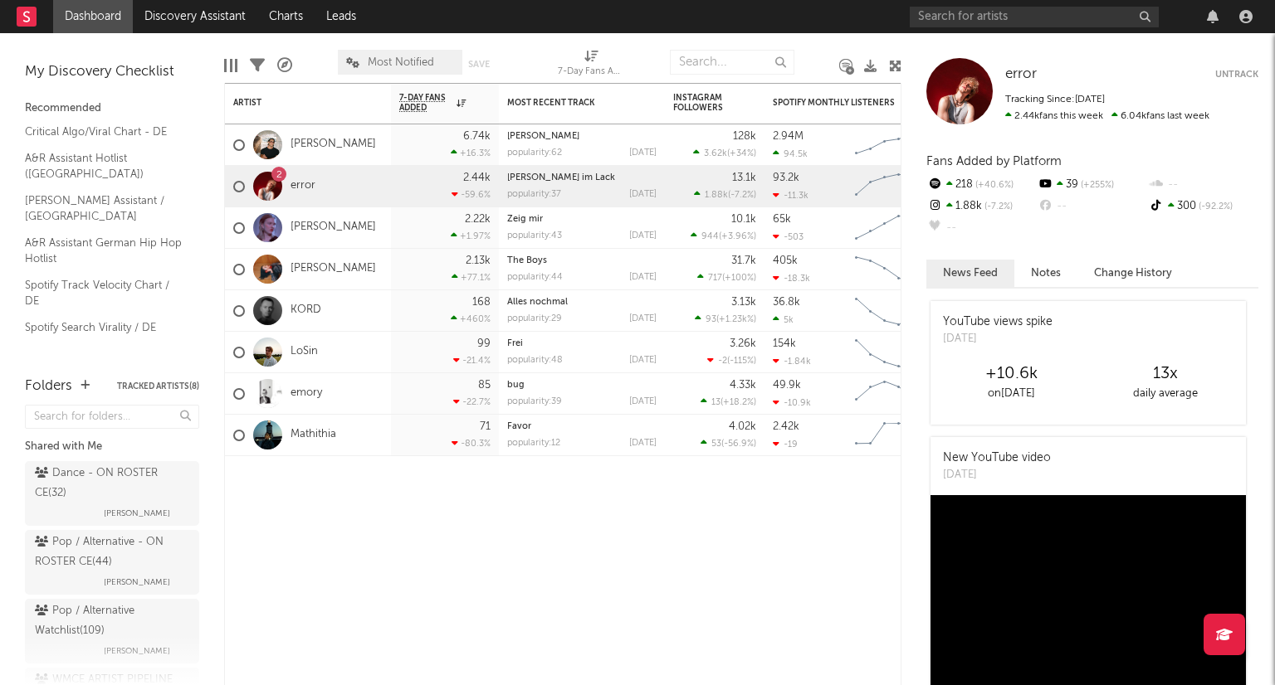
click at [1052, 282] on button "Notes" at bounding box center [1045, 273] width 63 height 27
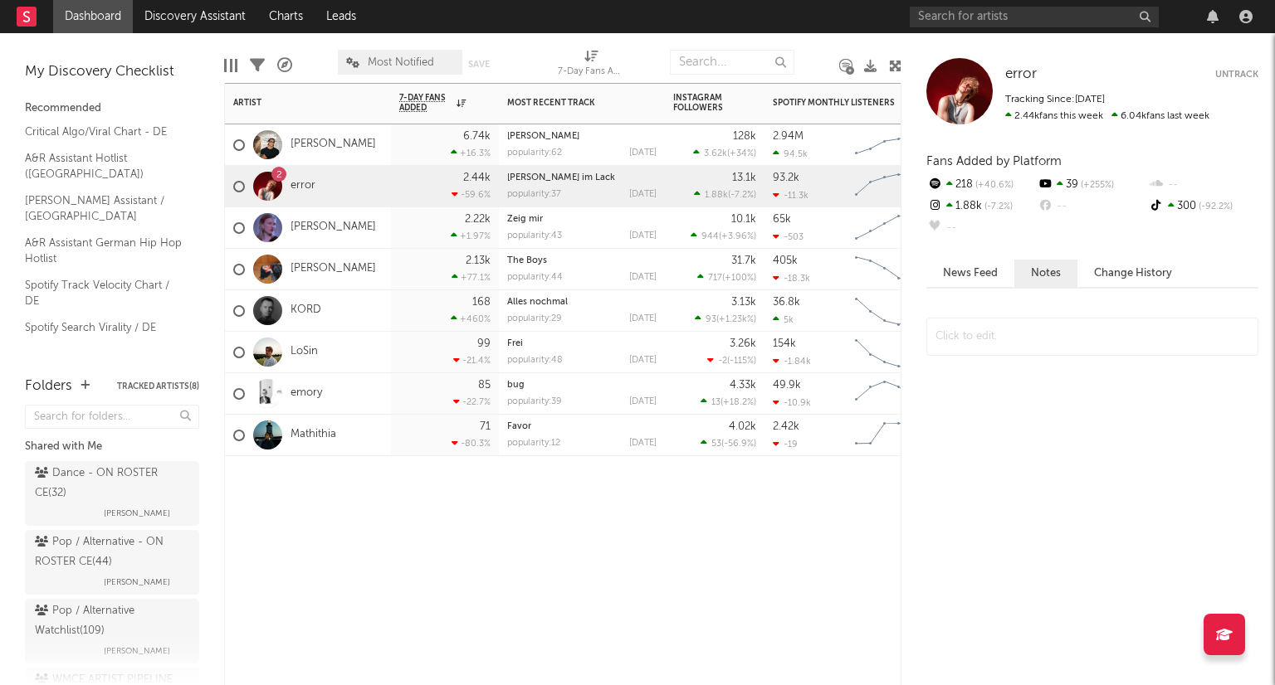
click at [337, 439] on div "Mathithia" at bounding box center [308, 435] width 166 height 41
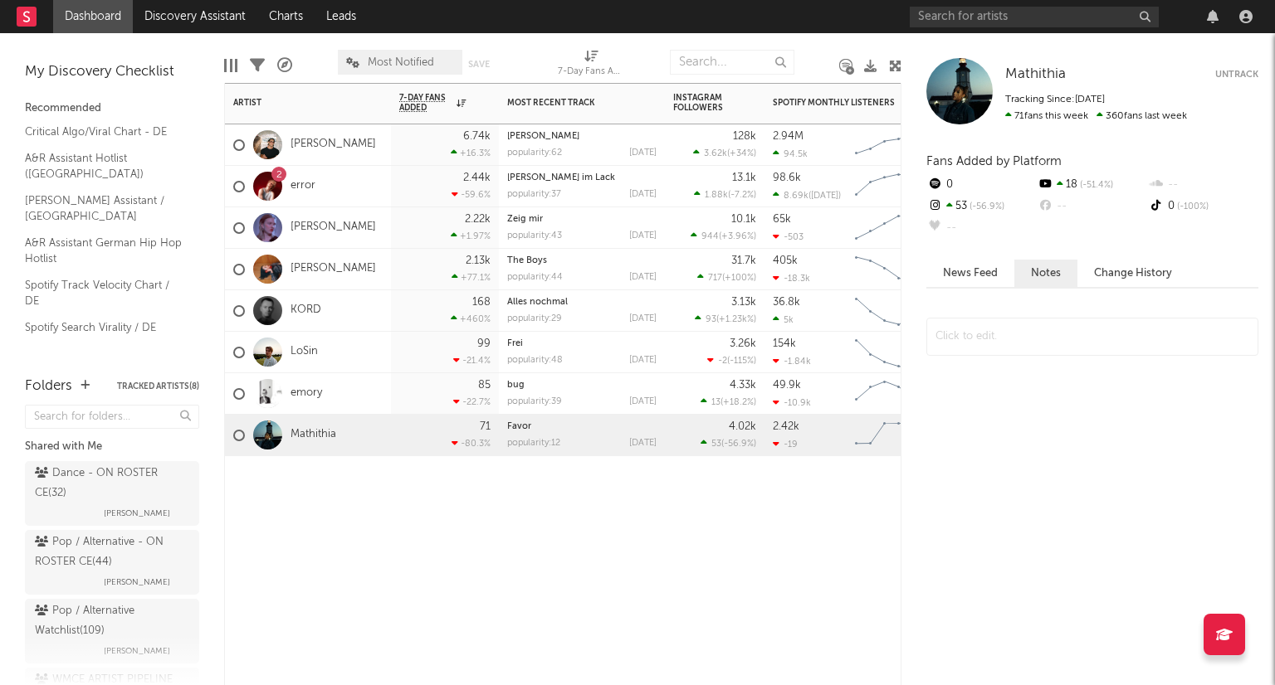
click at [1232, 80] on button "Untrack" at bounding box center [1236, 74] width 43 height 17
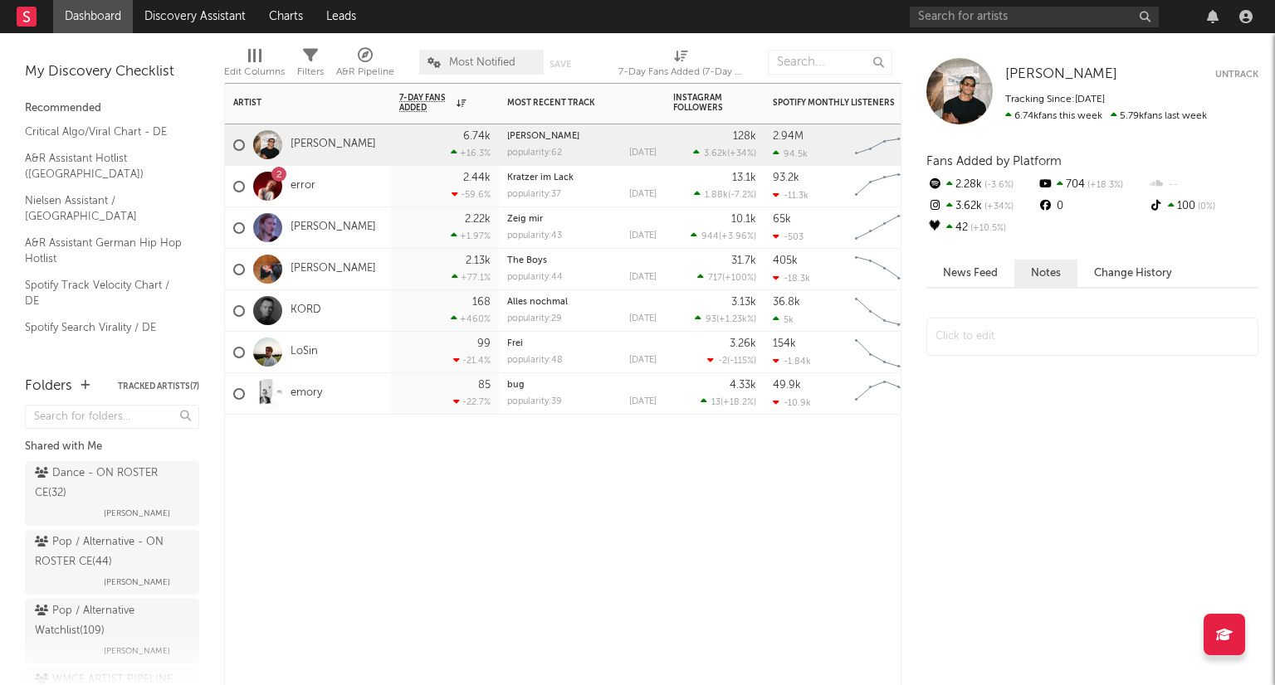
click at [335, 212] on div "[PERSON_NAME]" at bounding box center [308, 227] width 166 height 41
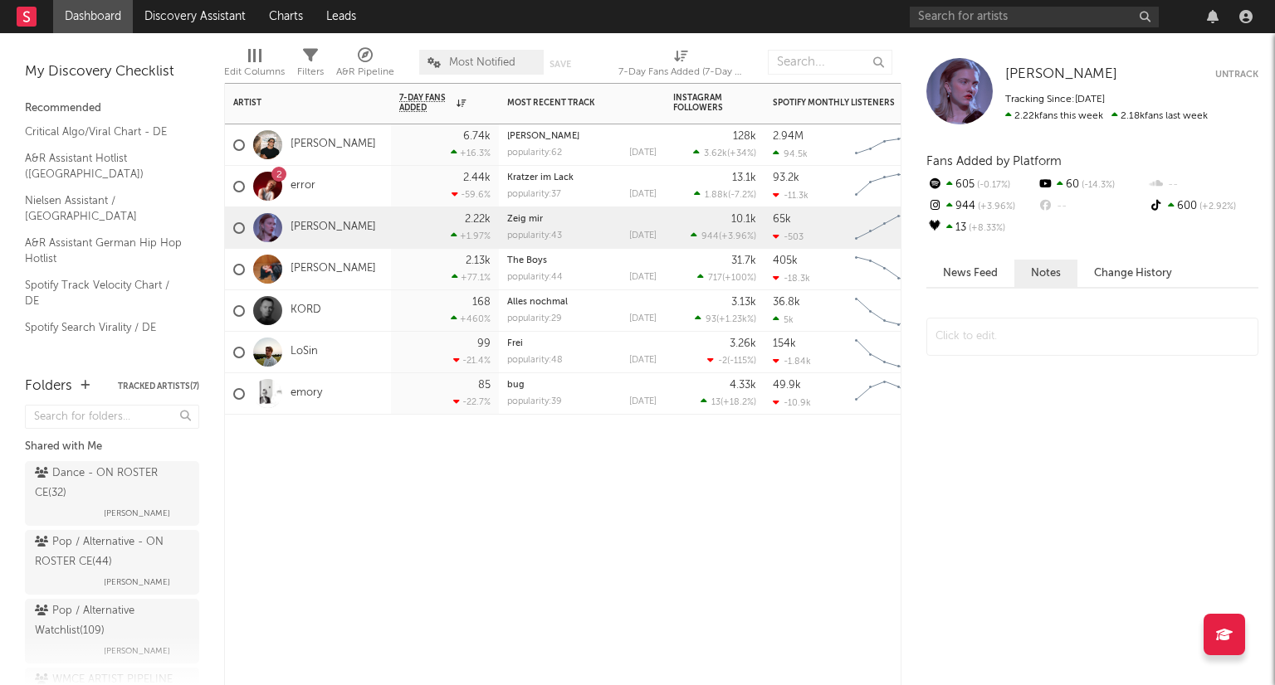
click at [334, 183] on div "2 error" at bounding box center [308, 186] width 166 height 41
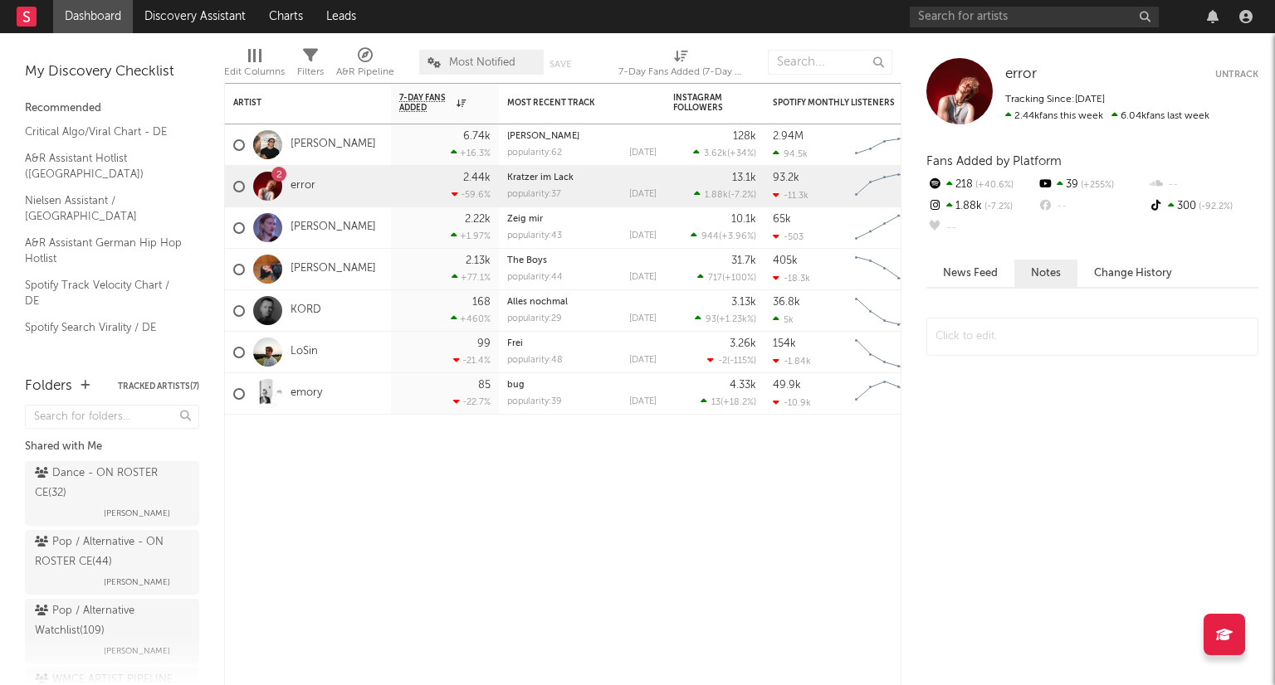
click at [1054, 272] on button "Notes" at bounding box center [1045, 273] width 63 height 27
click at [1142, 274] on button "Change History" at bounding box center [1132, 273] width 111 height 27
click at [983, 276] on button "News Feed" at bounding box center [970, 273] width 88 height 27
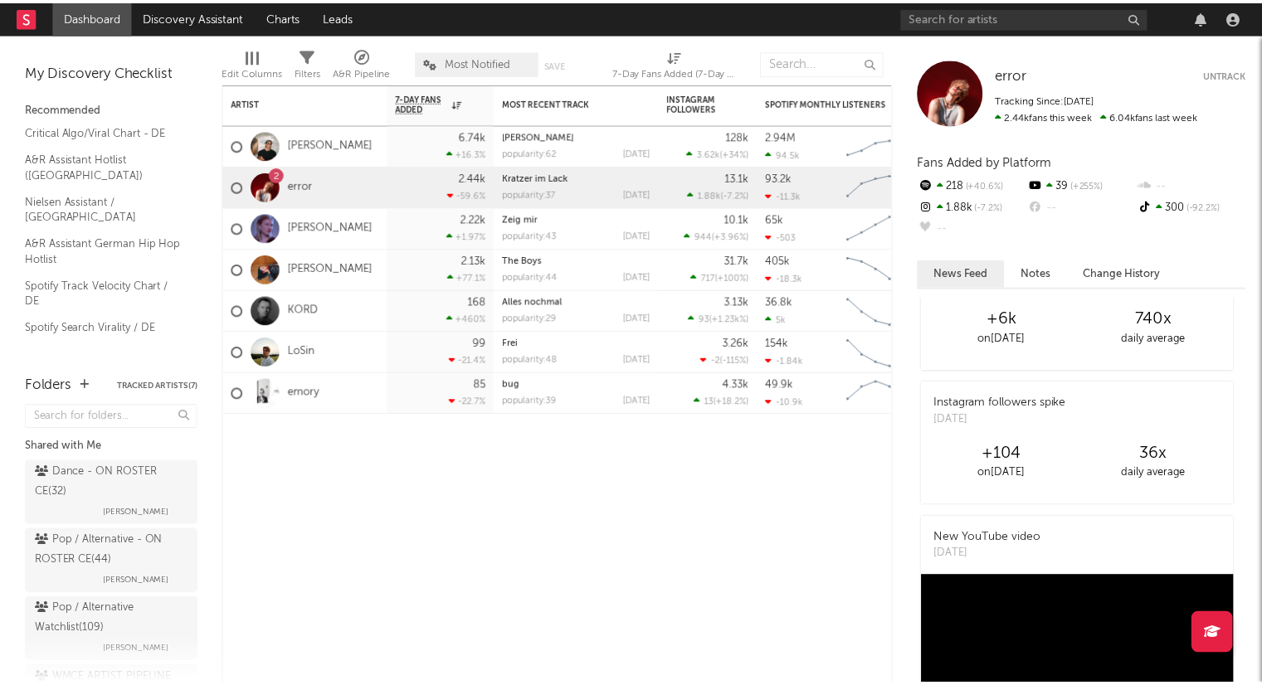
scroll to position [1929, 0]
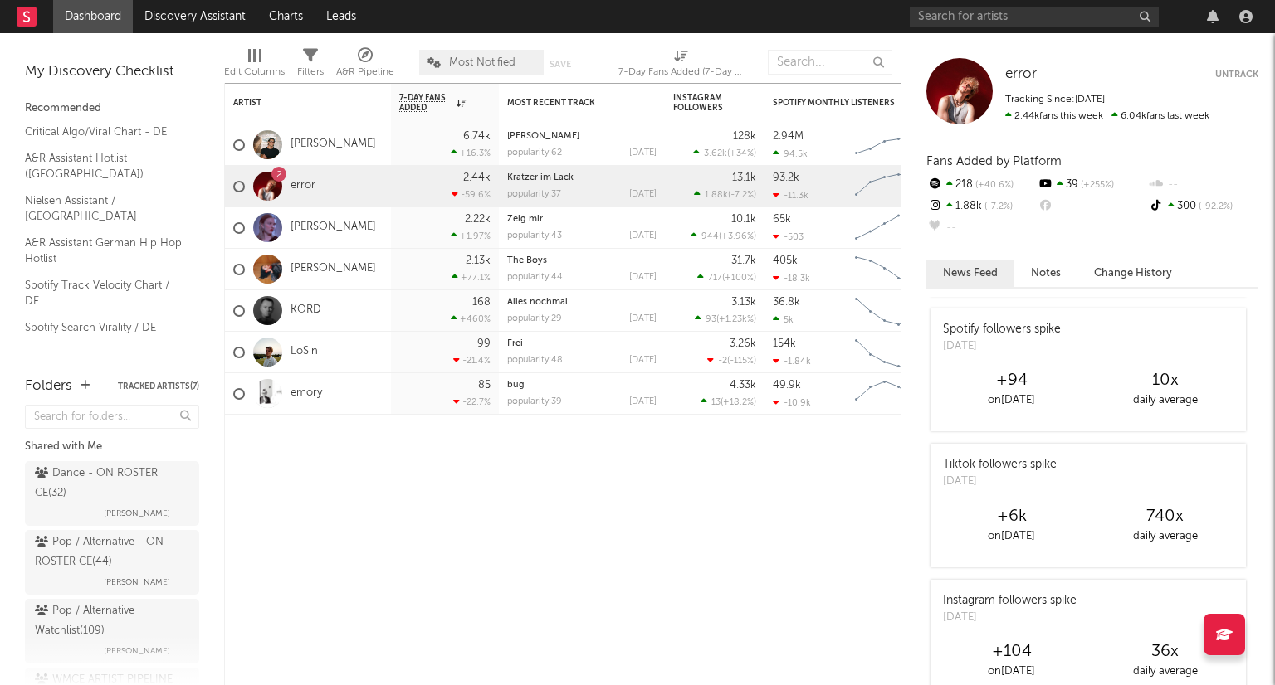
click at [1049, 271] on button "Notes" at bounding box center [1045, 273] width 63 height 27
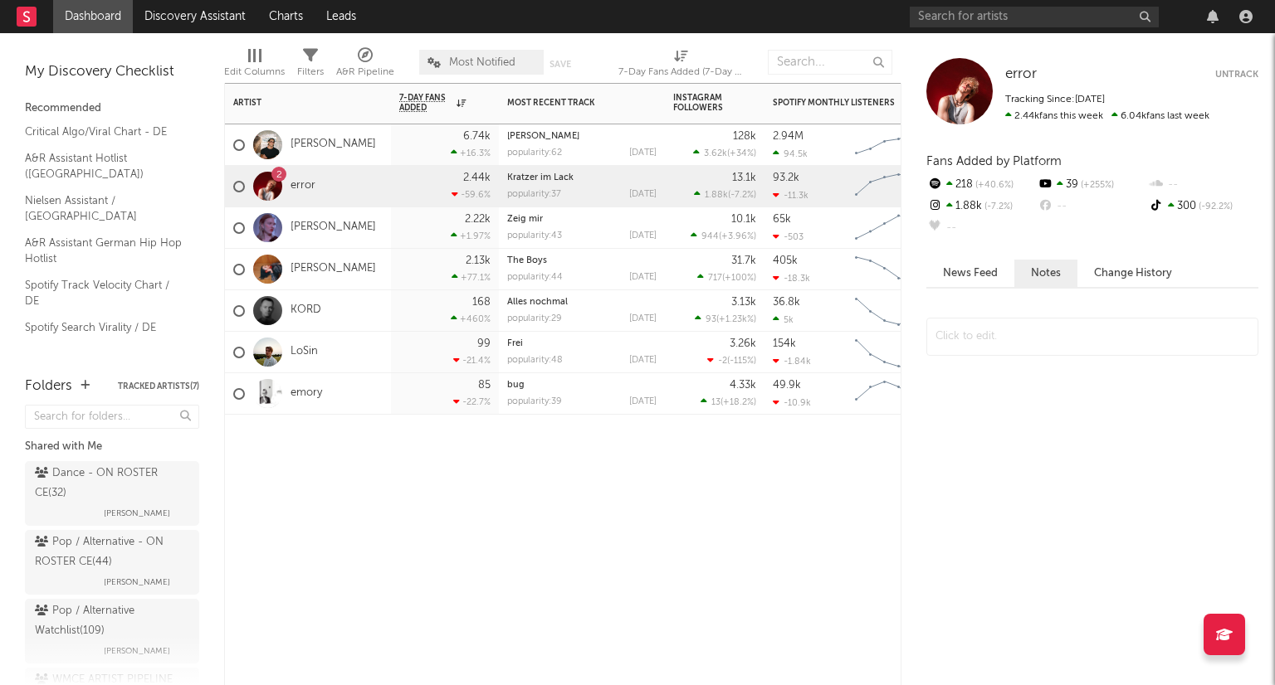
click at [276, 175] on div "2" at bounding box center [279, 175] width 6 height 0
click at [252, 183] on div "2" at bounding box center [268, 186] width 46 height 29
click at [263, 184] on div at bounding box center [267, 186] width 29 height 29
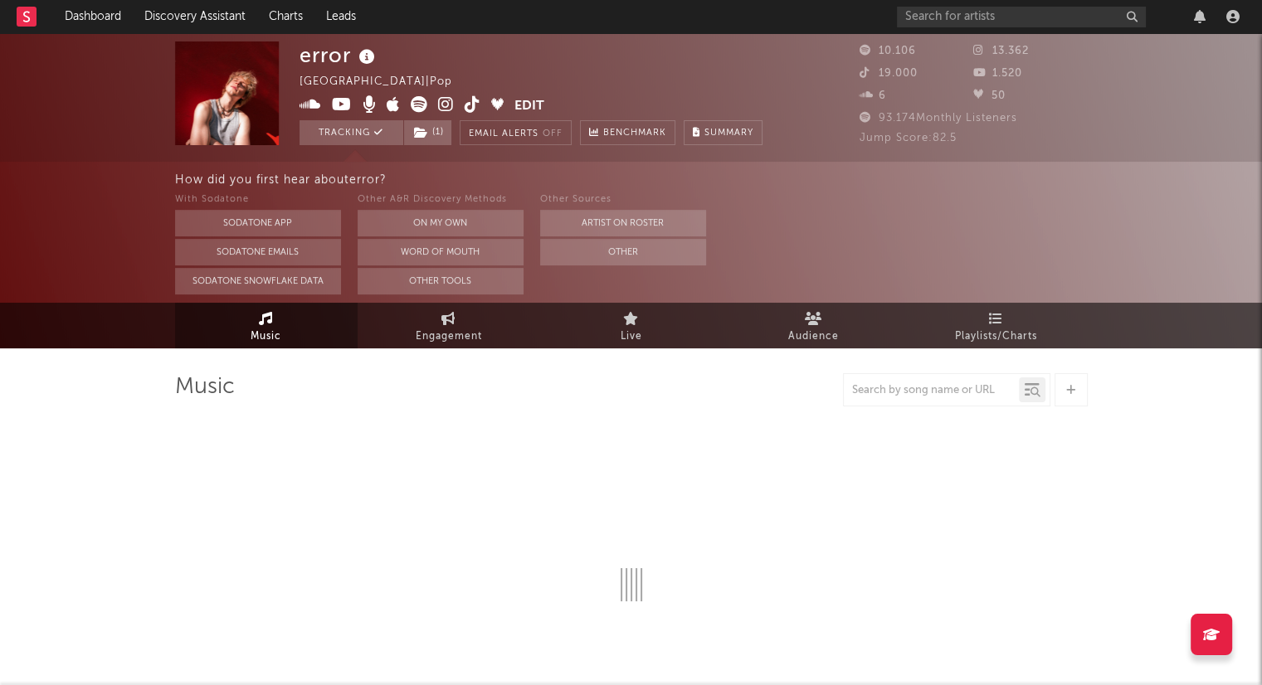
select select "6m"
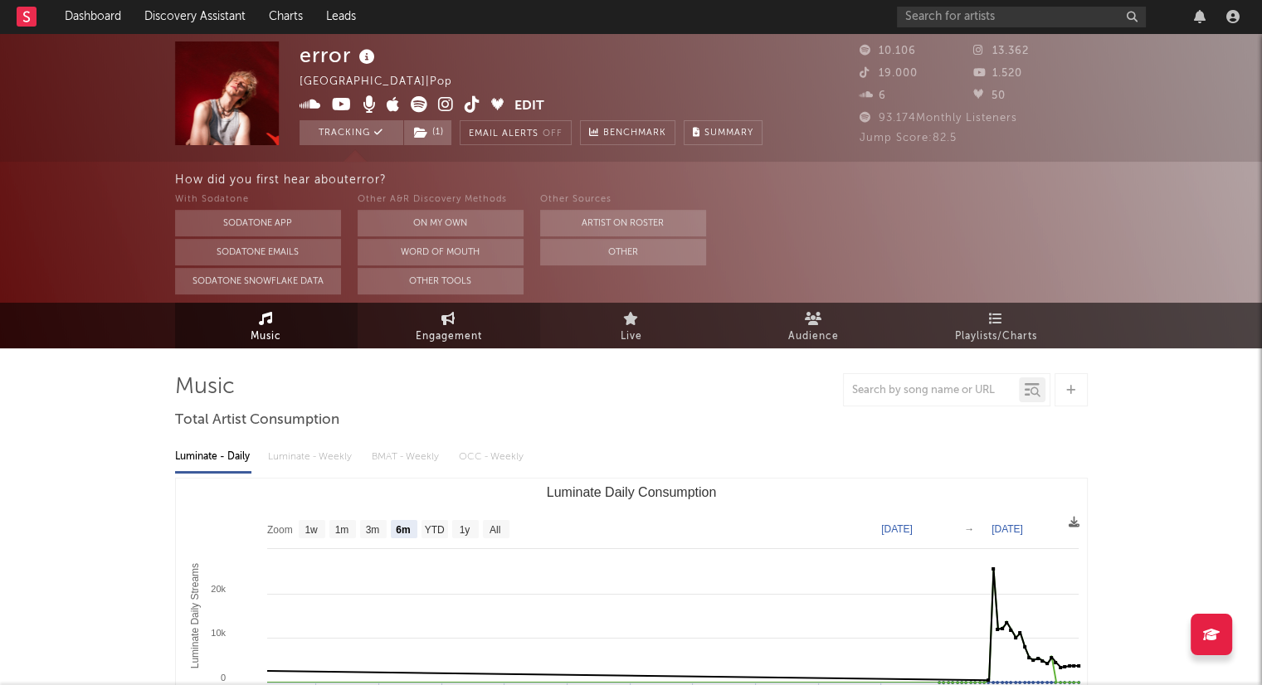
click at [444, 310] on link "Engagement" at bounding box center [449, 326] width 183 height 46
select select "1w"
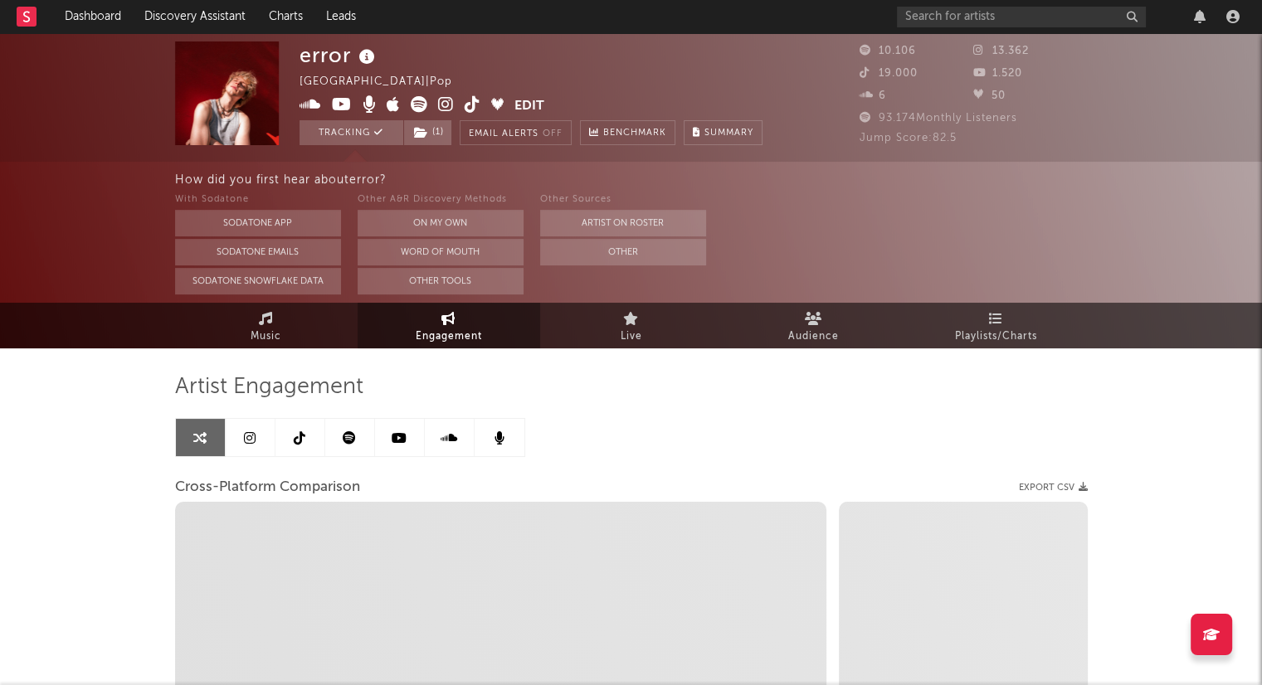
click at [333, 437] on link at bounding box center [350, 437] width 50 height 37
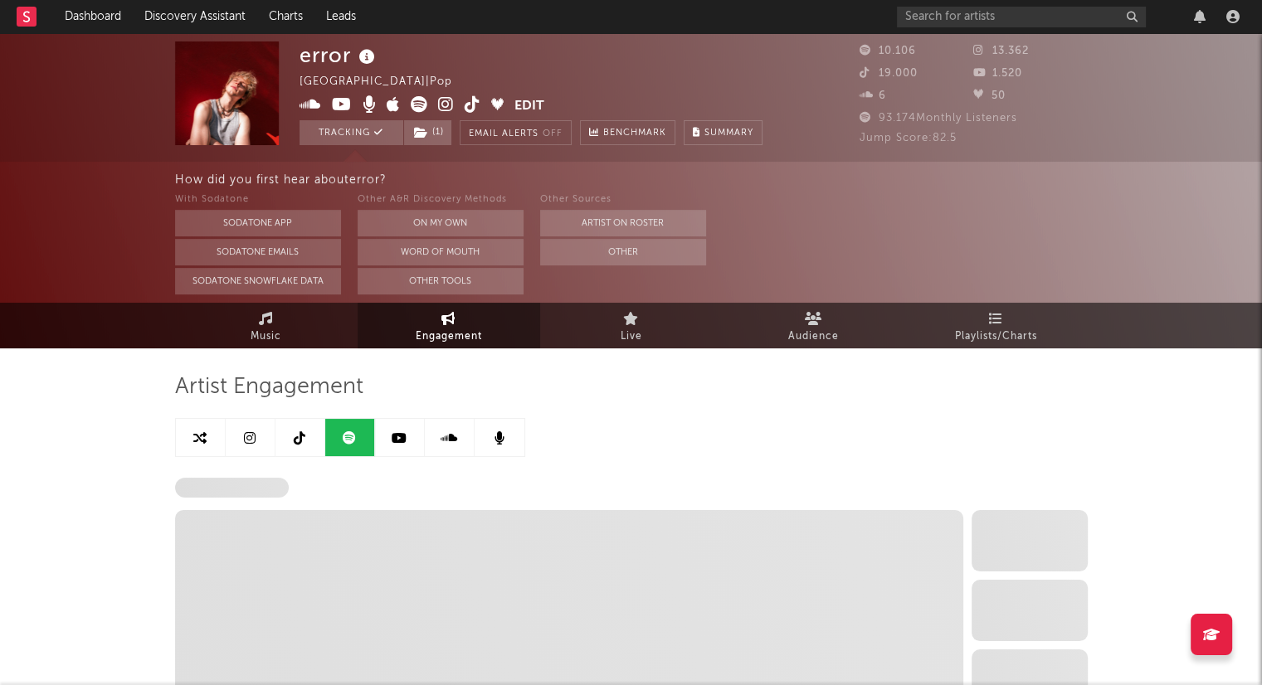
click at [316, 435] on link at bounding box center [301, 437] width 50 height 37
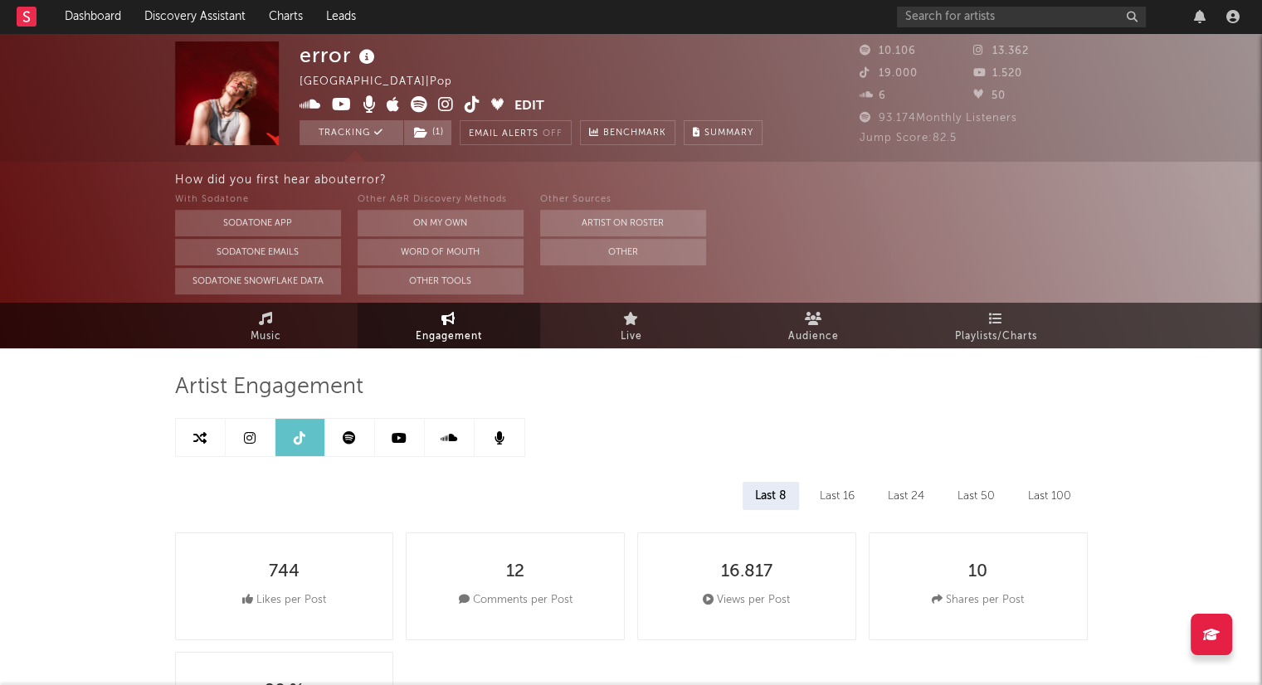
select select "6m"
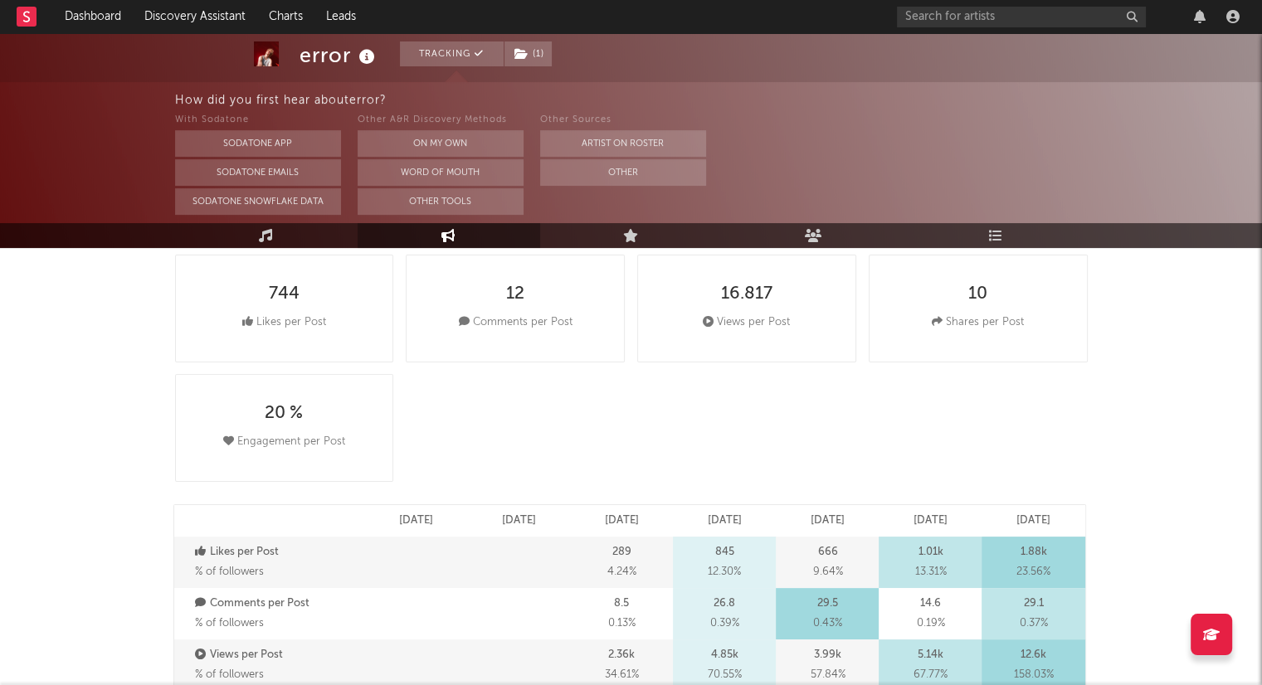
scroll to position [171, 0]
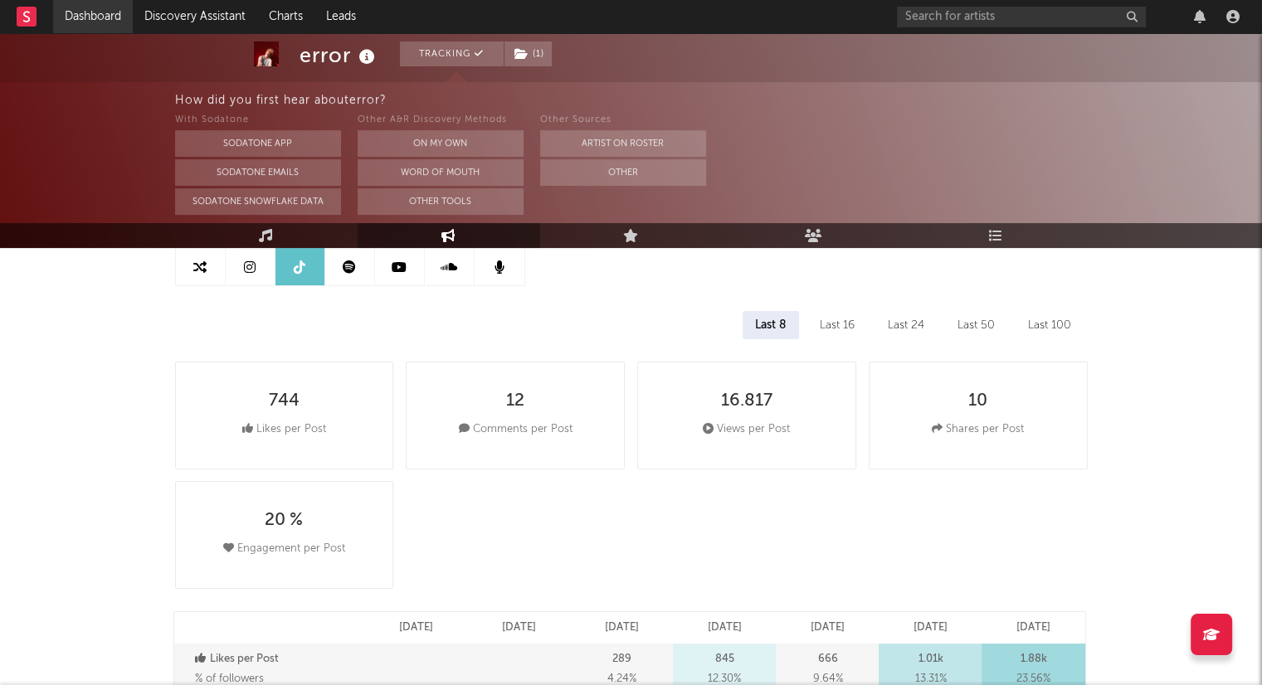
click at [62, 17] on link "Dashboard" at bounding box center [93, 16] width 80 height 33
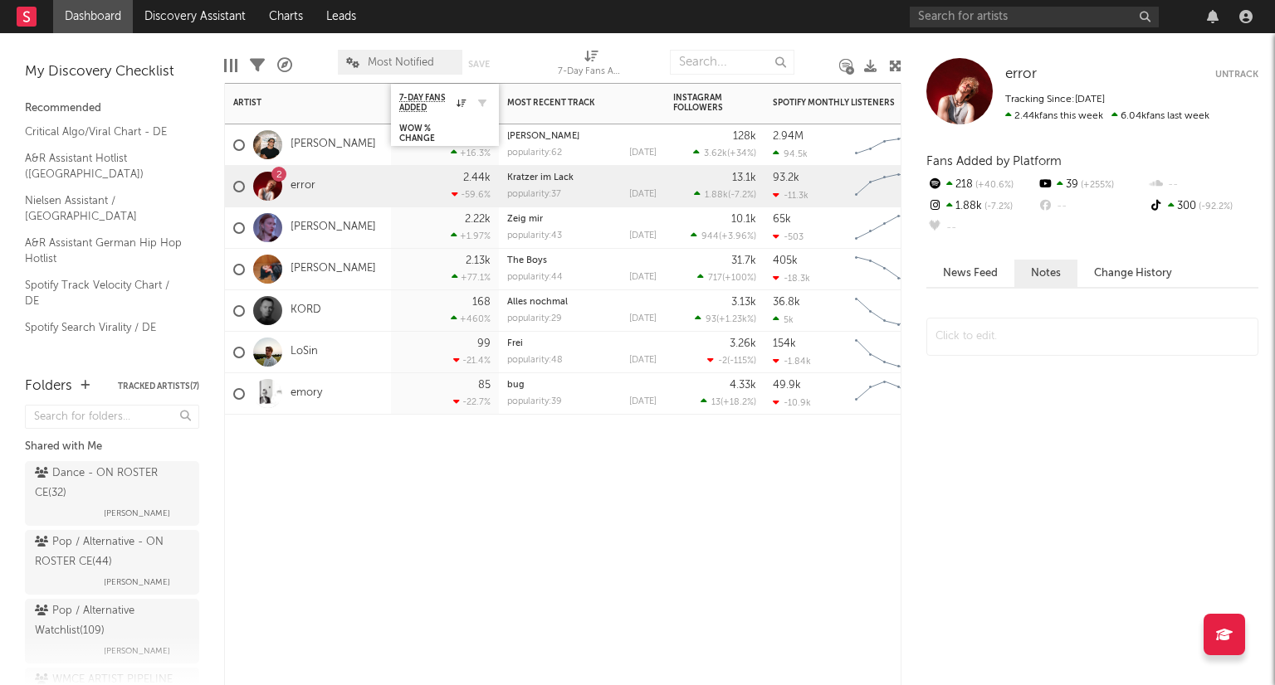
click at [471, 105] on div at bounding box center [478, 103] width 25 height 17
click at [484, 104] on icon "button" at bounding box center [482, 103] width 8 height 8
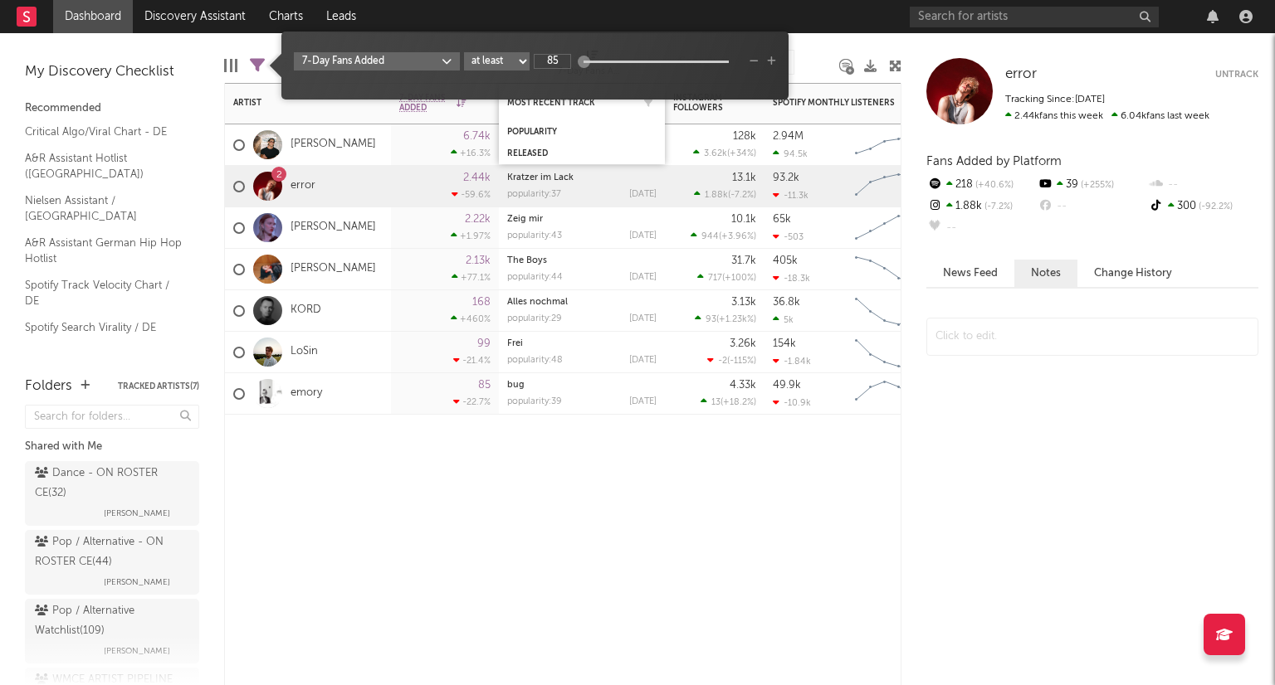
click at [622, 111] on div "Most Recent Track" at bounding box center [581, 102] width 149 height 32
